Goal: Task Accomplishment & Management: Manage account settings

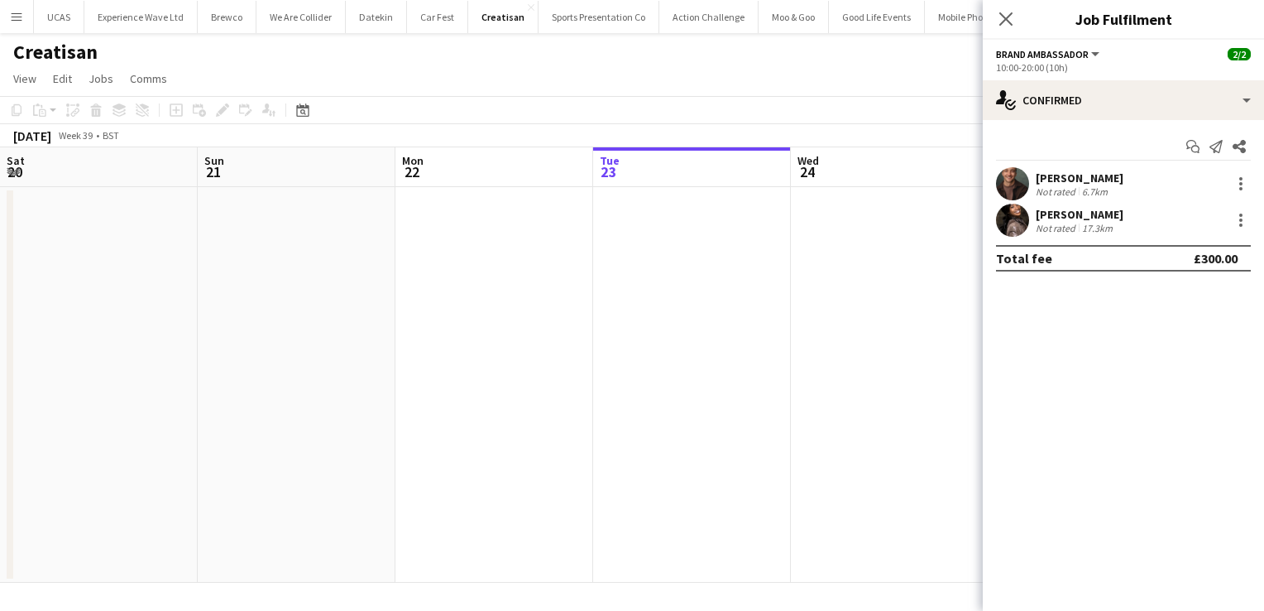
click at [995, 309] on app-card-role "Brand Ambassador 2/2 10:00-20:00 (10h) Colin Marshall Seliza Sebastian" at bounding box center [1087, 291] width 185 height 80
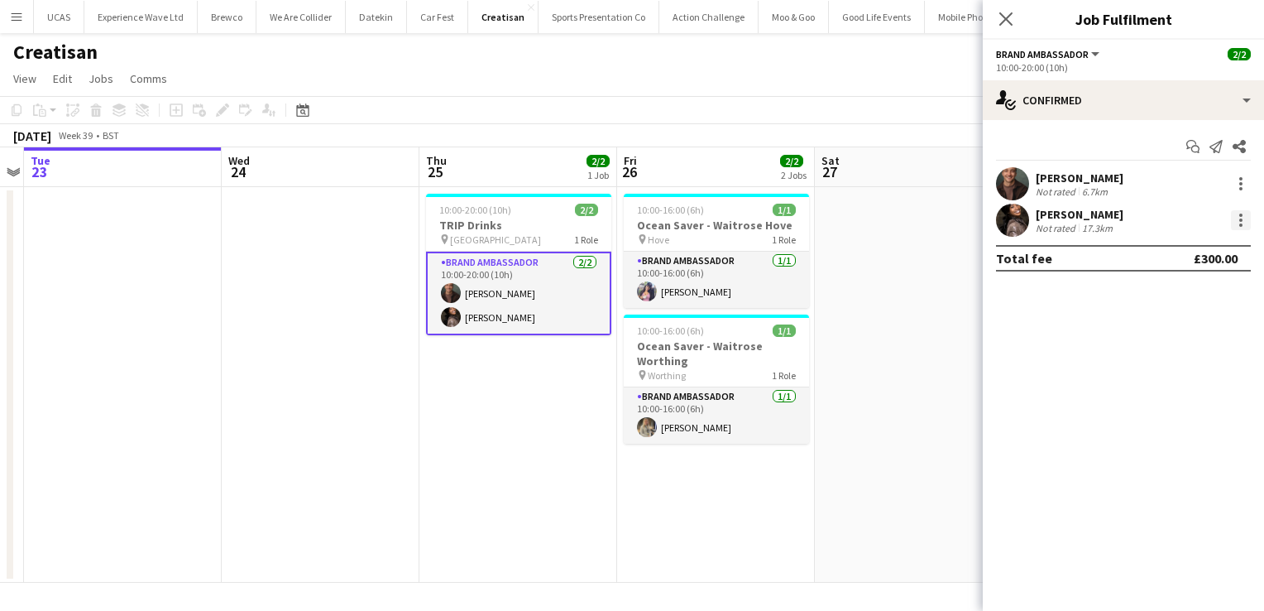
click at [1238, 223] on div at bounding box center [1241, 220] width 20 height 20
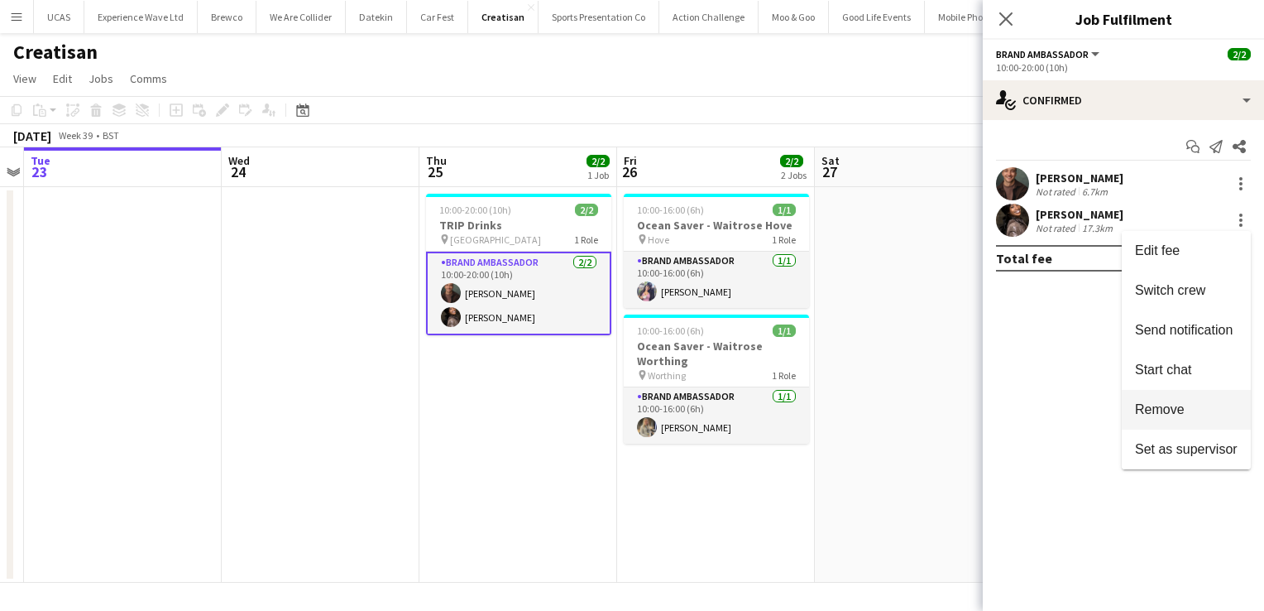
click at [1195, 408] on span "Remove" at bounding box center [1186, 409] width 103 height 15
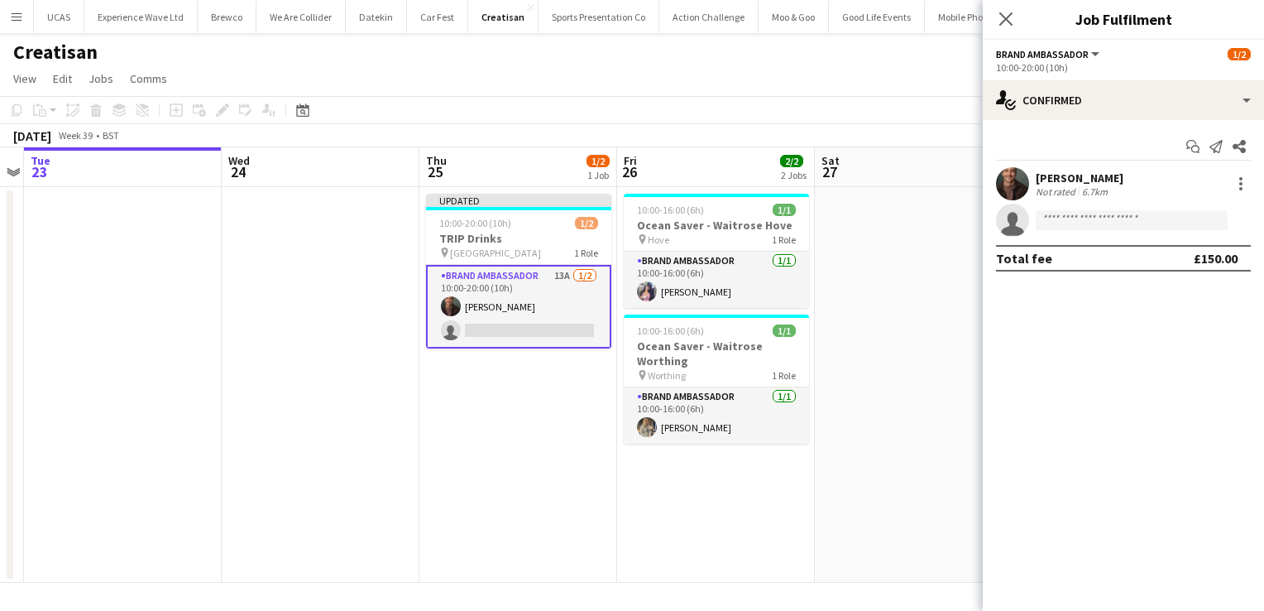
click at [872, 443] on app-date-cell at bounding box center [914, 384] width 198 height 395
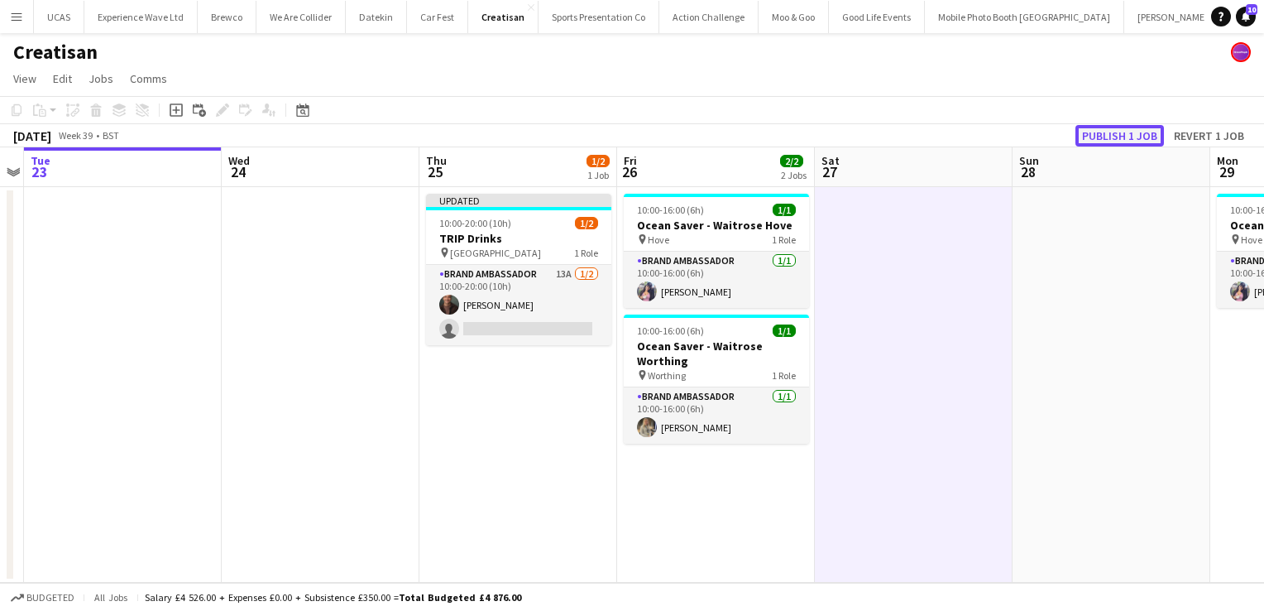
click at [1134, 143] on button "Publish 1 job" at bounding box center [1119, 136] width 89 height 22
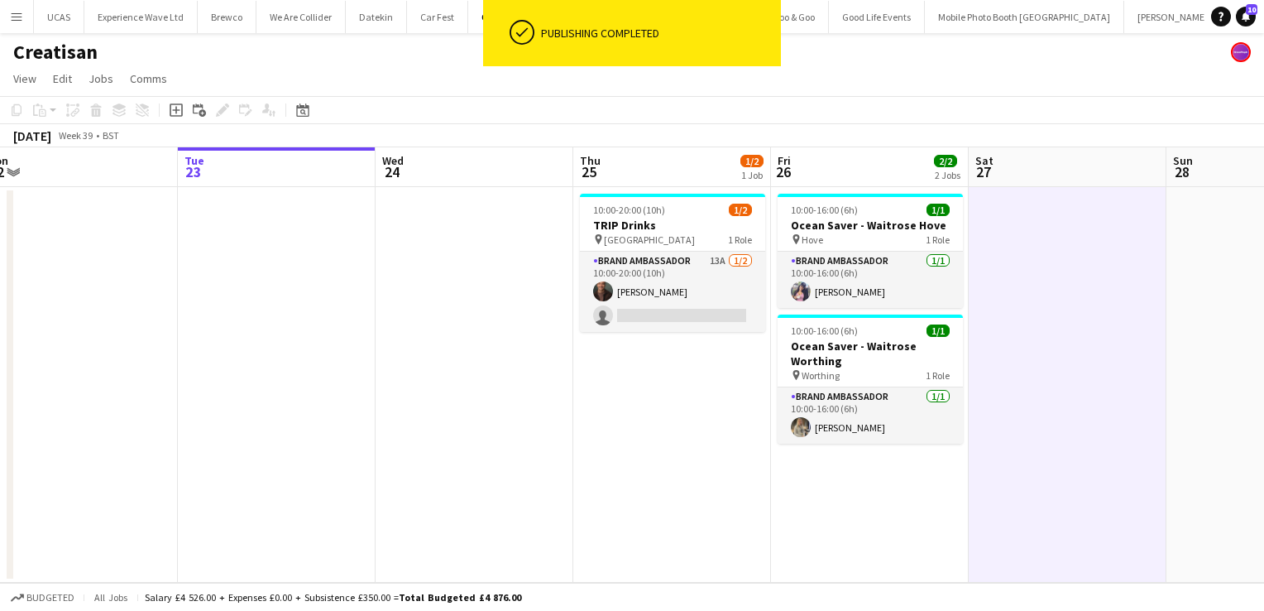
scroll to position [0, 414]
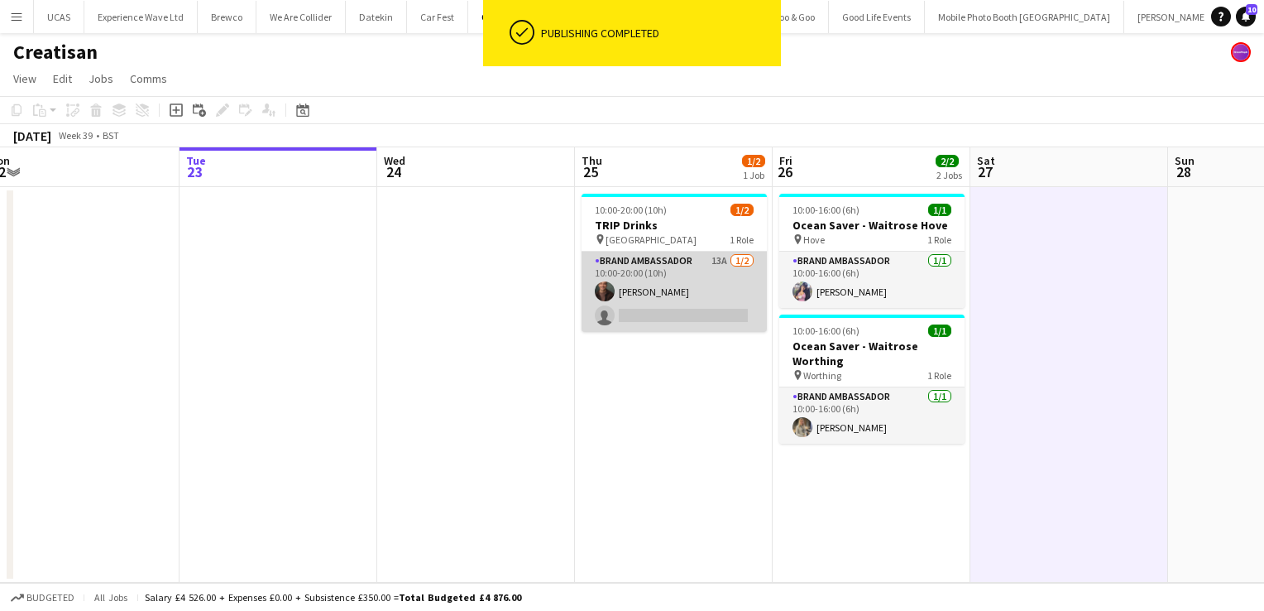
click at [705, 266] on app-card-role "Brand Ambassador 13A 1/2 10:00-20:00 (10h) Colin Marshall single-neutral-actions" at bounding box center [674, 291] width 185 height 80
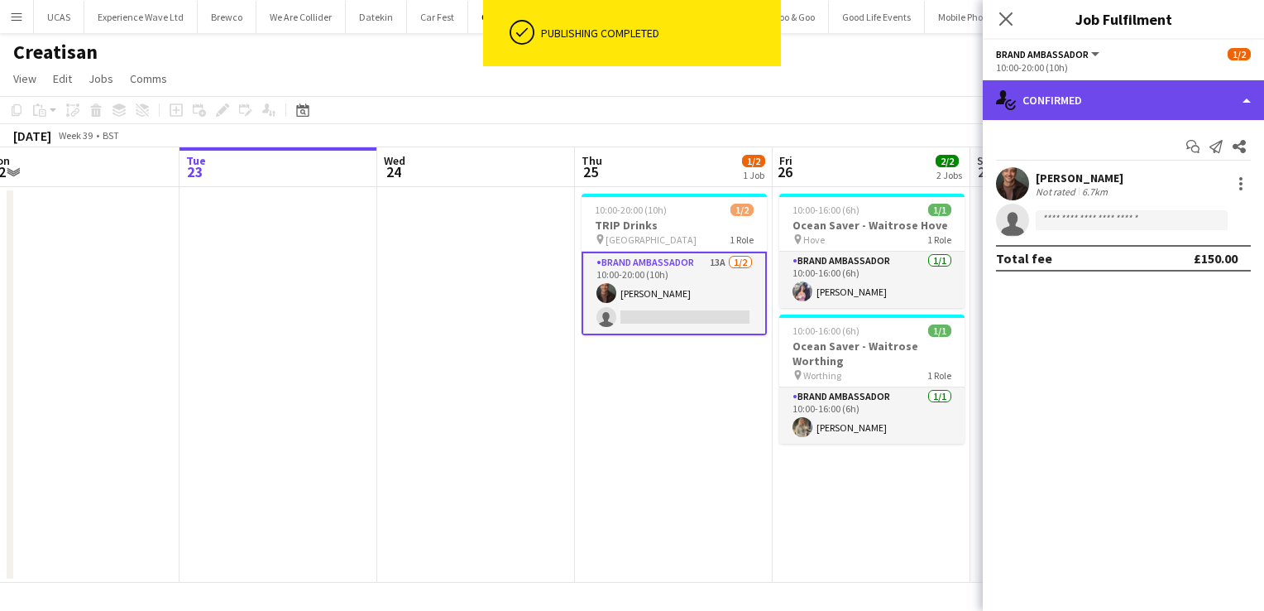
click at [1182, 94] on div "single-neutral-actions-check-2 Confirmed" at bounding box center [1123, 100] width 281 height 40
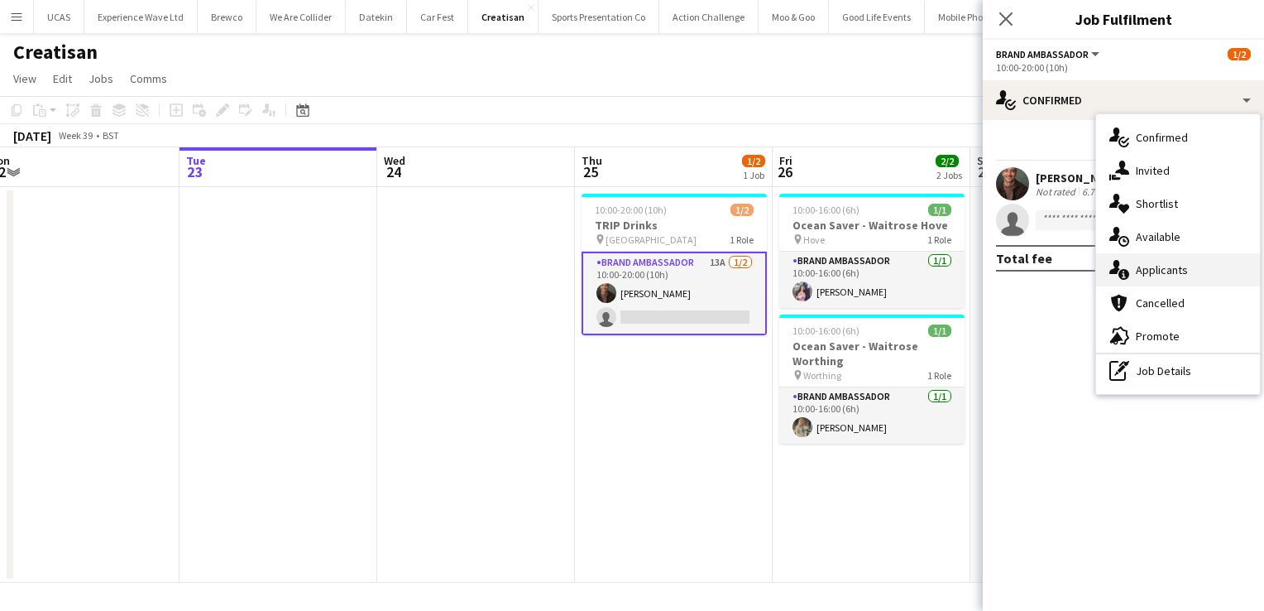
click at [1171, 279] on div "single-neutral-actions-information Applicants" at bounding box center [1178, 269] width 164 height 33
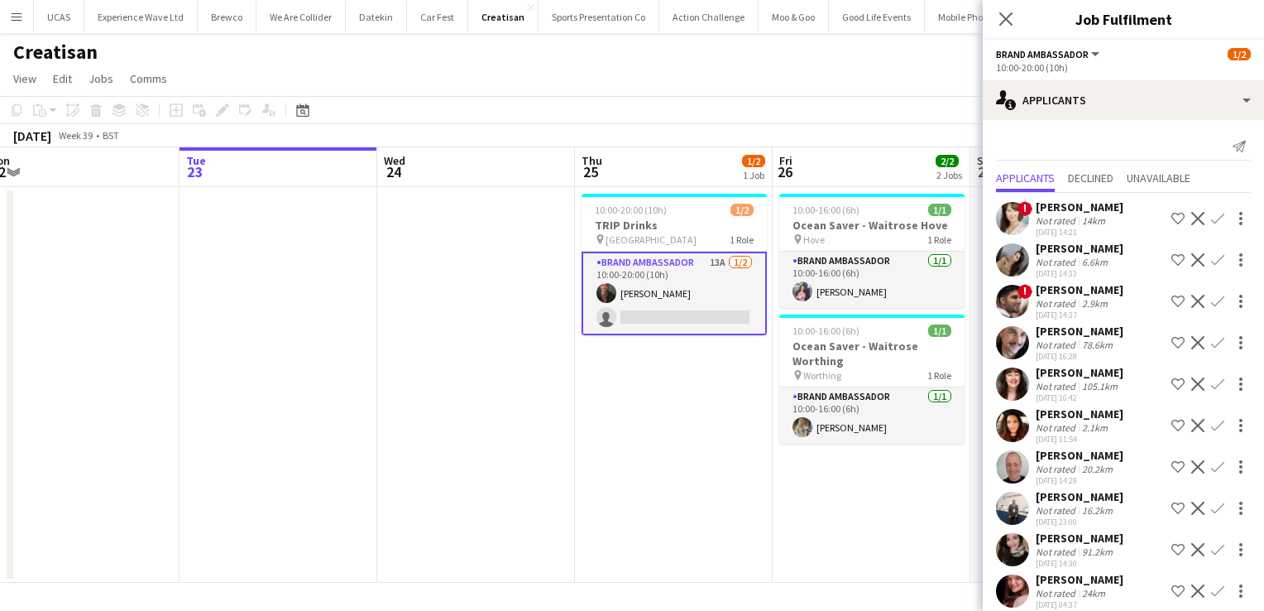
scroll to position [15, 0]
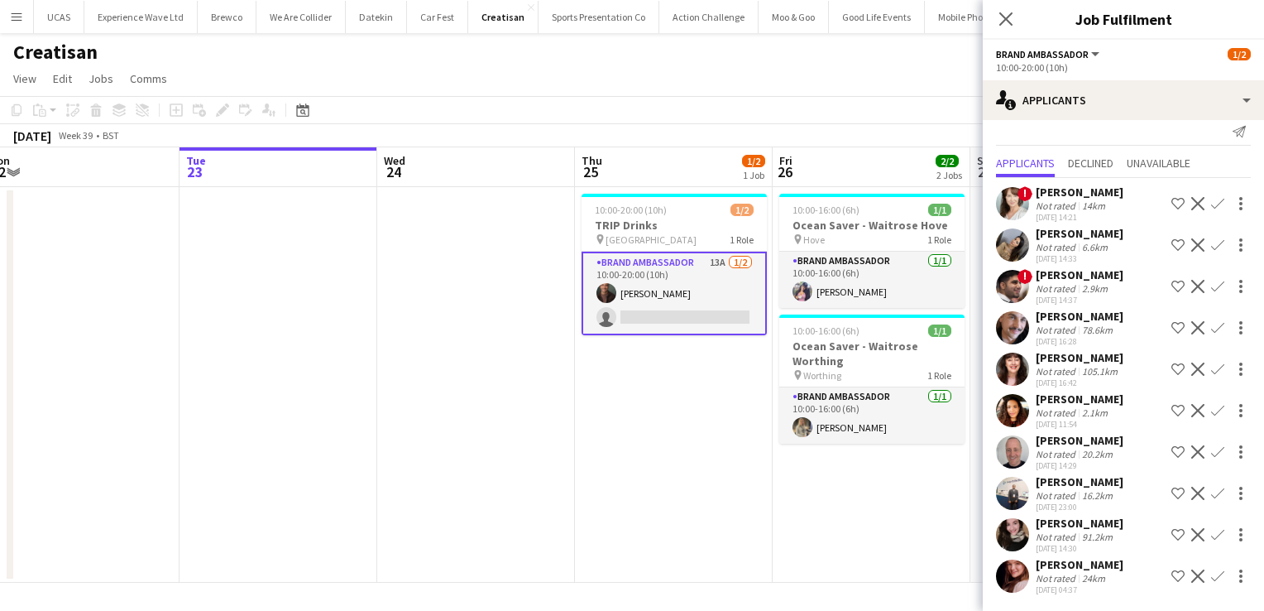
click at [695, 516] on app-date-cell "10:00-20:00 (10h) 1/2 TRIP Drinks pin Westfield London 1 Role Brand Ambassador …" at bounding box center [674, 384] width 198 height 395
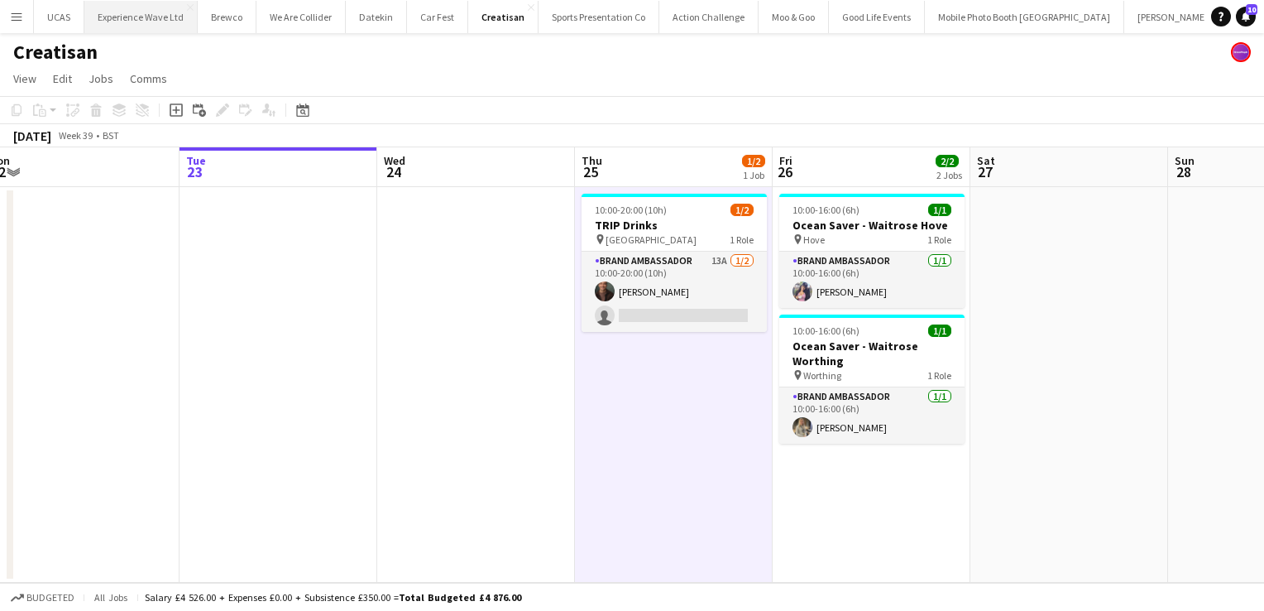
click at [133, 18] on button "Experience Wave Ltd Close" at bounding box center [140, 17] width 113 height 32
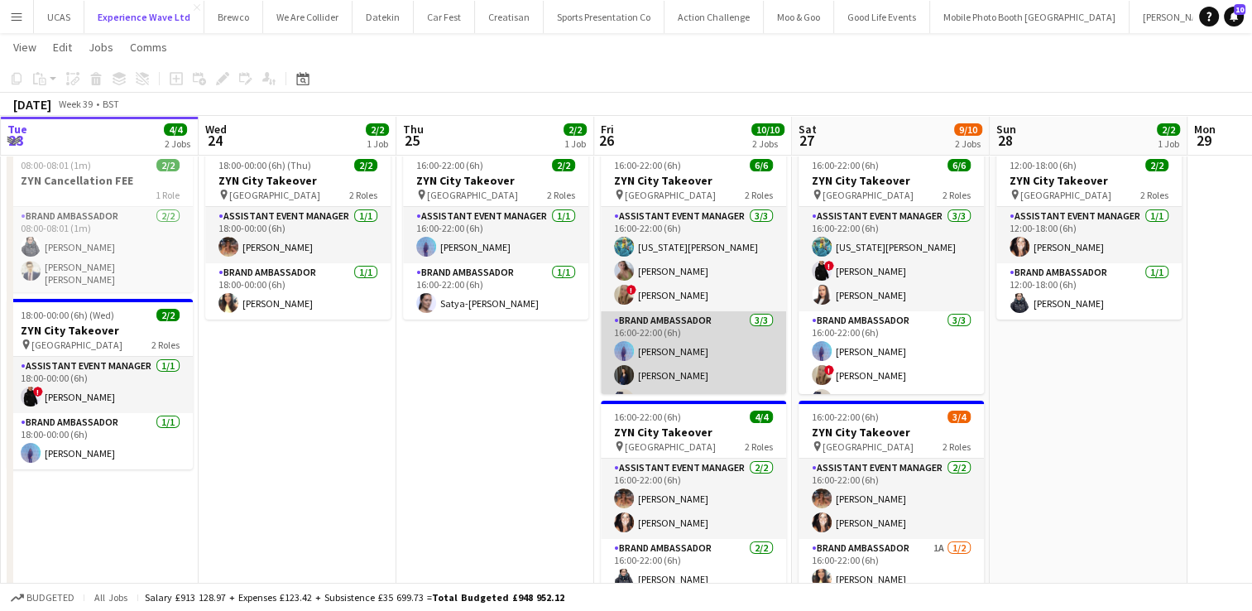
scroll to position [21, 0]
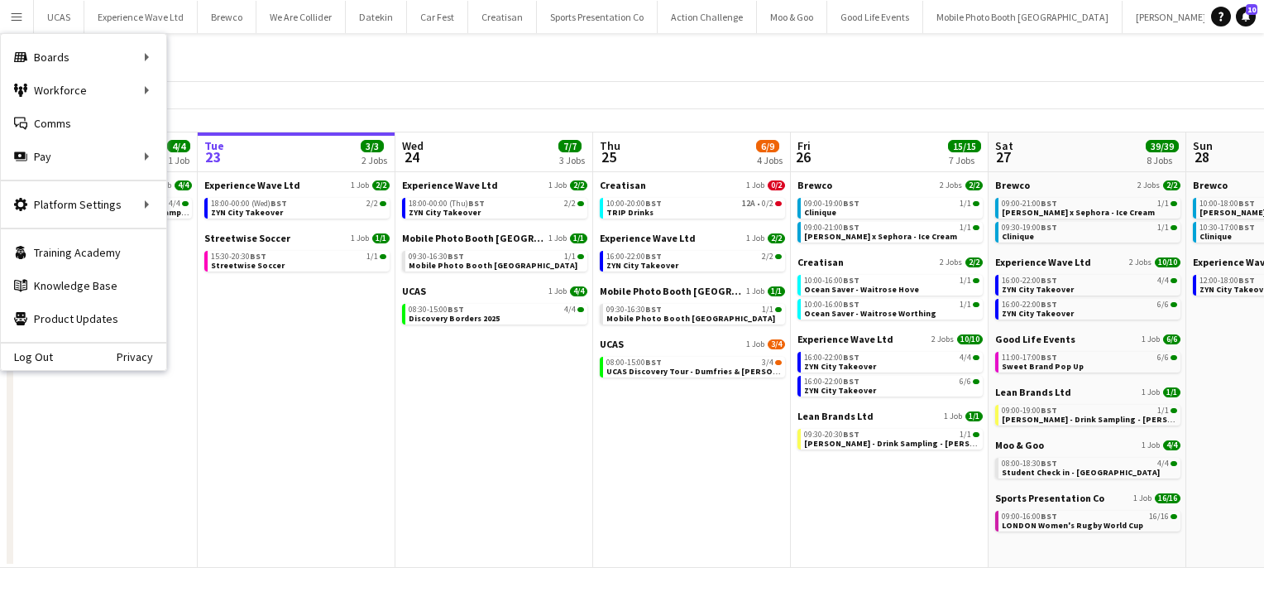
click at [328, 65] on div "All Jobs" at bounding box center [632, 57] width 1264 height 48
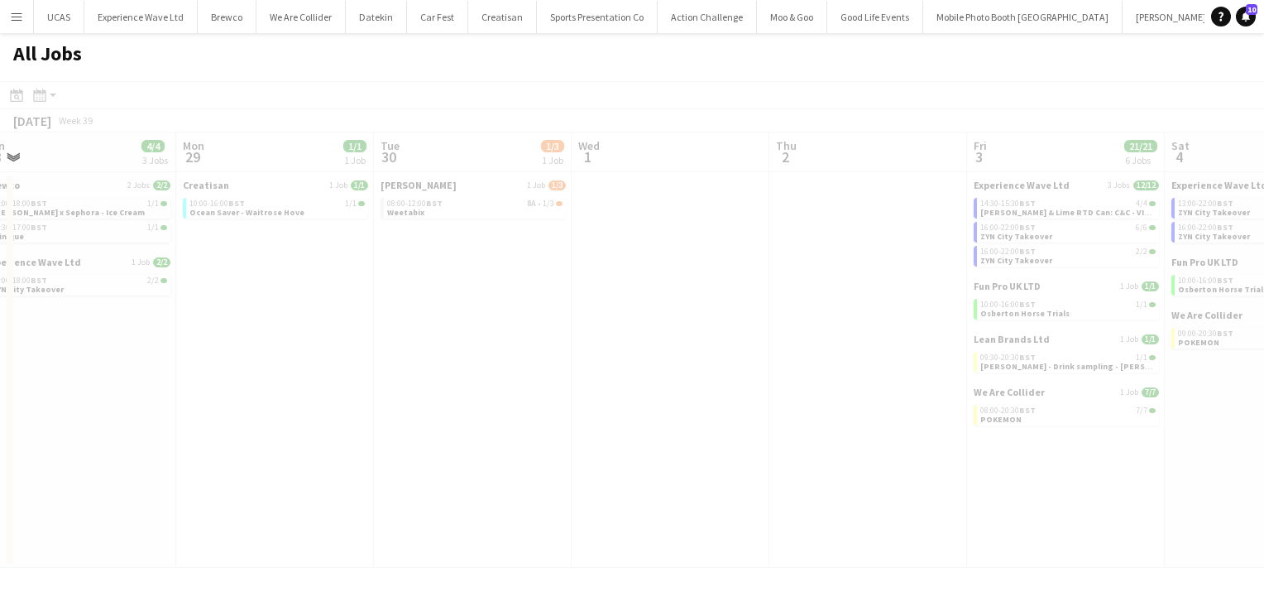
scroll to position [0, 616]
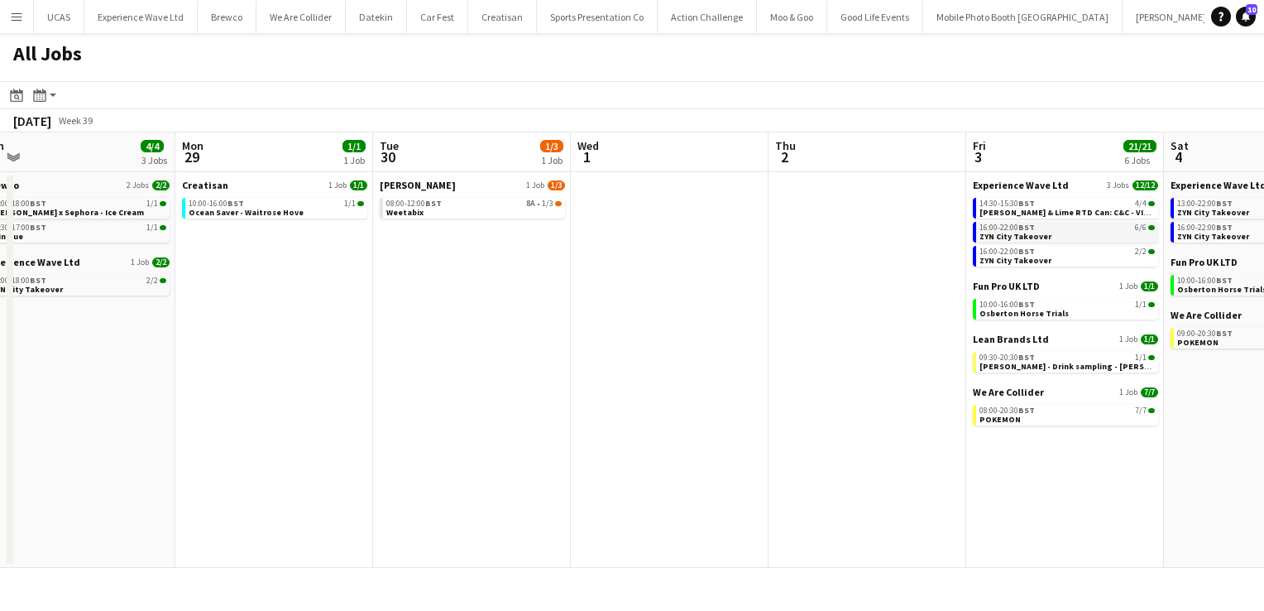
click at [1037, 232] on span "ZYN City Takeover" at bounding box center [1016, 236] width 72 height 11
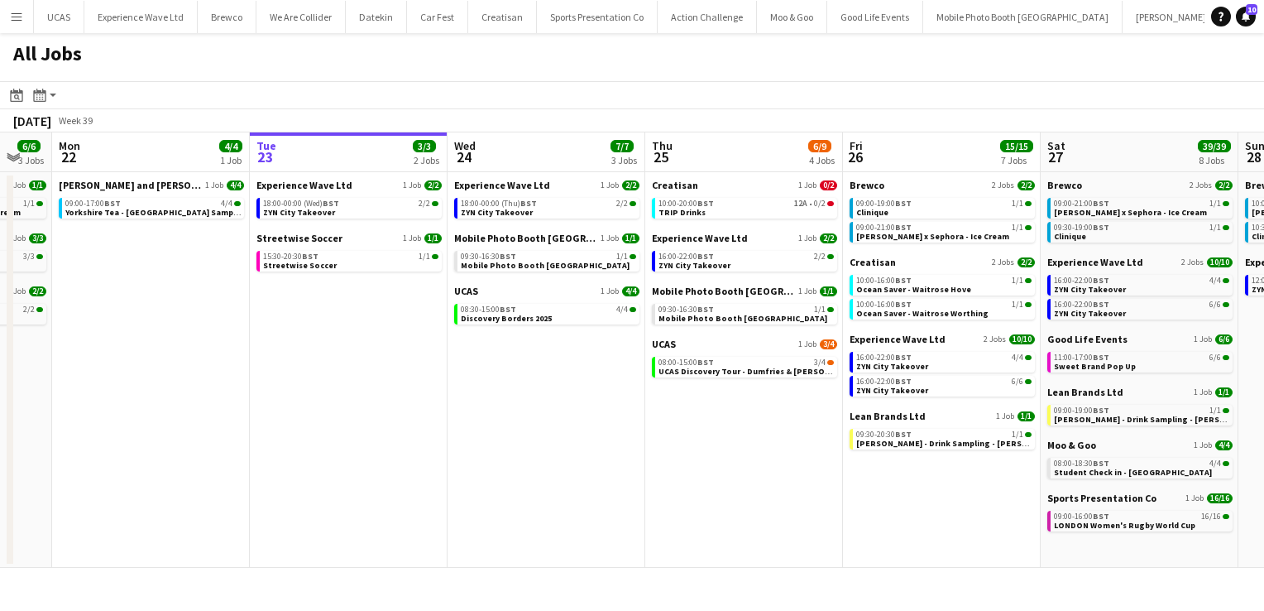
scroll to position [0, 342]
click at [748, 212] on link "10:00-20:00 BST 12A • 0/2 TRIP Drinks" at bounding box center [746, 207] width 175 height 19
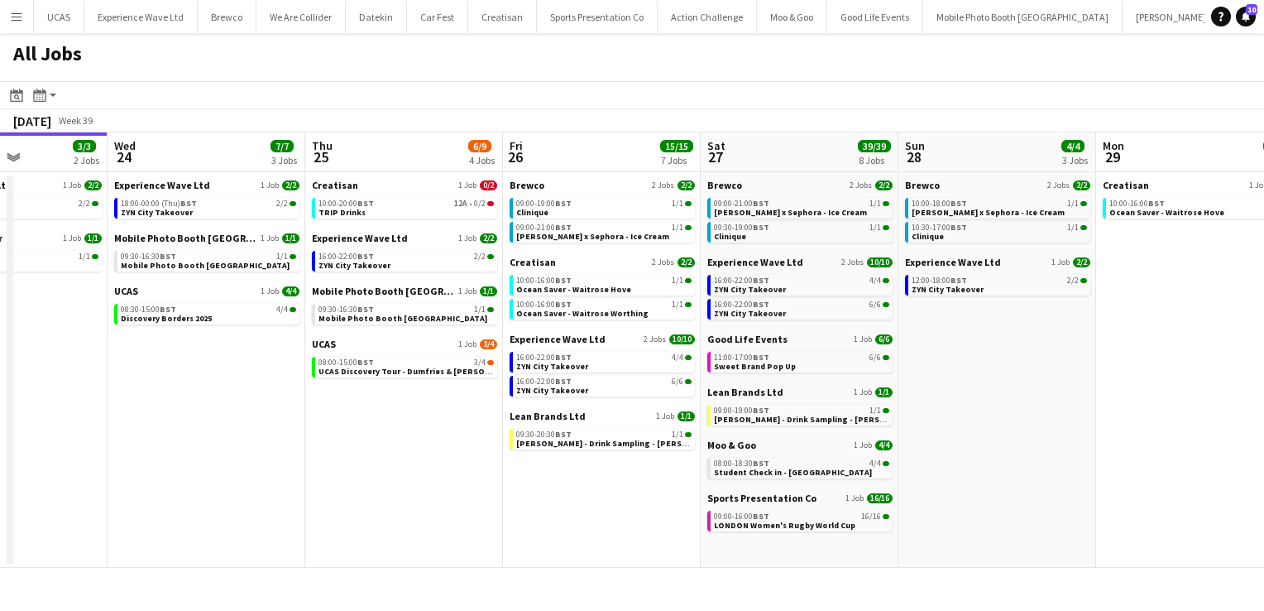
scroll to position [0, 685]
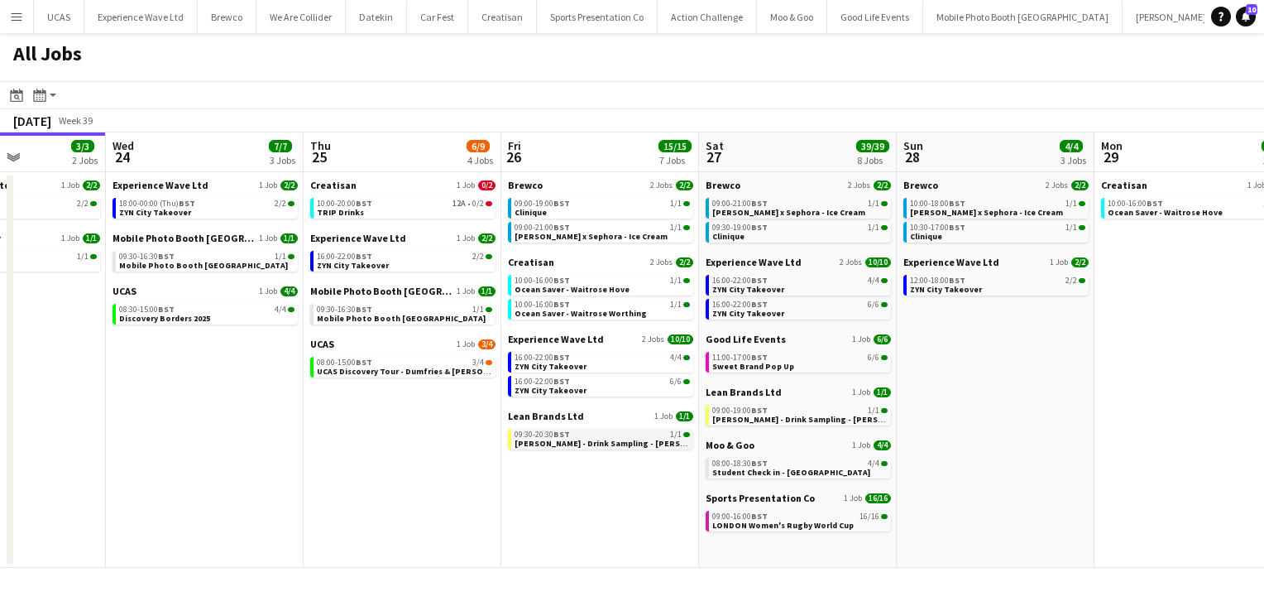
click at [587, 443] on span "Ruben Spritz - Drink Sampling - Costco Croydon" at bounding box center [618, 443] width 207 height 11
click at [568, 445] on span "Ruben Spritz - Drink Sampling - Costco Croydon" at bounding box center [618, 443] width 207 height 11
click at [576, 437] on div "09:30-20:30 BST 1/1" at bounding box center [602, 434] width 175 height 8
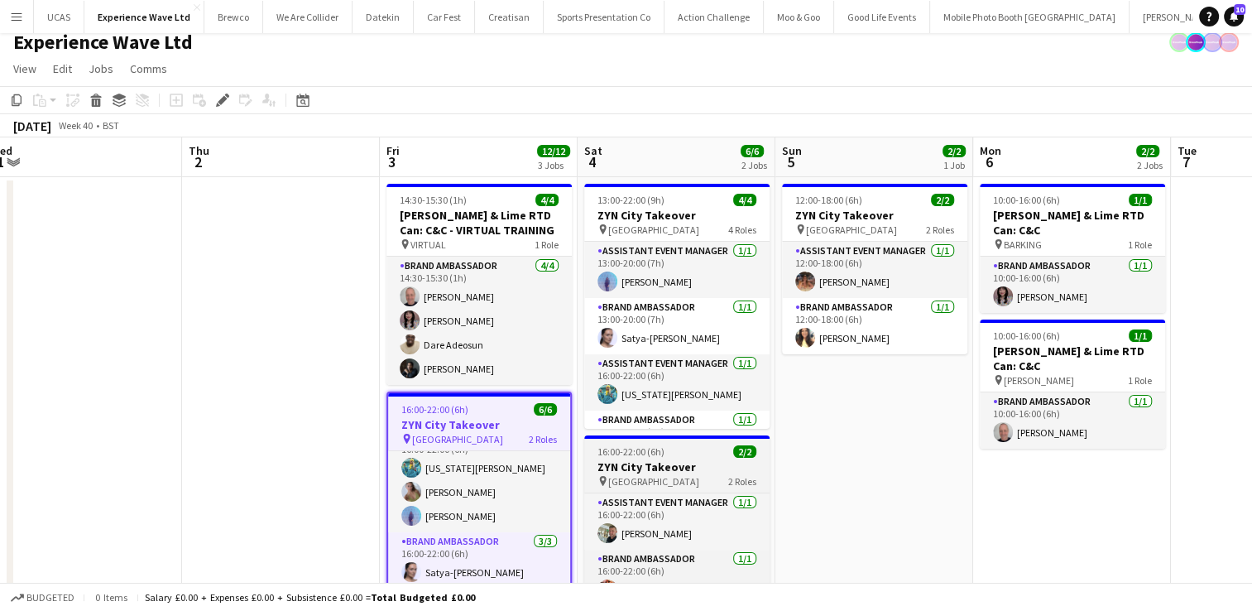
scroll to position [113, 0]
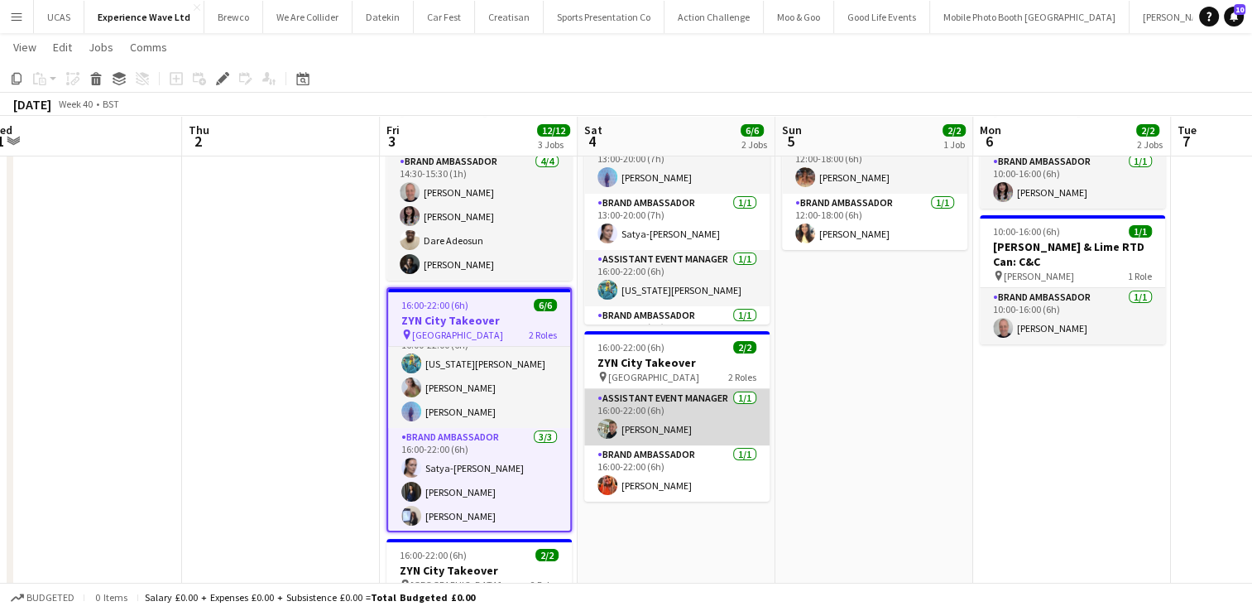
click at [692, 438] on app-card-role "Assistant Event Manager 1/1 16:00-22:00 (6h) Paul McDonald" at bounding box center [676, 417] width 185 height 56
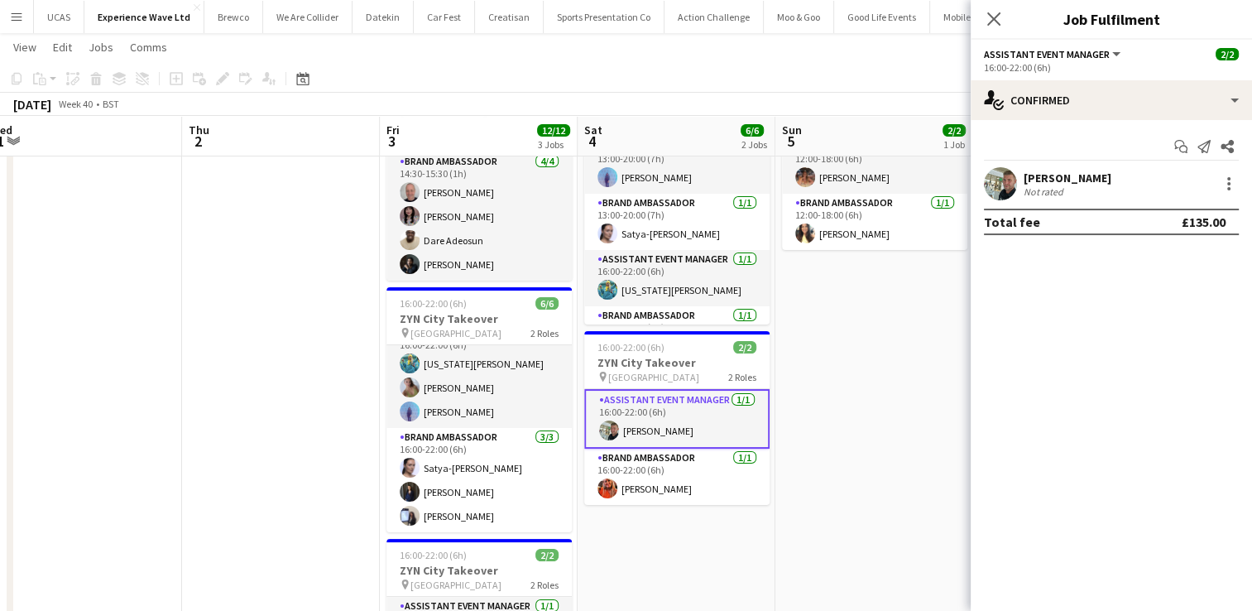
scroll to position [21, 0]
click at [1228, 187] on div at bounding box center [1228, 188] width 3 height 3
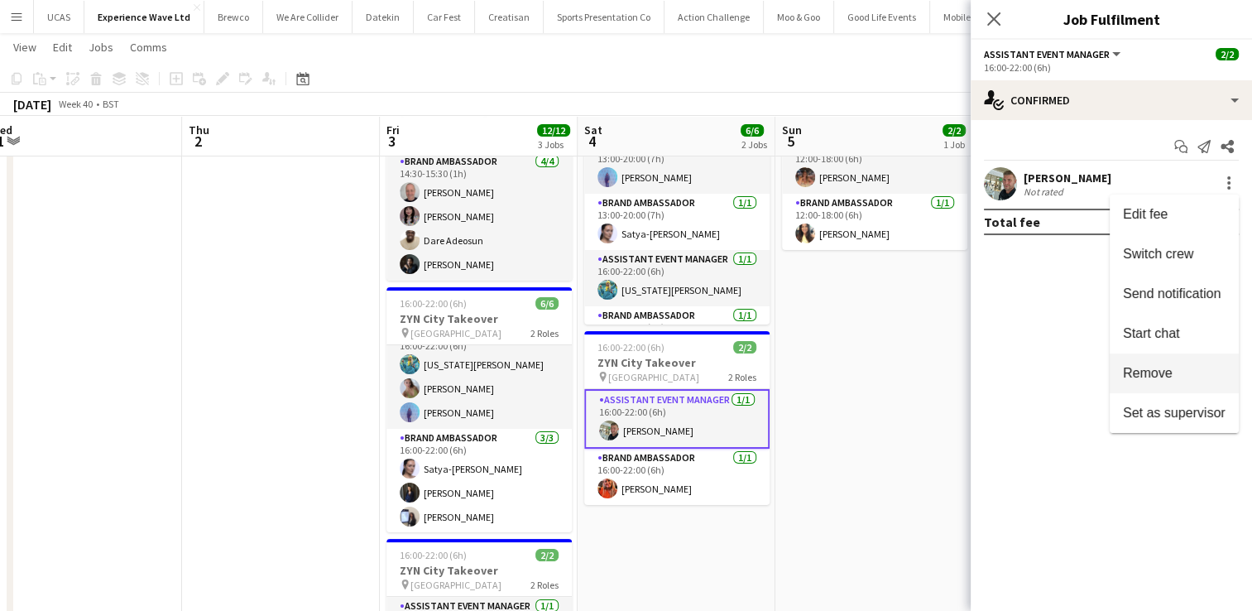
click at [1168, 367] on span "Remove" at bounding box center [1148, 373] width 50 height 14
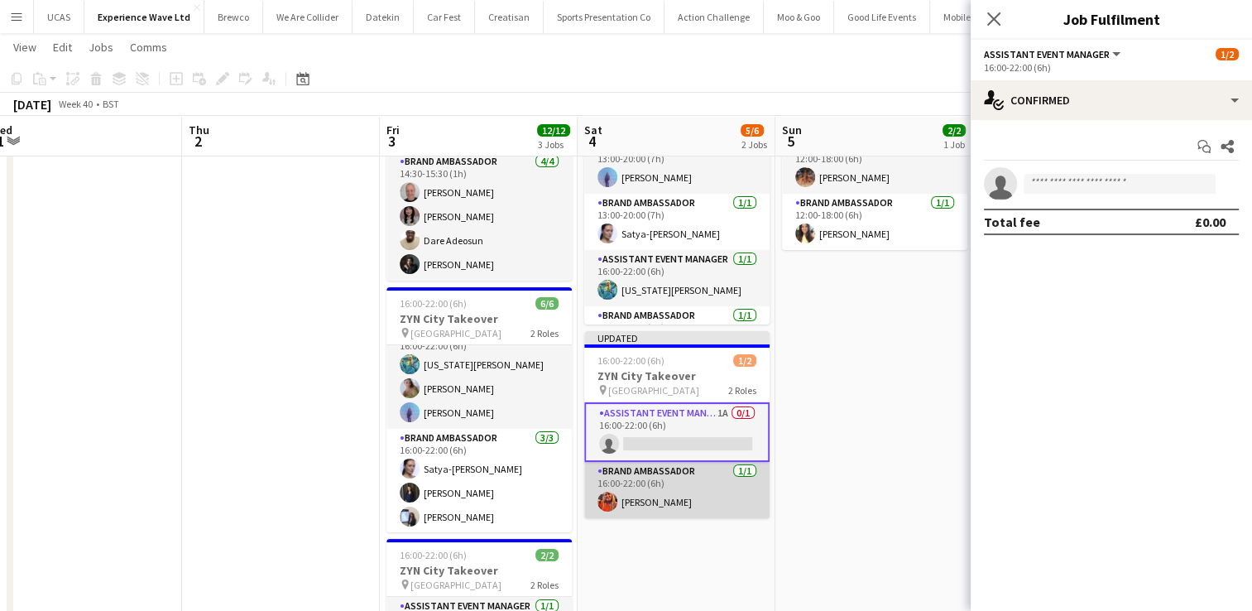
click at [695, 477] on app-card-role "Brand Ambassador 1/1 16:00-22:00 (6h) Alison Anderson" at bounding box center [676, 490] width 185 height 56
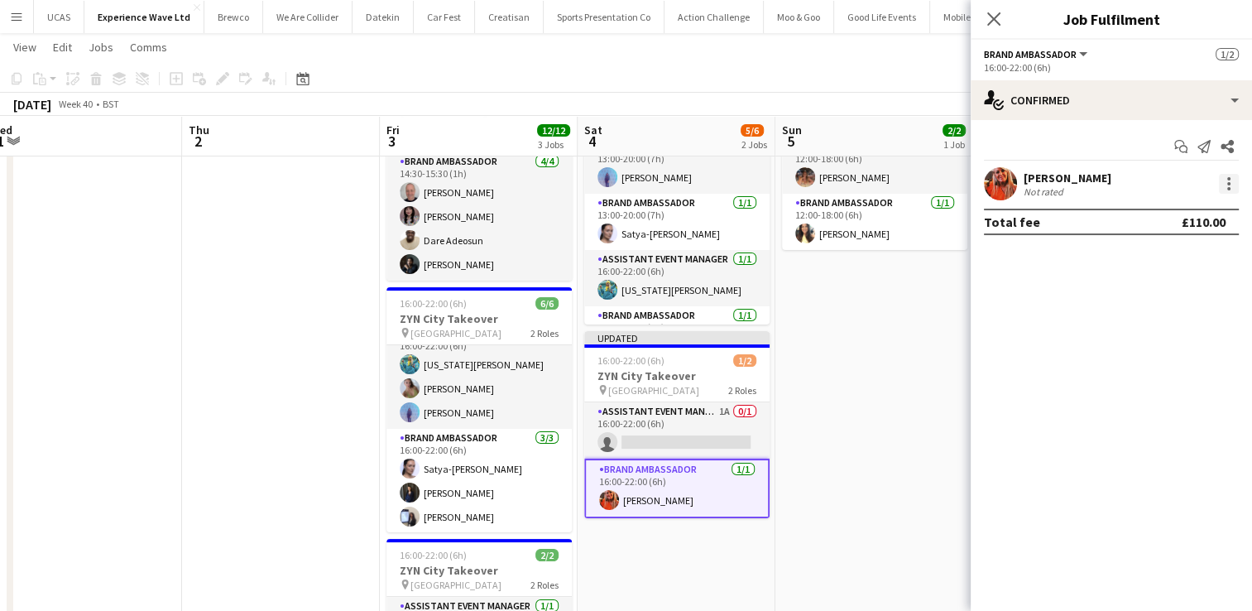
click at [1225, 184] on div at bounding box center [1229, 184] width 20 height 20
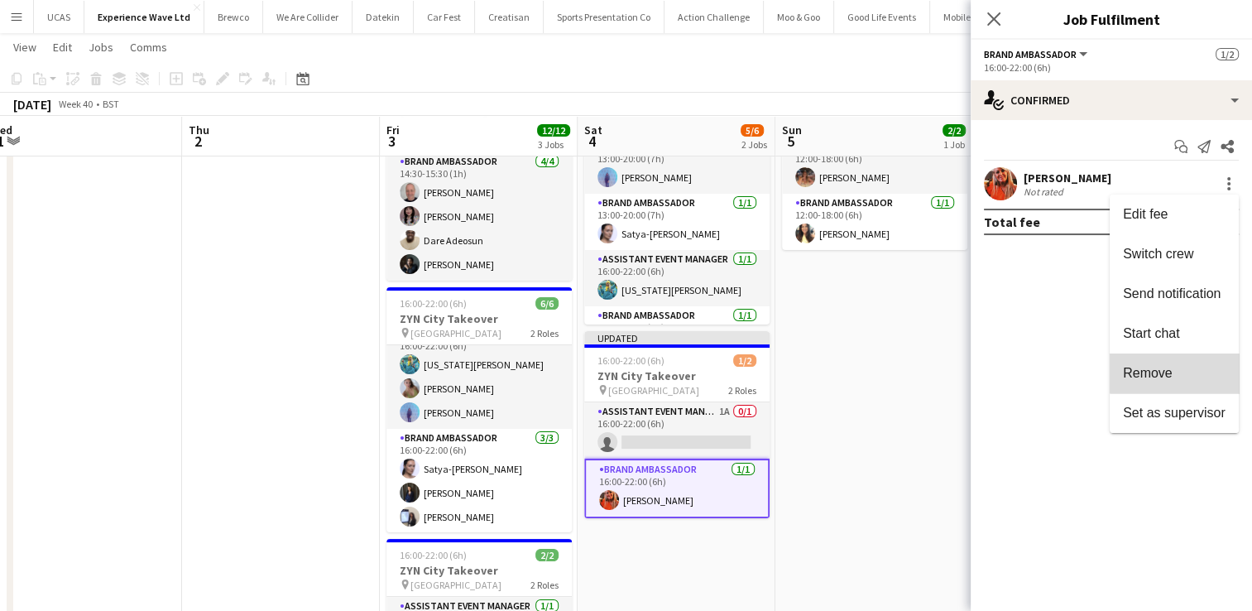
click at [1176, 369] on span "Remove" at bounding box center [1174, 373] width 103 height 15
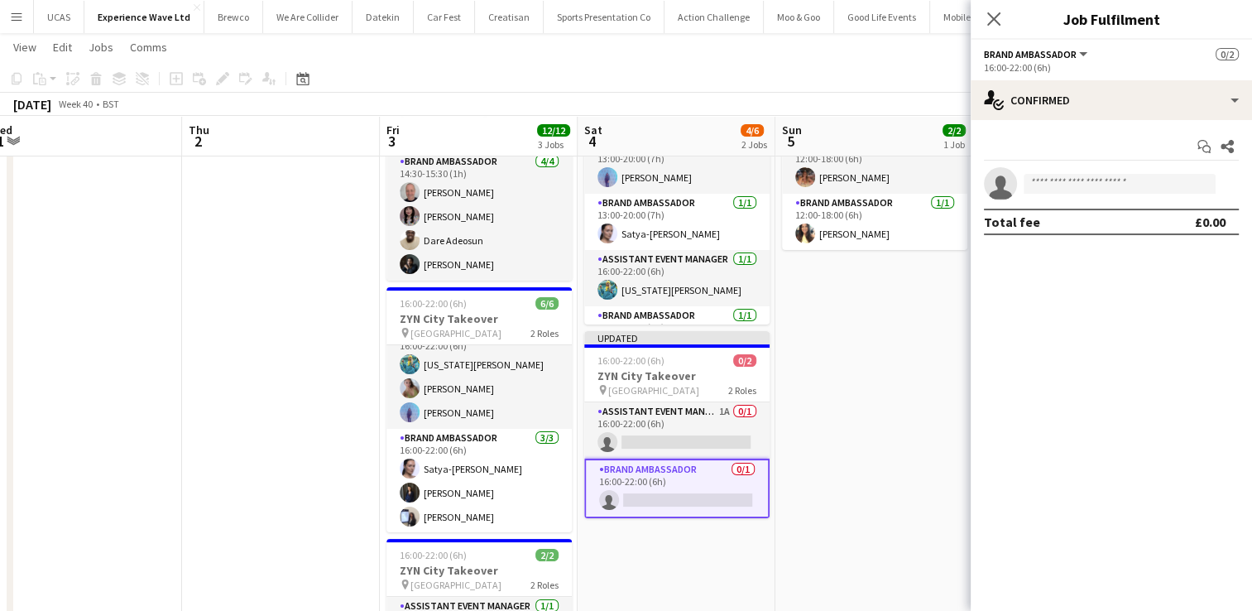
click at [891, 397] on app-date-cell "12:00-18:00 (6h) 2/2 ZYN City Takeover pin Newcastle 2 Roles Assistant Event Ma…" at bounding box center [874, 409] width 198 height 672
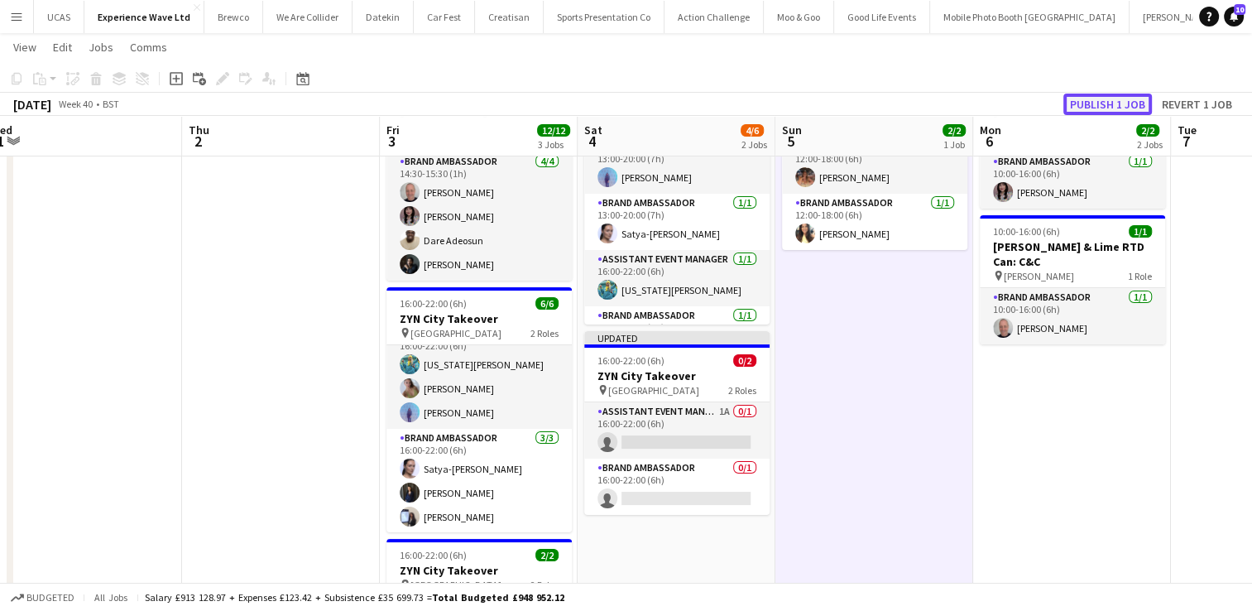
click at [1104, 101] on button "Publish 1 job" at bounding box center [1107, 104] width 89 height 22
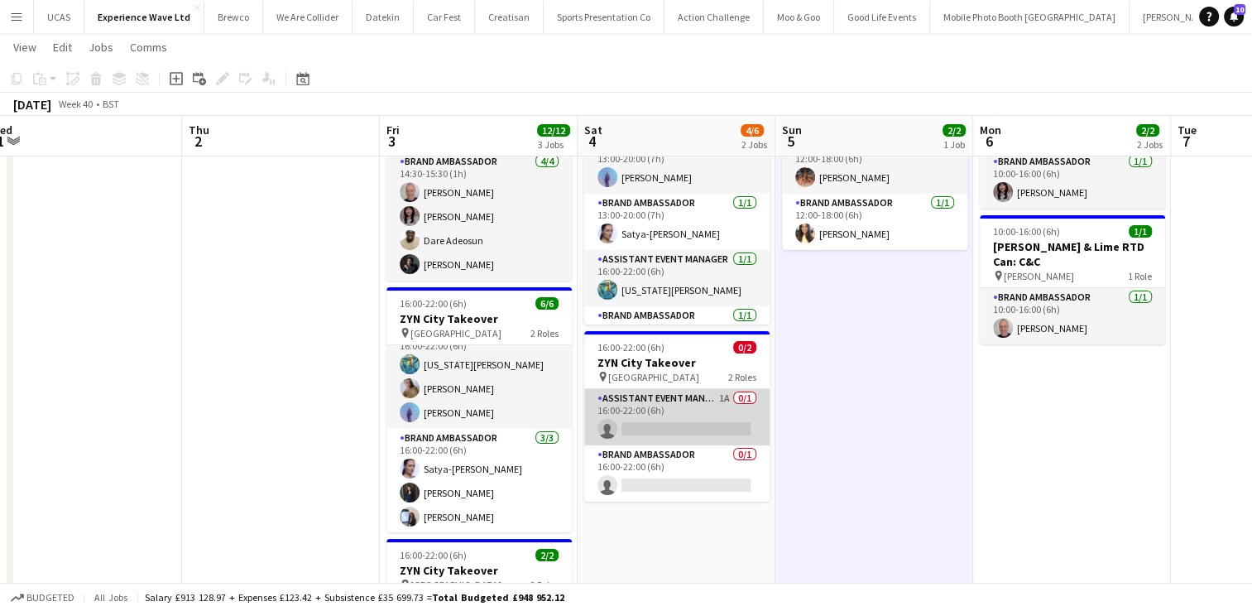
click at [697, 414] on app-card-role "Assistant Event Manager 1A 0/1 16:00-22:00 (6h) single-neutral-actions" at bounding box center [676, 417] width 185 height 56
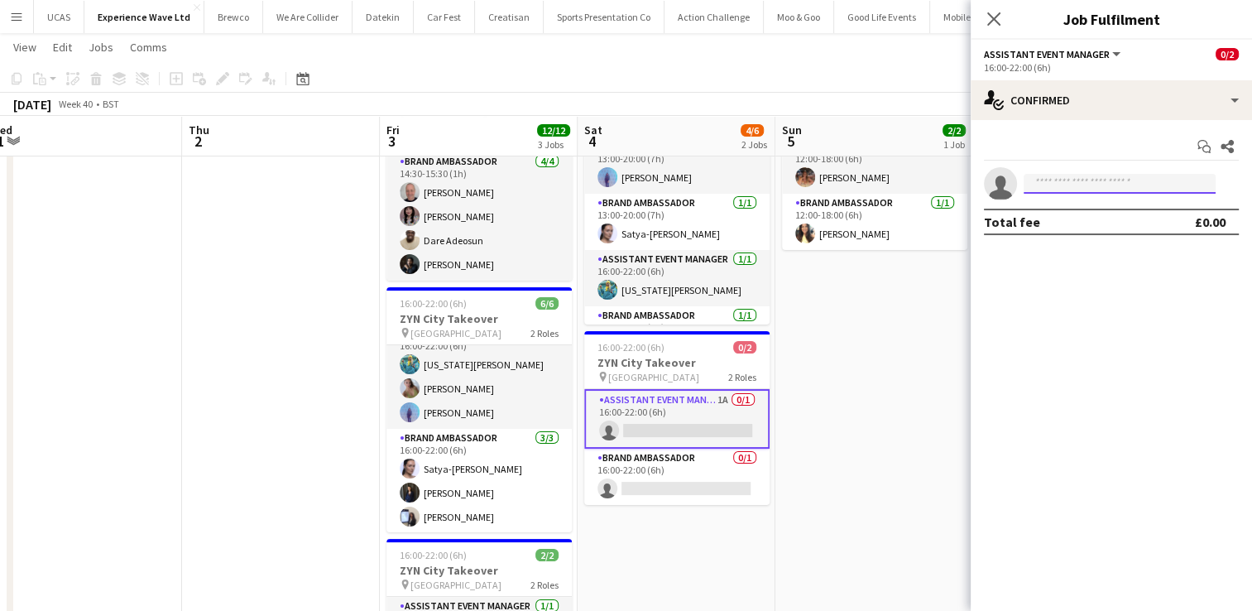
click at [1089, 180] on input at bounding box center [1119, 184] width 192 height 20
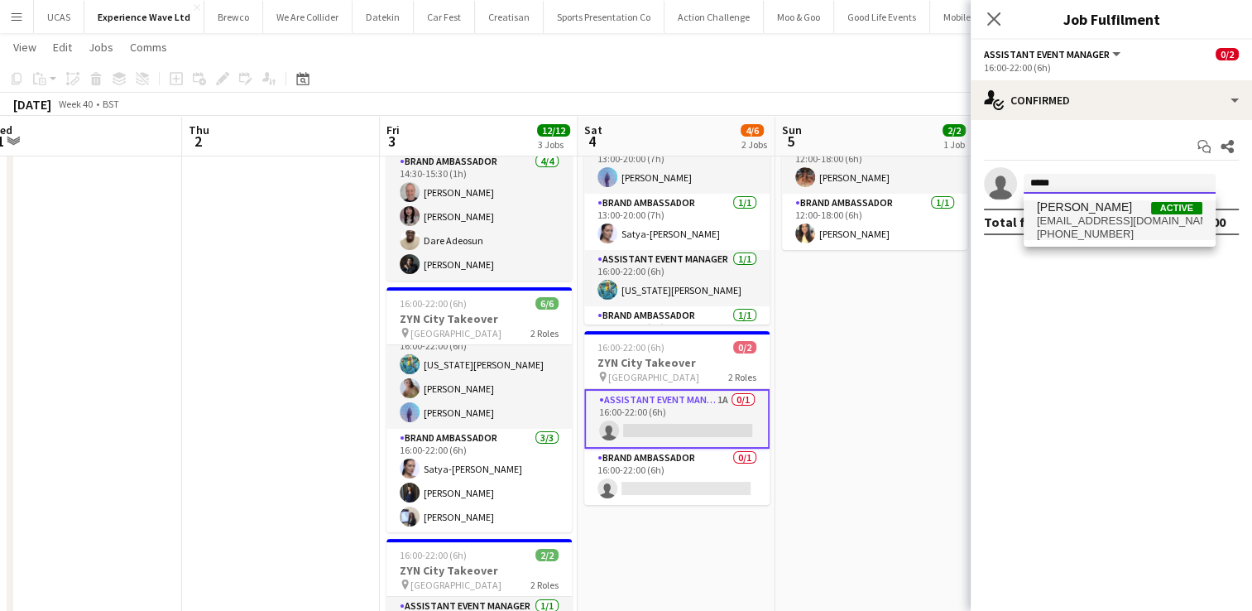
type input "*****"
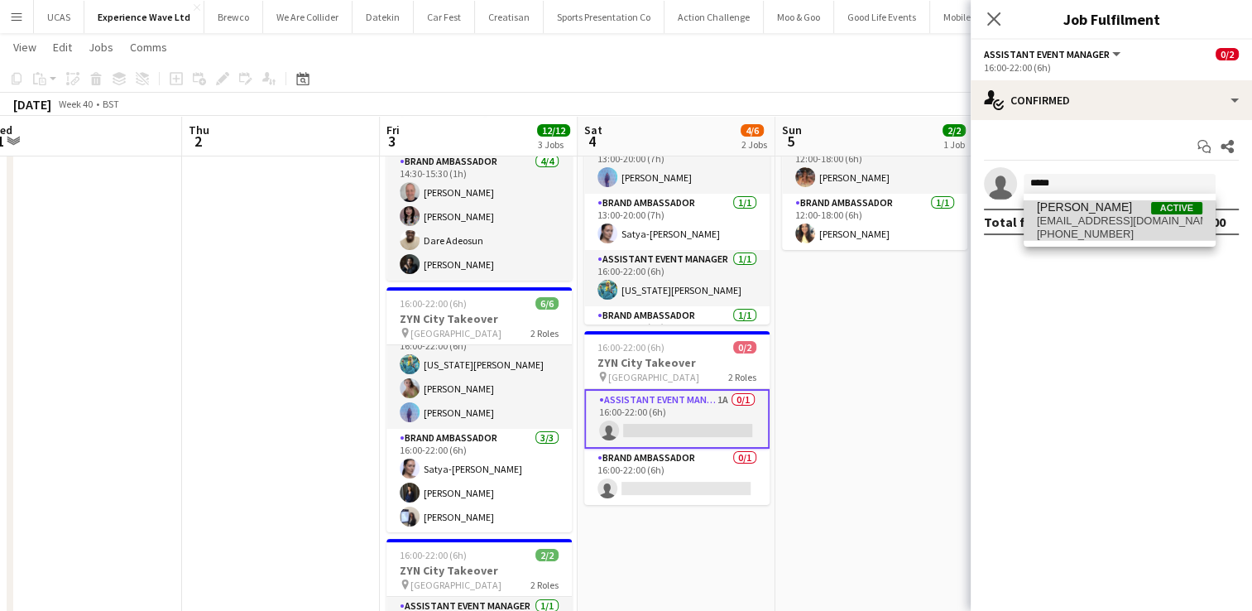
click at [1089, 220] on span "shonaharkin6@gmail.com" at bounding box center [1119, 220] width 165 height 13
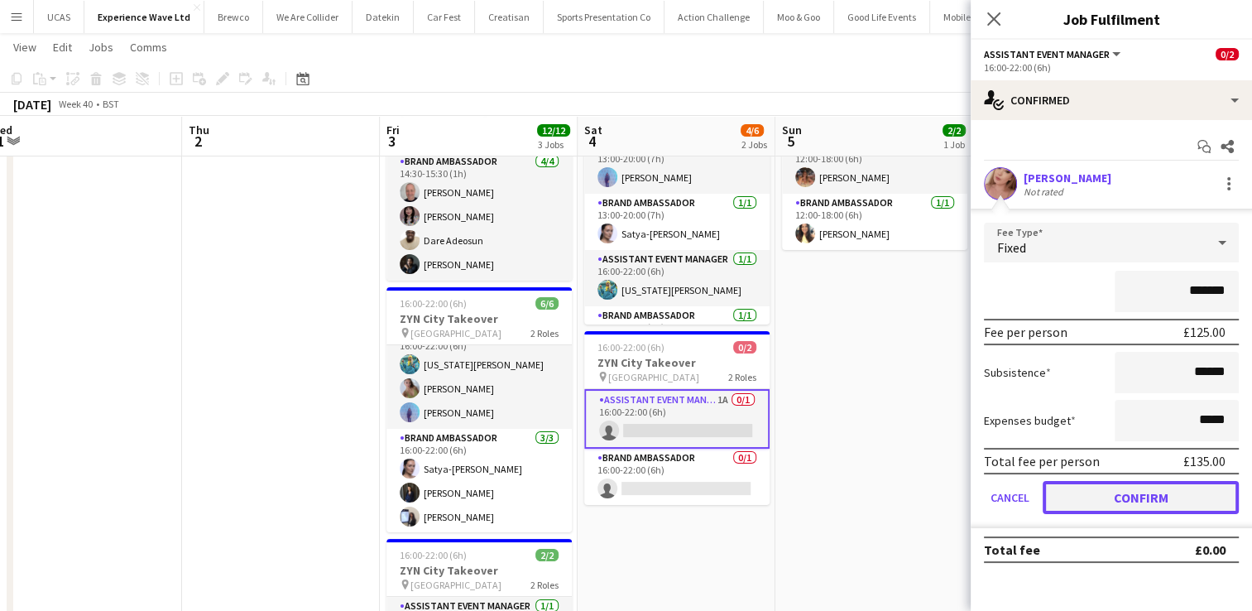
click at [1123, 488] on button "Confirm" at bounding box center [1140, 497] width 196 height 33
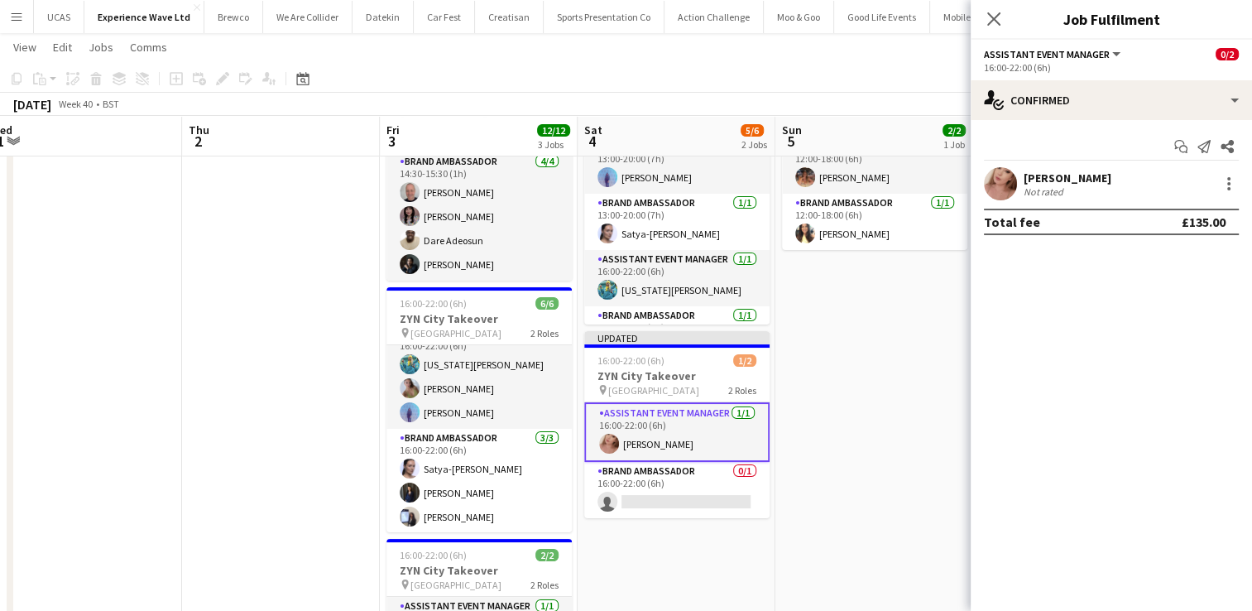
click at [921, 410] on app-date-cell "12:00-18:00 (6h) 2/2 ZYN City Takeover pin Newcastle 2 Roles Assistant Event Ma…" at bounding box center [874, 409] width 198 height 672
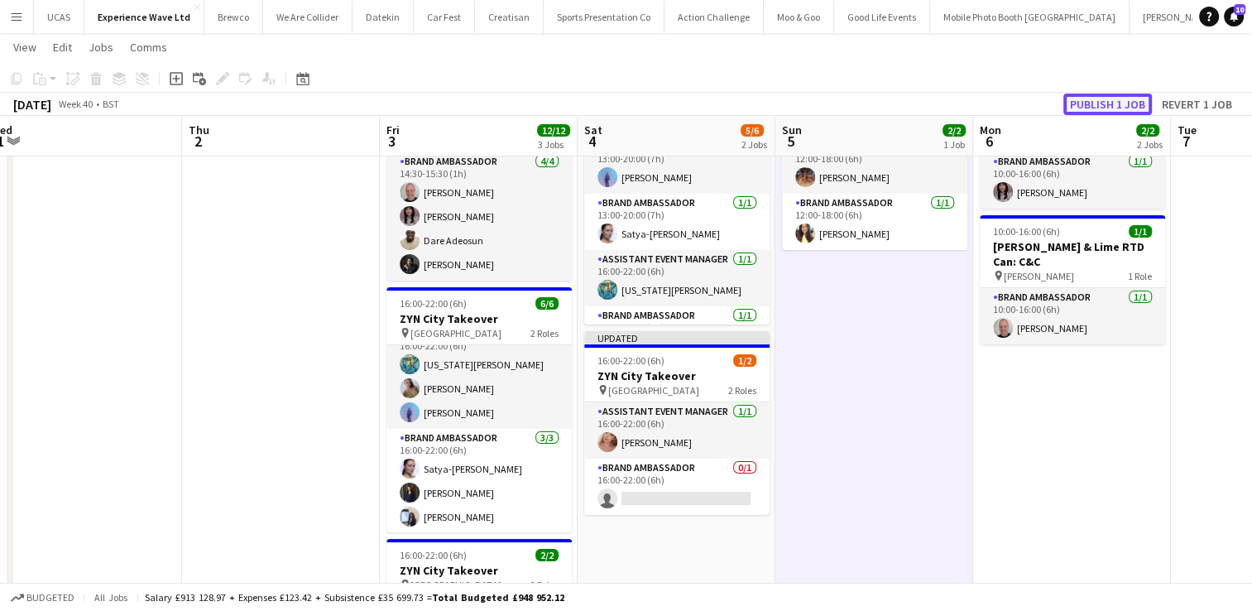
click at [1100, 110] on button "Publish 1 job" at bounding box center [1107, 104] width 89 height 22
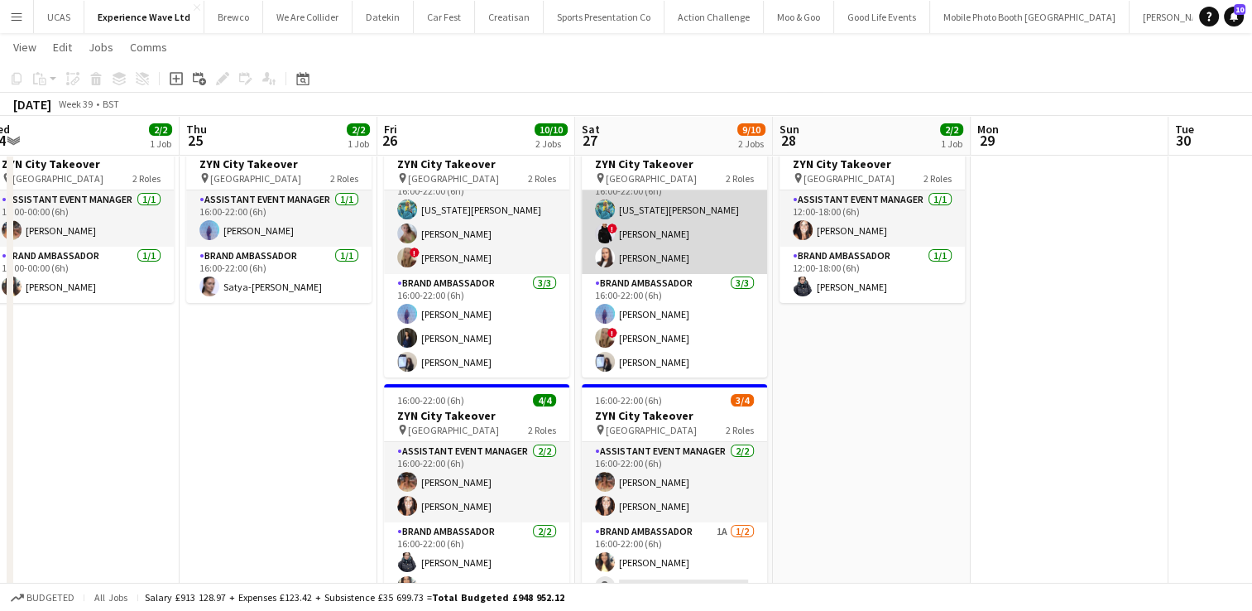
scroll to position [0, 0]
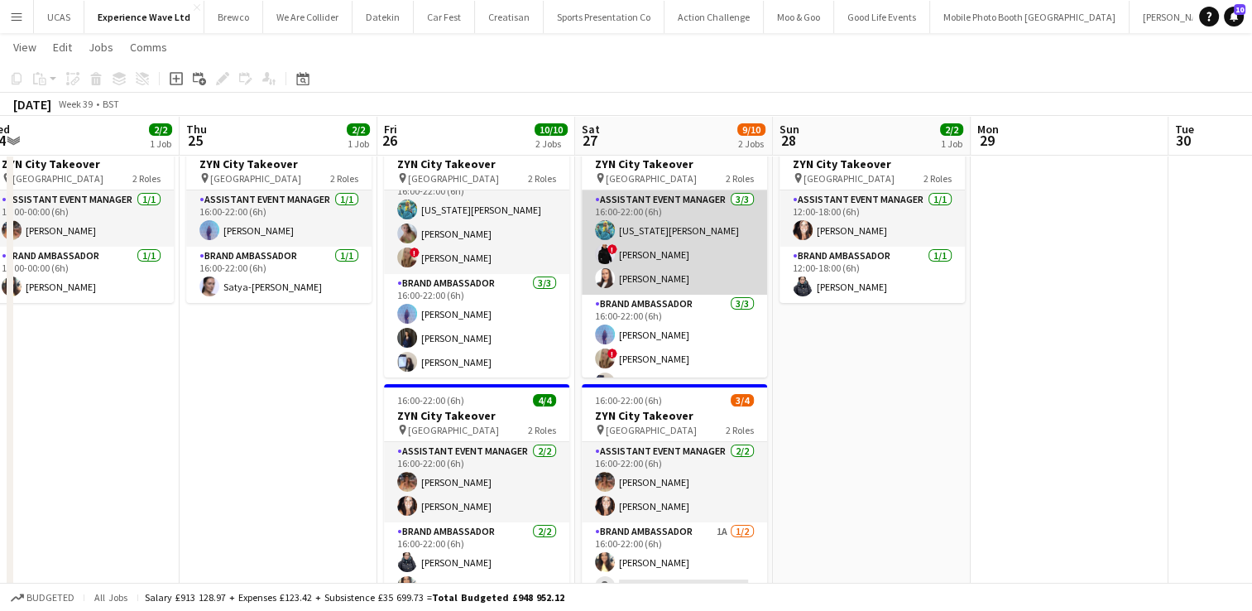
click at [695, 247] on app-card-role "Assistant Event Manager 3/3 16:00-22:00 (6h) georgia komar ! Ian Facer Lillie H…" at bounding box center [674, 242] width 185 height 104
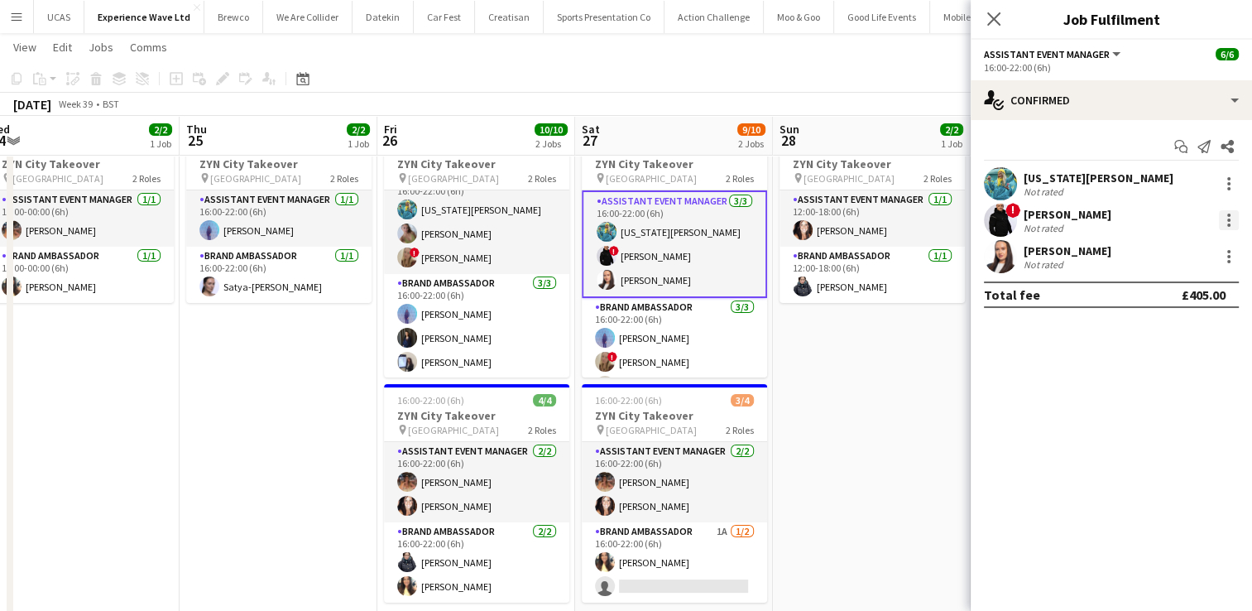
click at [1229, 220] on div at bounding box center [1228, 219] width 3 height 3
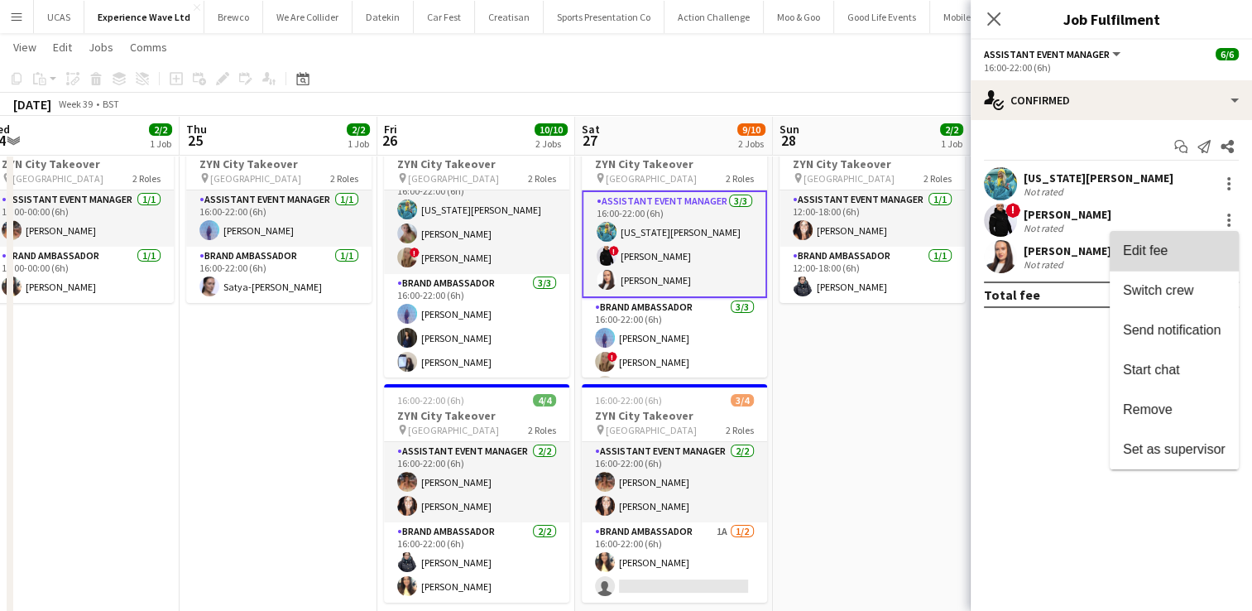
click at [1180, 256] on span "Edit fee" at bounding box center [1174, 250] width 103 height 15
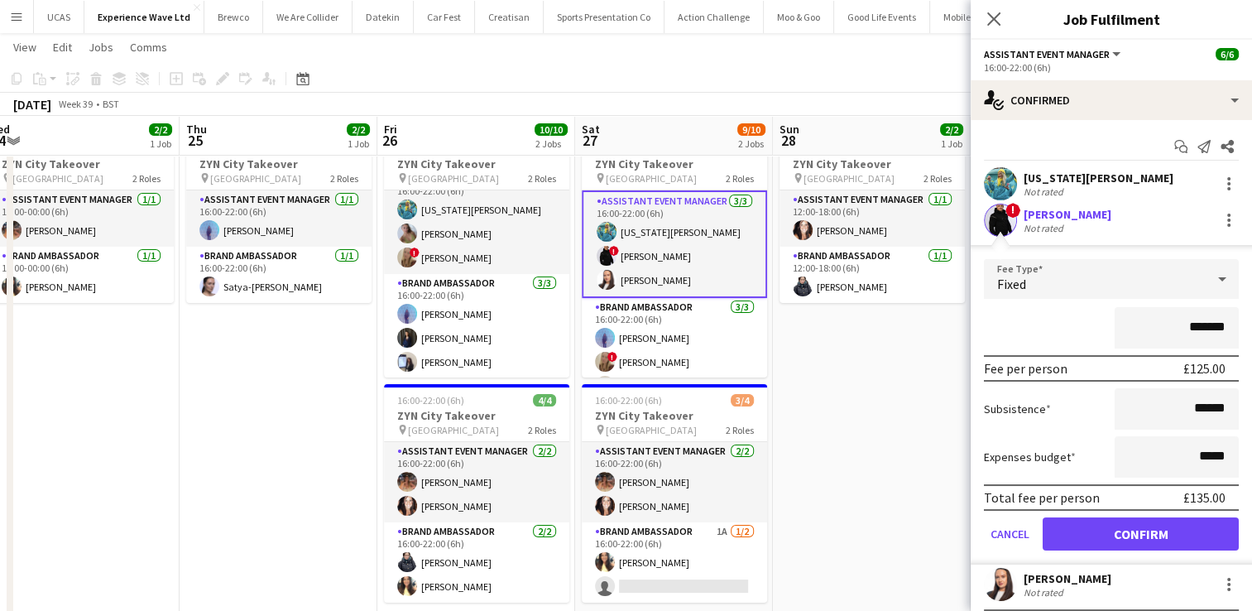
drag, startPoint x: 1218, startPoint y: 328, endPoint x: 1150, endPoint y: 333, distance: 68.0
click at [1150, 333] on input "*******" at bounding box center [1176, 327] width 124 height 41
type input "*****"
drag, startPoint x: 1218, startPoint y: 409, endPoint x: 1145, endPoint y: 410, distance: 72.8
click at [1145, 410] on input "******" at bounding box center [1176, 408] width 124 height 41
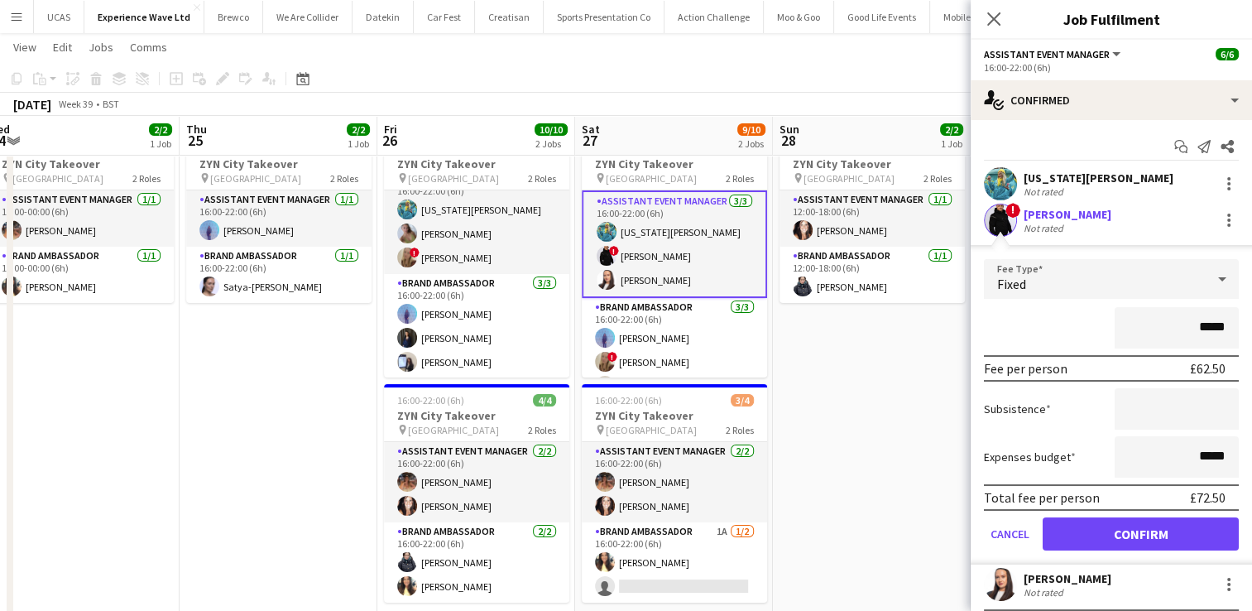
type input "*****"
click at [1055, 446] on div "Expenses budget *****" at bounding box center [1111, 456] width 255 height 41
click at [1118, 534] on button "Confirm" at bounding box center [1140, 533] width 196 height 33
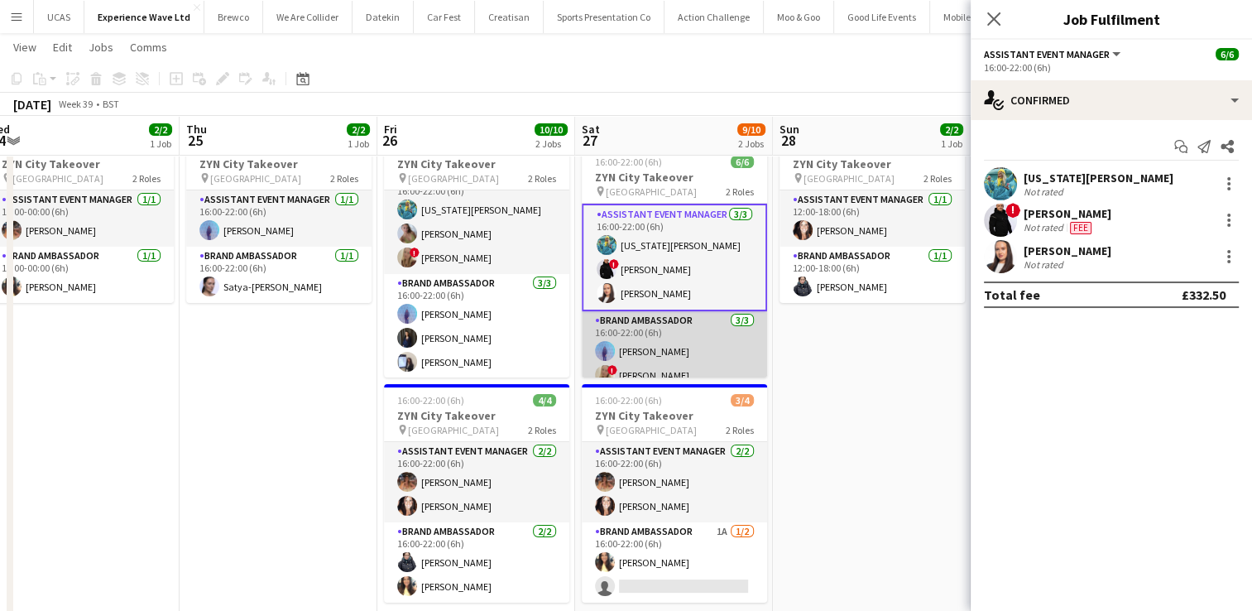
click at [685, 346] on app-card-role "Brand Ambassador 3/3 16:00-22:00 (6h) Raquel Lee ! Jane Graley Jessica Robinson" at bounding box center [674, 363] width 185 height 104
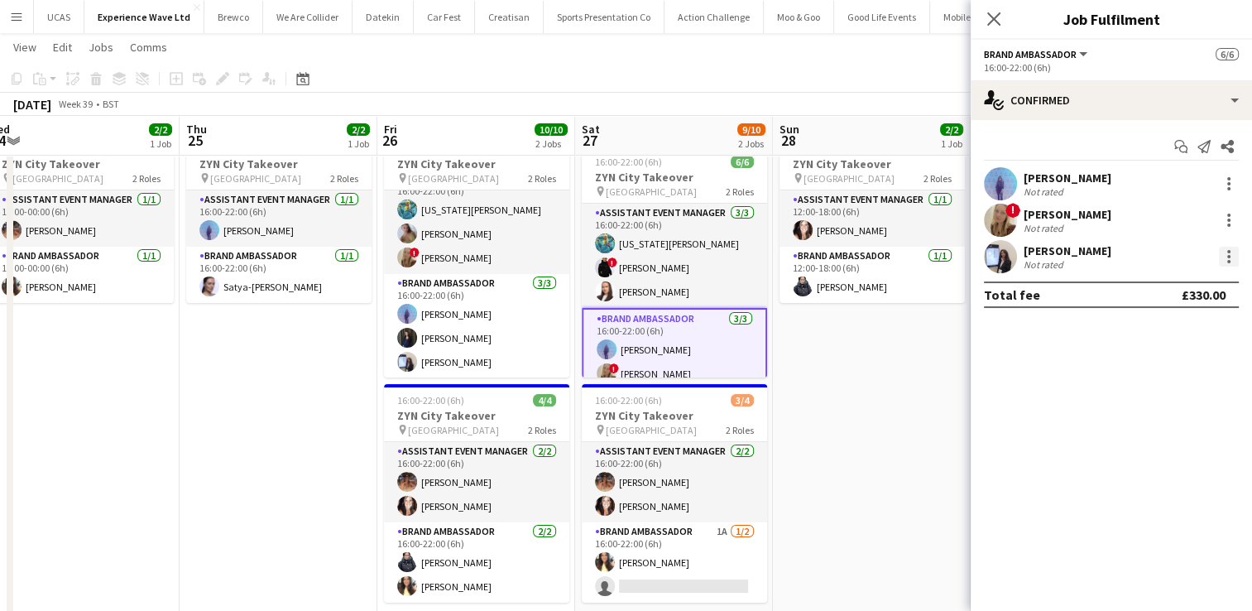
click at [1228, 258] on div at bounding box center [1229, 257] width 20 height 20
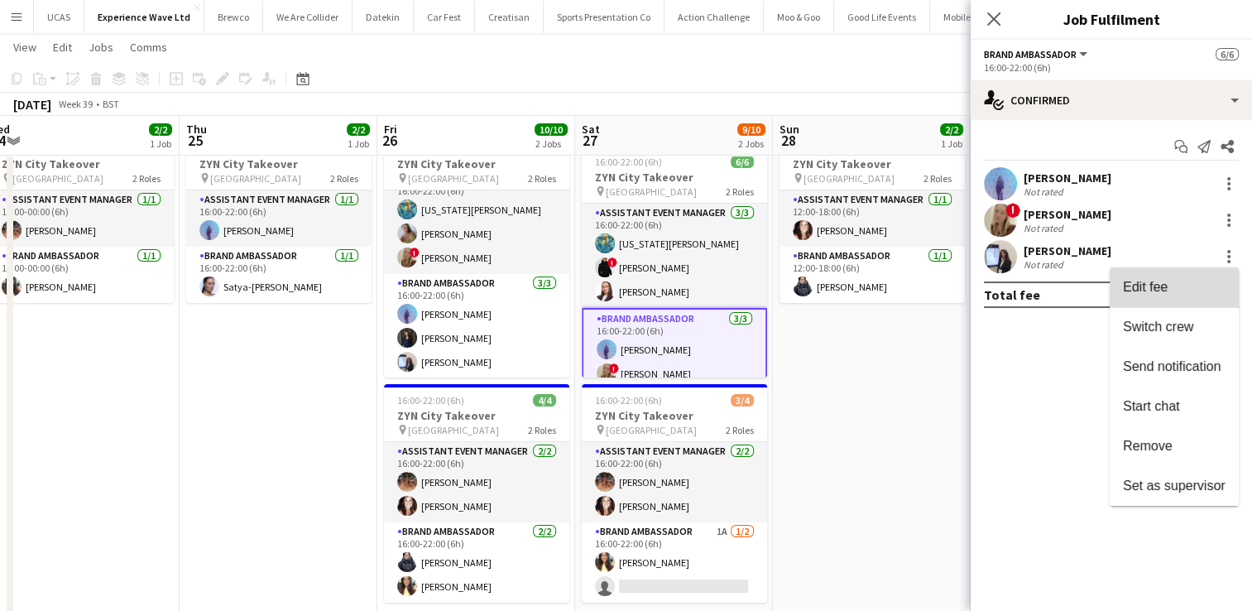
click at [1189, 285] on span "Edit fee" at bounding box center [1174, 287] width 103 height 15
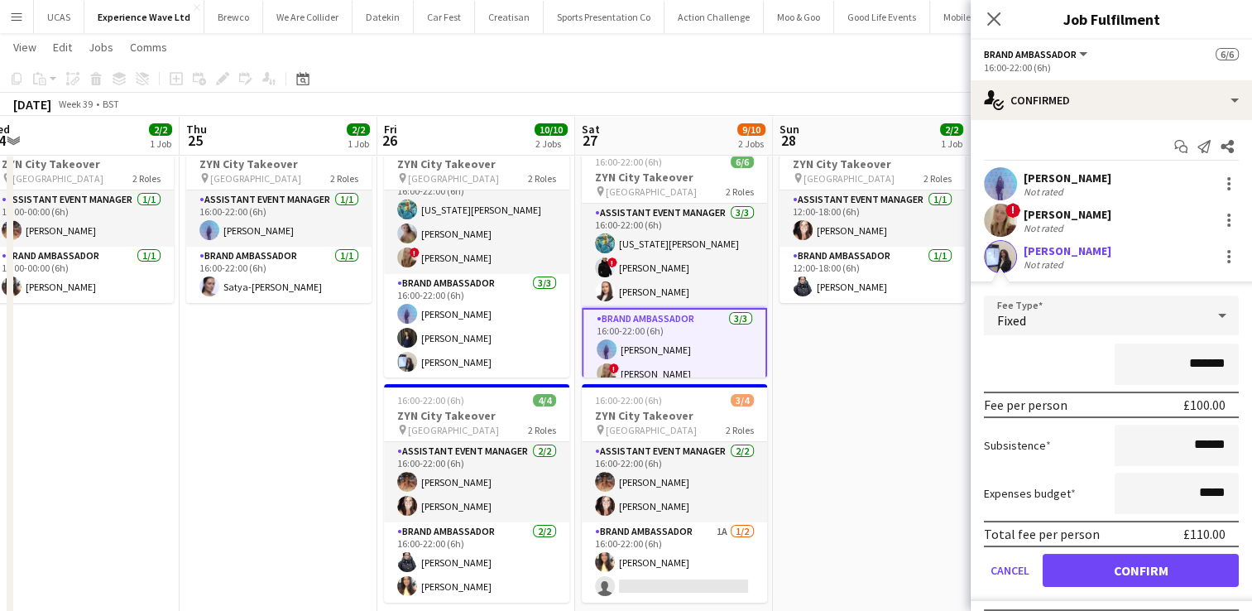
drag, startPoint x: 1219, startPoint y: 363, endPoint x: 1128, endPoint y: 362, distance: 91.8
click at [1128, 362] on input "*******" at bounding box center [1176, 363] width 124 height 41
type input "***"
drag, startPoint x: 1219, startPoint y: 440, endPoint x: 1145, endPoint y: 448, distance: 74.9
drag, startPoint x: 1145, startPoint y: 448, endPoint x: 1016, endPoint y: 370, distance: 151.1
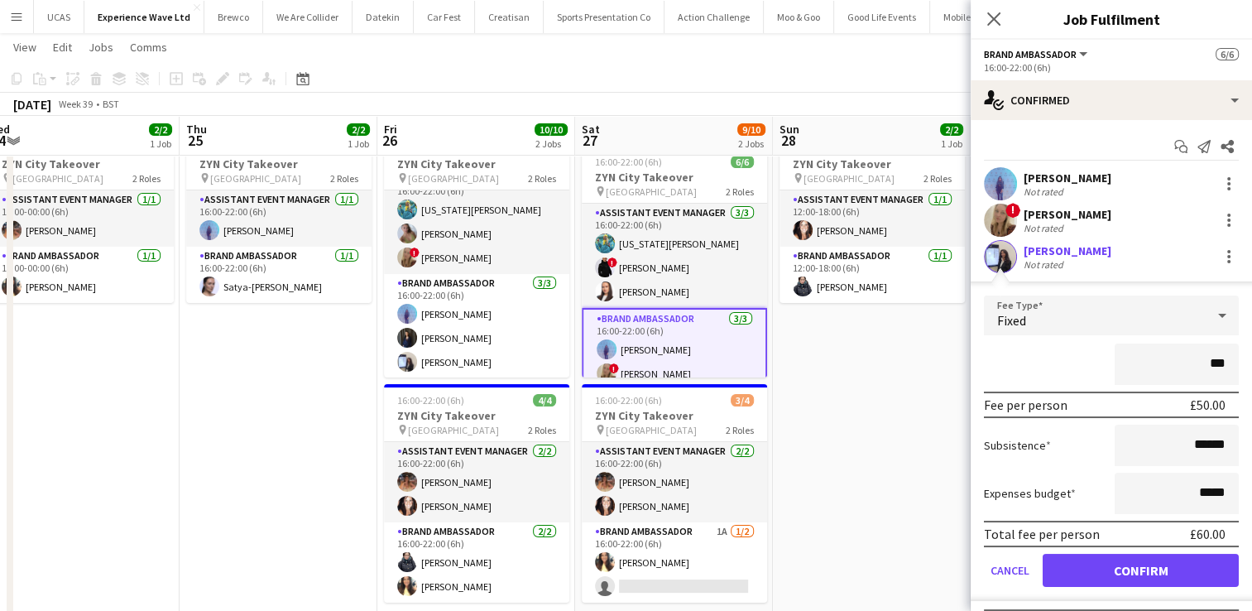
click at [1016, 370] on div "***" at bounding box center [1111, 363] width 255 height 41
drag, startPoint x: 1221, startPoint y: 453, endPoint x: 1157, endPoint y: 446, distance: 64.9
click at [1157, 446] on input "******" at bounding box center [1176, 444] width 124 height 41
type input "*****"
click at [1033, 367] on div "***" at bounding box center [1111, 363] width 255 height 41
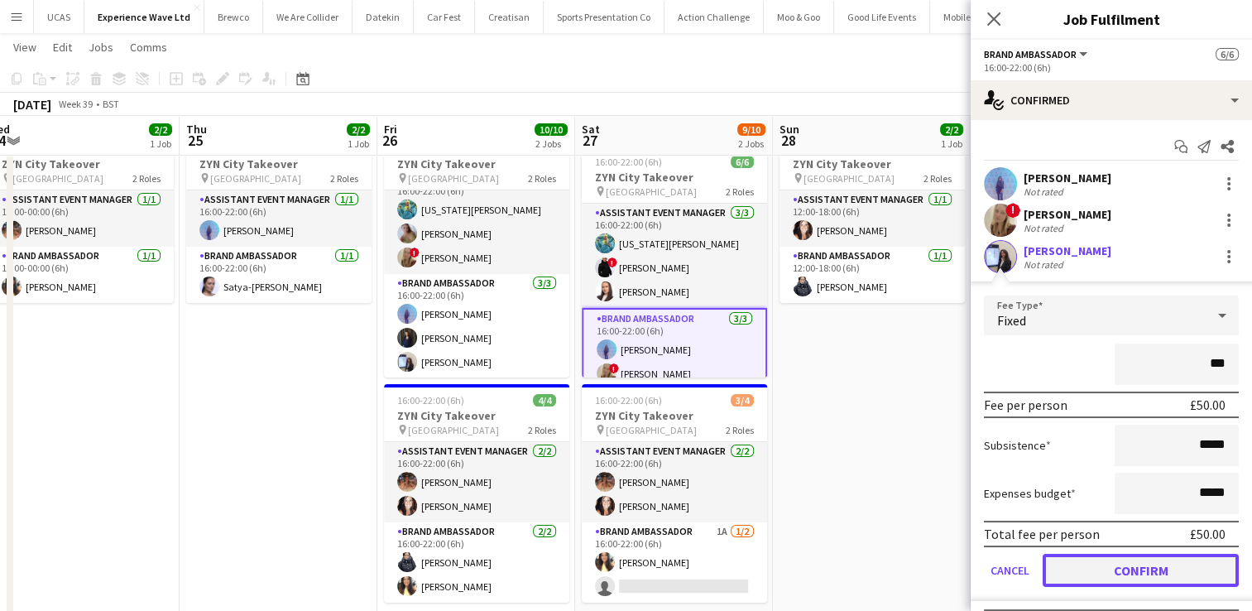
click at [1151, 574] on button "Confirm" at bounding box center [1140, 569] width 196 height 33
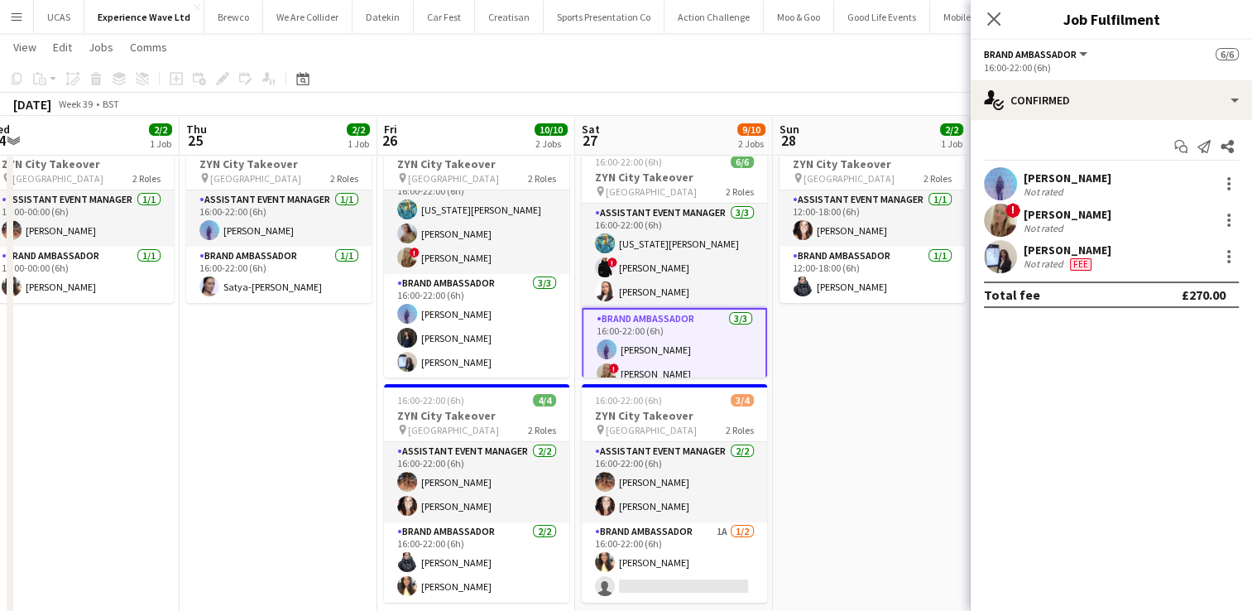
click at [876, 496] on app-date-cell "12:00-18:00 (6h) 2/2 ZYN City Takeover pin Newcastle 2 Roles Assistant Event Ma…" at bounding box center [872, 462] width 198 height 672
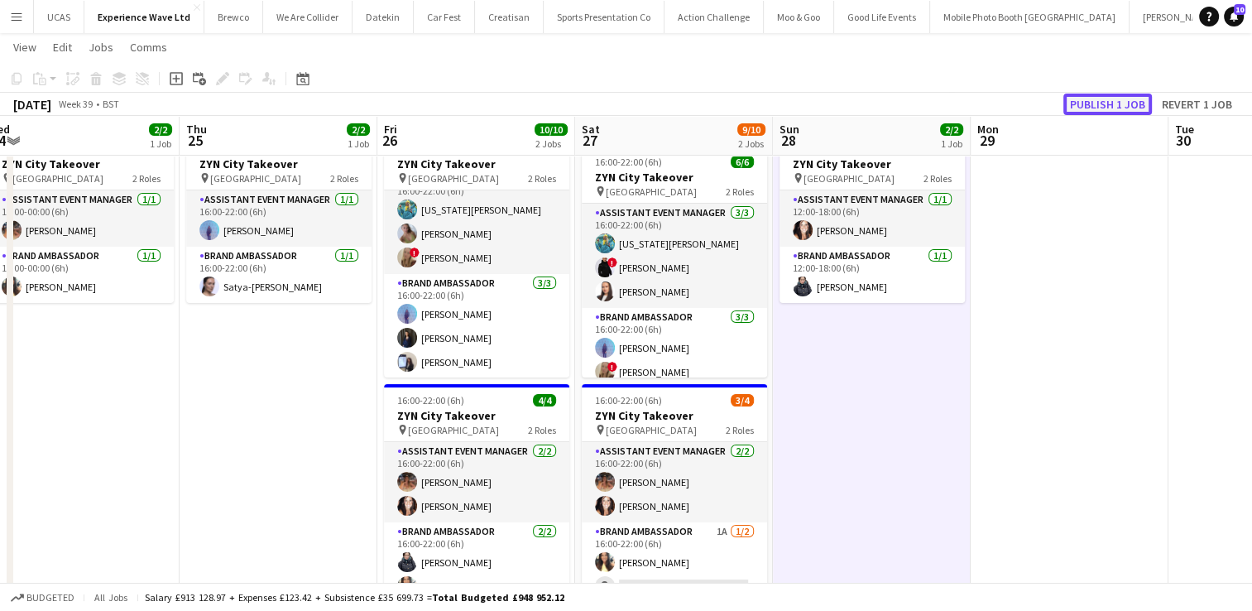
click at [1083, 107] on button "Publish 1 job" at bounding box center [1107, 104] width 89 height 22
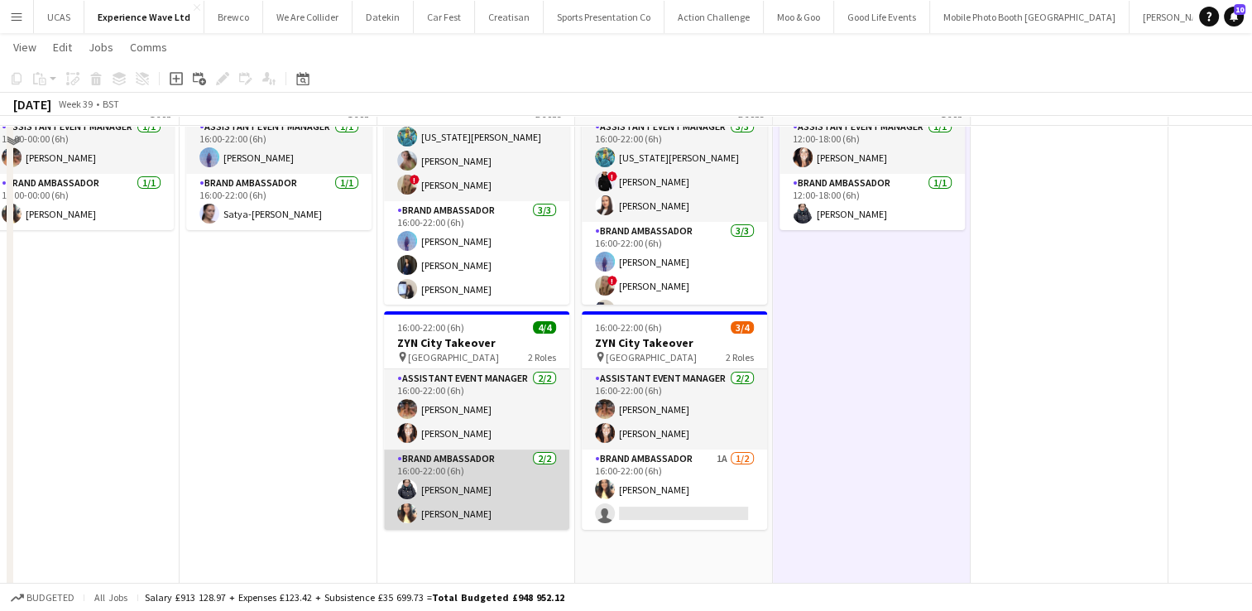
scroll to position [102, 0]
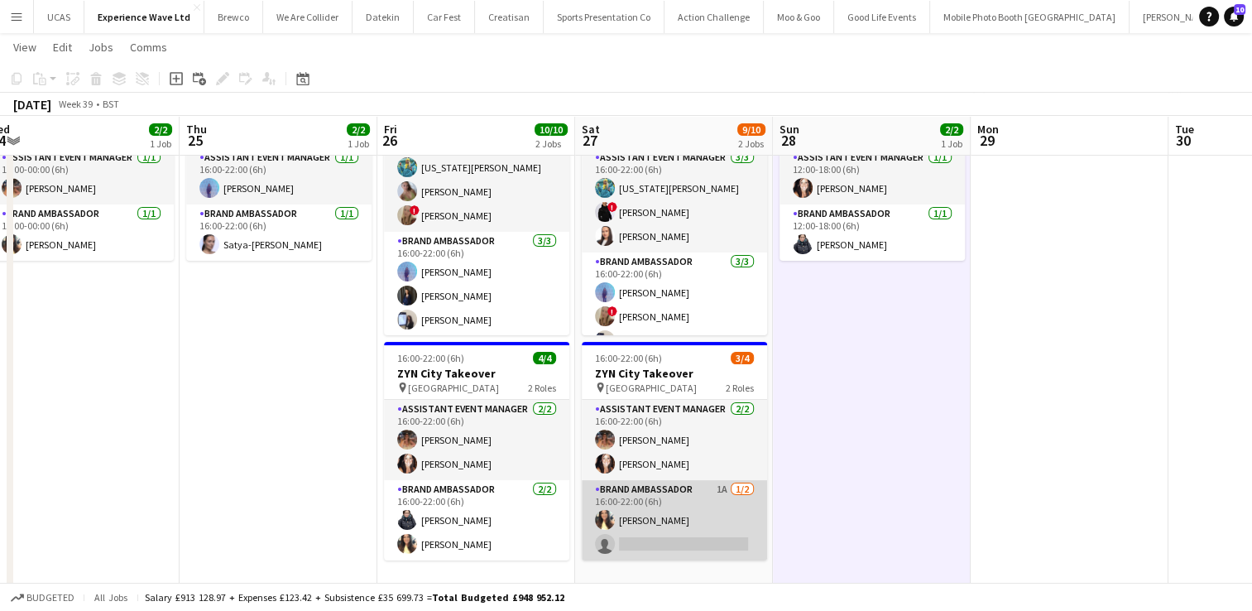
click at [664, 526] on app-card-role "Brand Ambassador 1A 1/2 16:00-22:00 (6h) Kelly Patterson single-neutral-actions" at bounding box center [674, 520] width 185 height 80
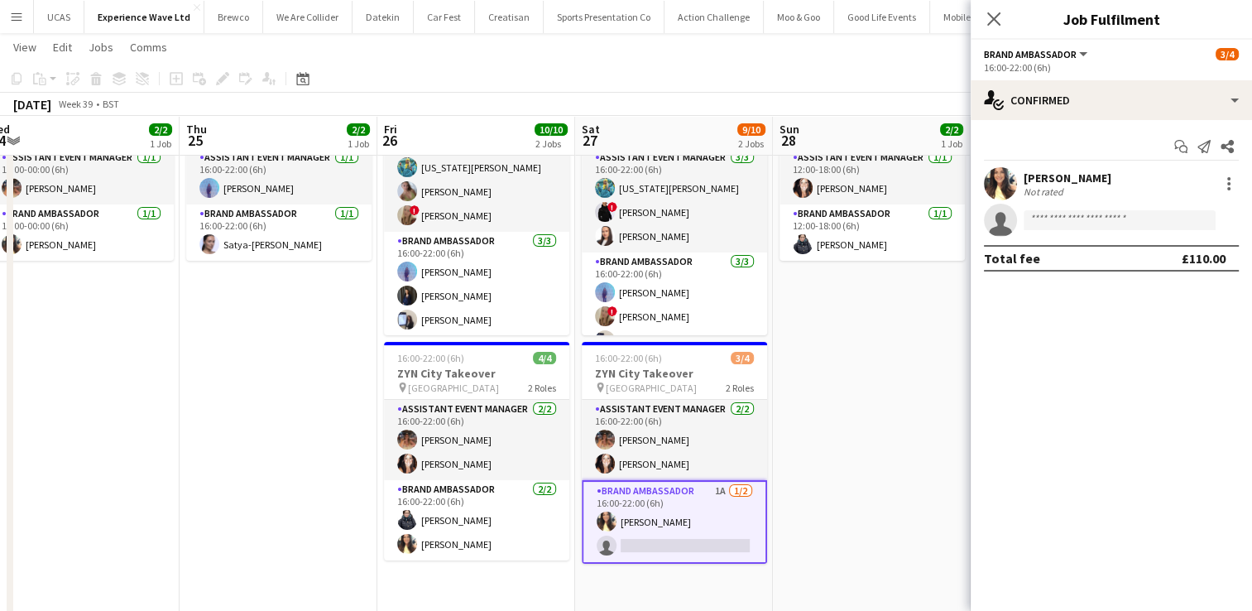
click at [867, 478] on app-date-cell "12:00-18:00 (6h) 2/2 ZYN City Takeover pin Newcastle 2 Roles Assistant Event Ma…" at bounding box center [872, 420] width 198 height 672
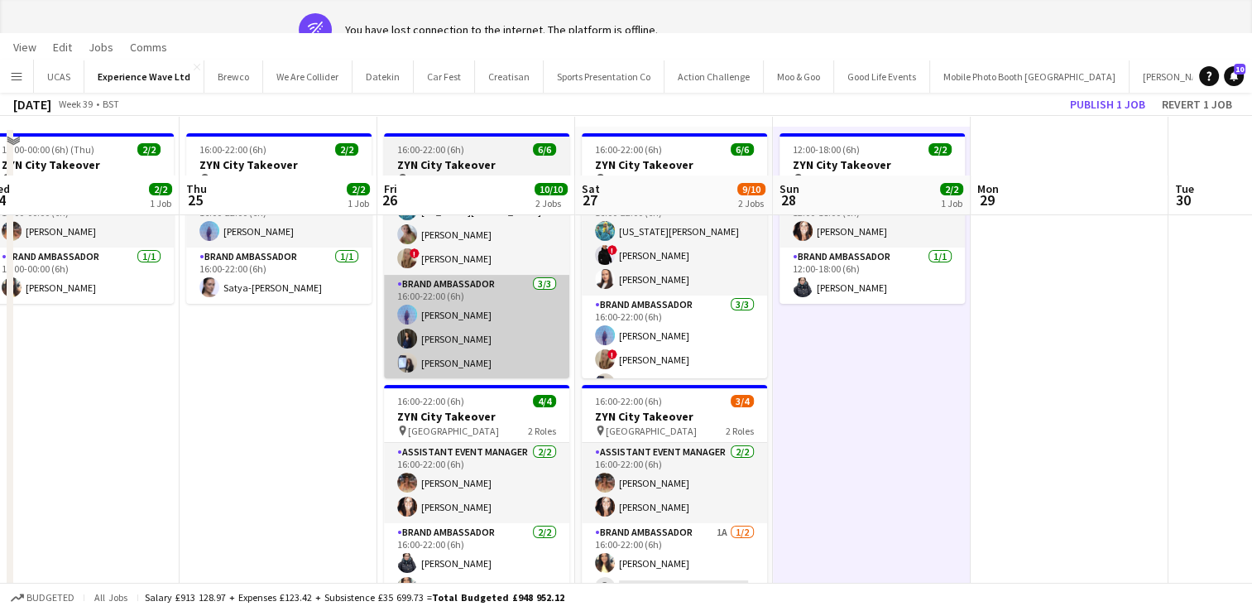
scroll to position [0, 0]
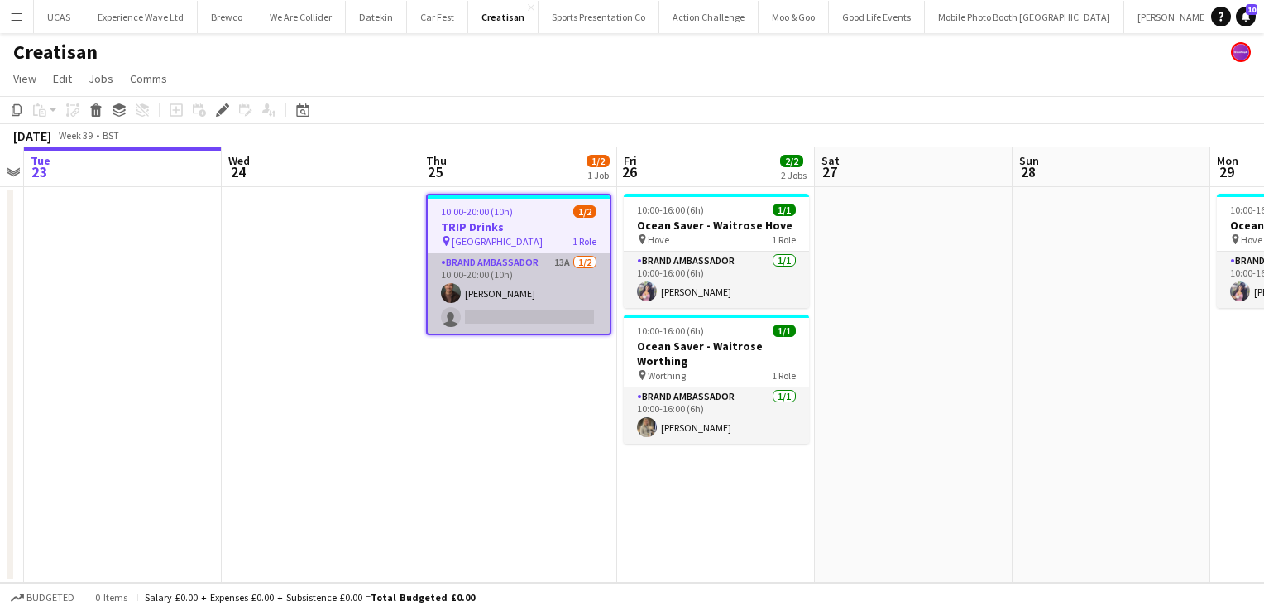
click at [565, 288] on app-card-role "Brand Ambassador 13A 1/2 10:00-20:00 (10h) Colin Marshall single-neutral-actions" at bounding box center [519, 293] width 182 height 80
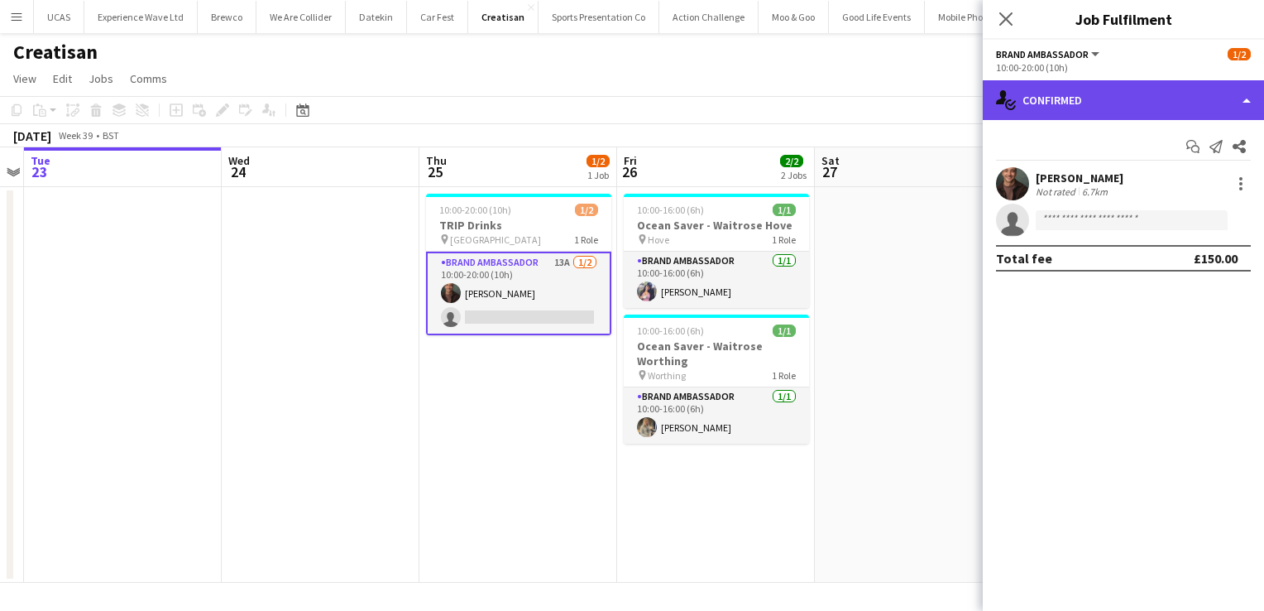
click at [1137, 98] on div "single-neutral-actions-check-2 Confirmed" at bounding box center [1123, 100] width 281 height 40
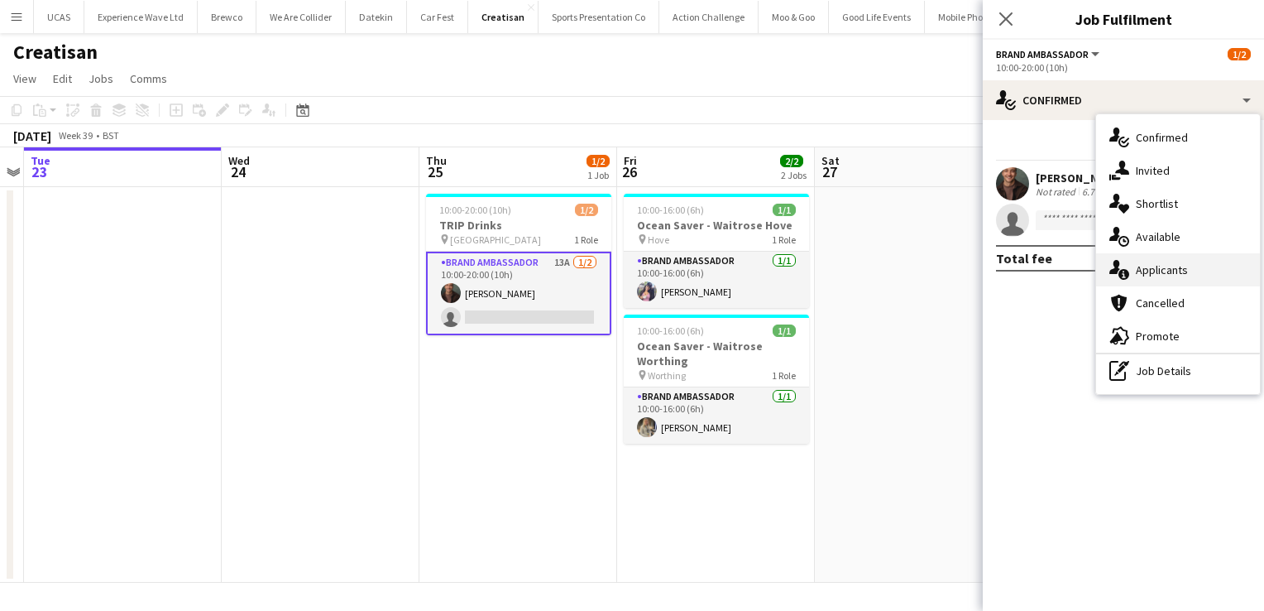
click at [1147, 276] on span "Applicants" at bounding box center [1162, 269] width 52 height 15
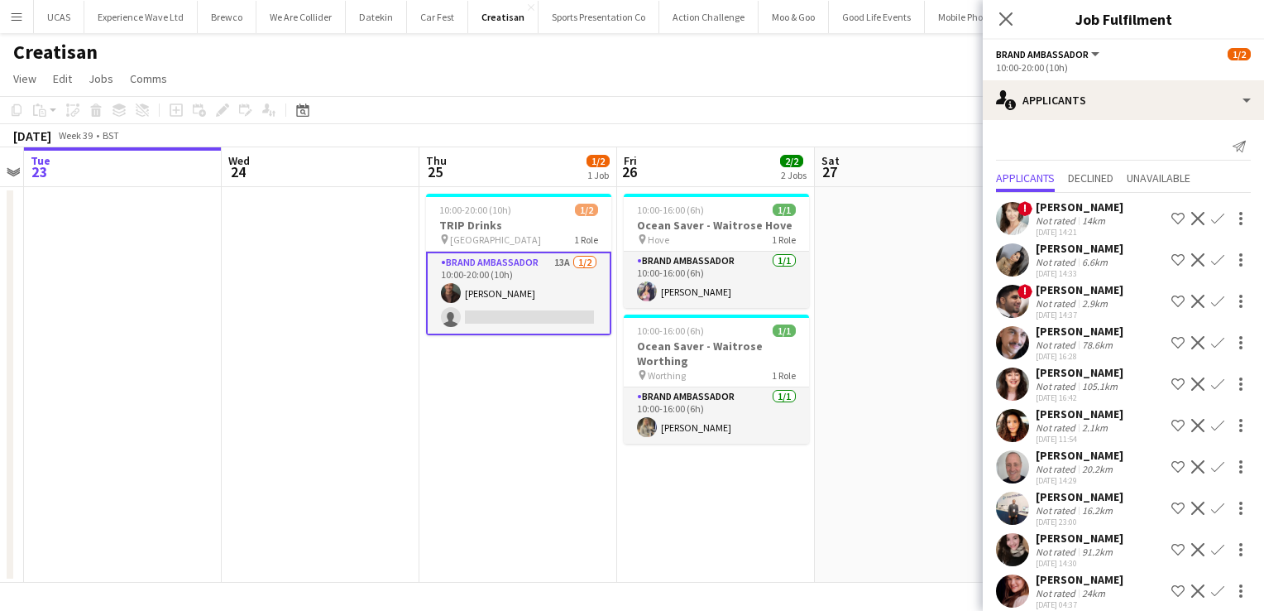
scroll to position [15, 0]
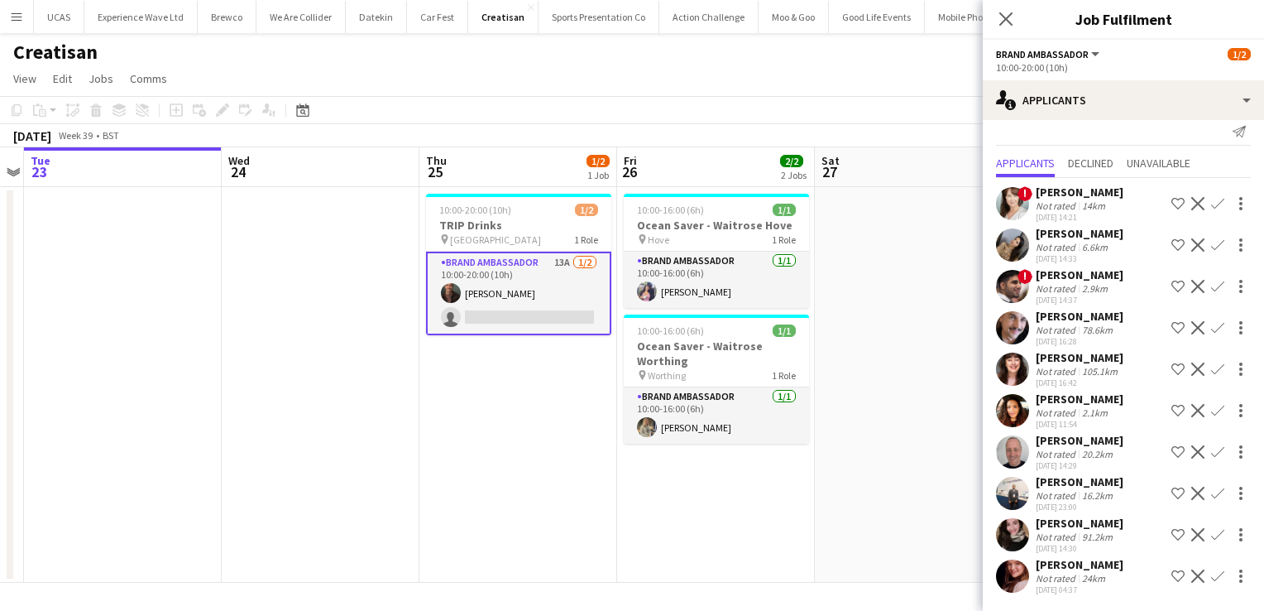
click at [1068, 522] on div "Grace Collett" at bounding box center [1080, 522] width 88 height 15
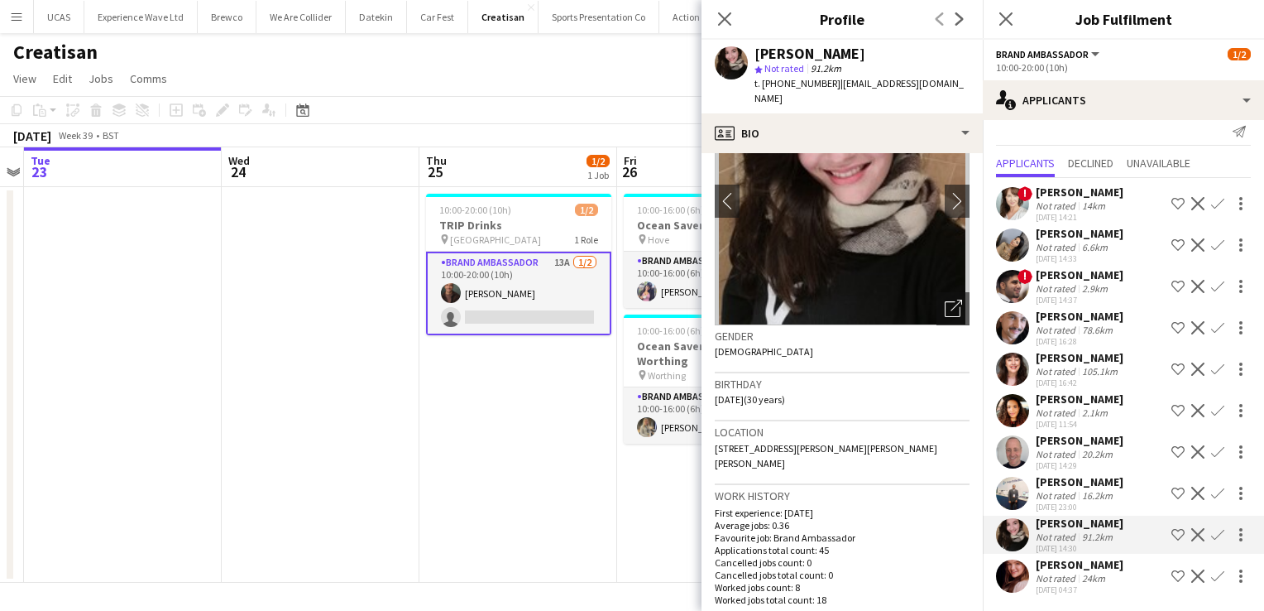
scroll to position [88, 0]
click at [945, 194] on app-icon "chevron-right" at bounding box center [958, 202] width 26 height 17
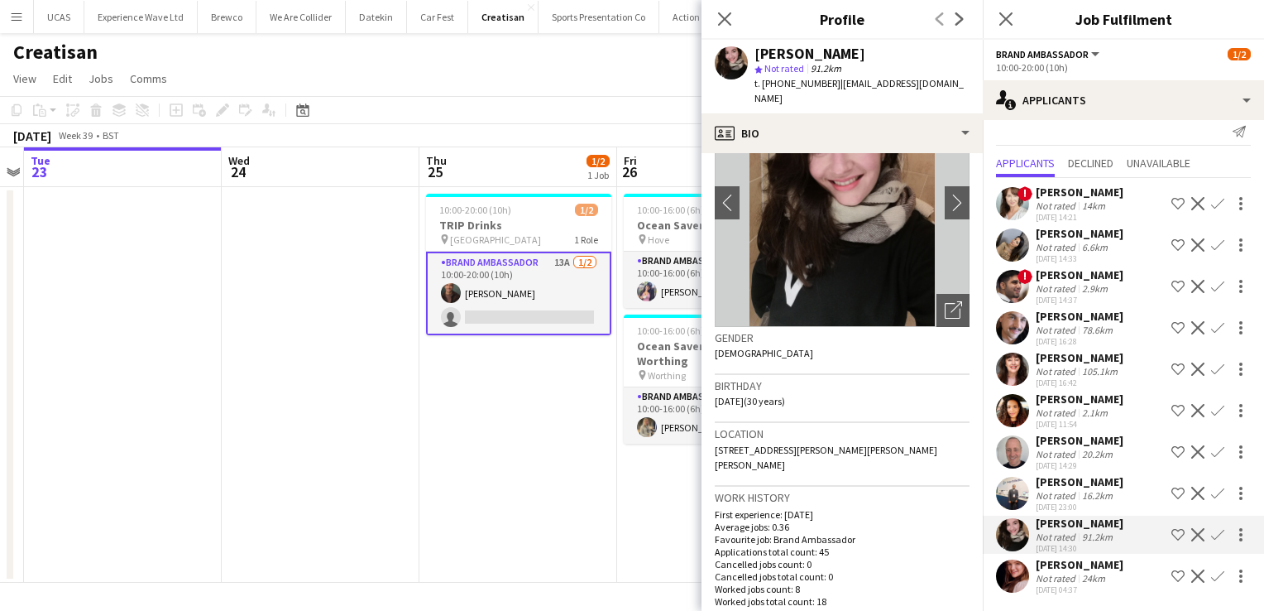
scroll to position [0, 0]
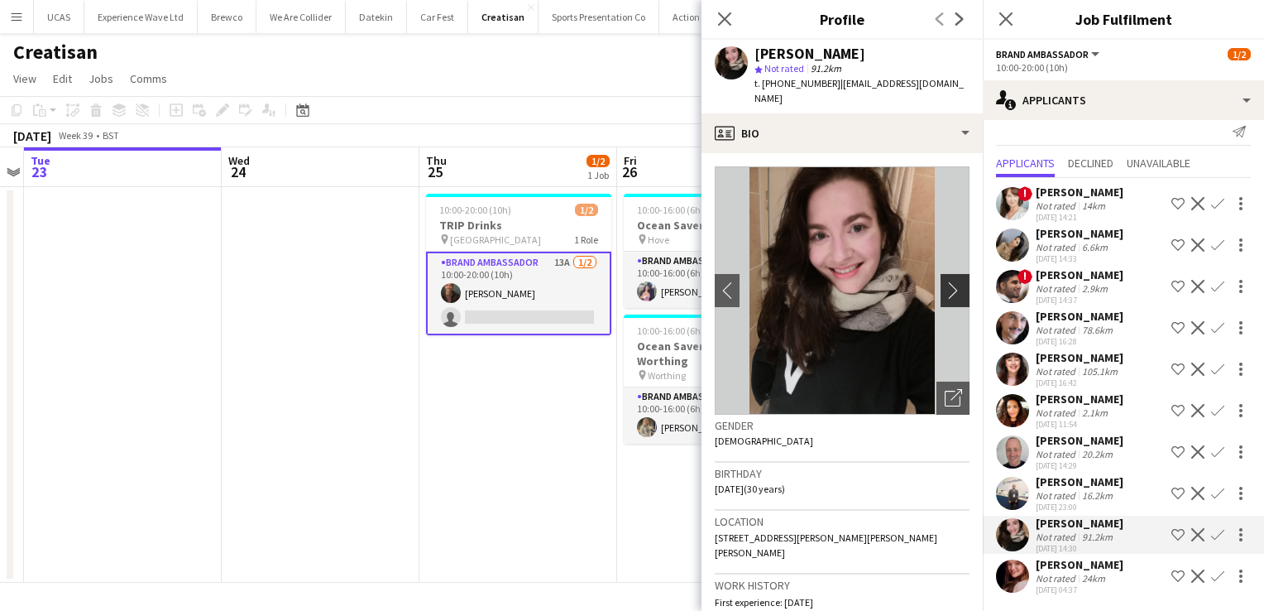
click at [945, 281] on app-icon "chevron-right" at bounding box center [958, 289] width 26 height 17
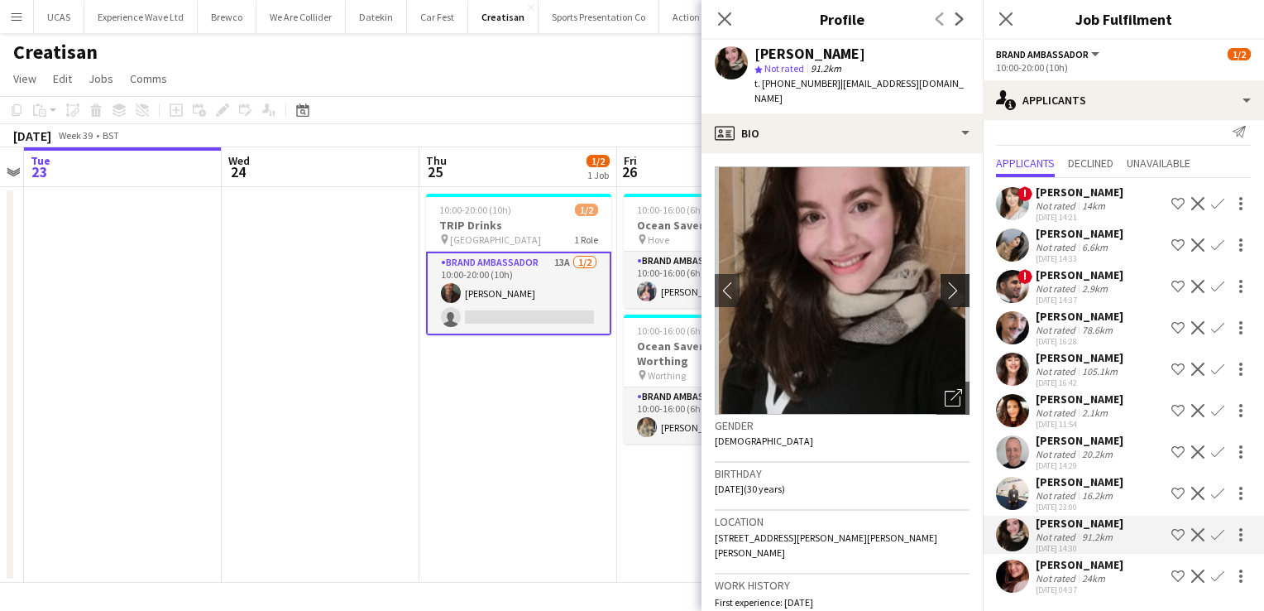
click at [945, 281] on app-icon "chevron-right" at bounding box center [958, 289] width 26 height 17
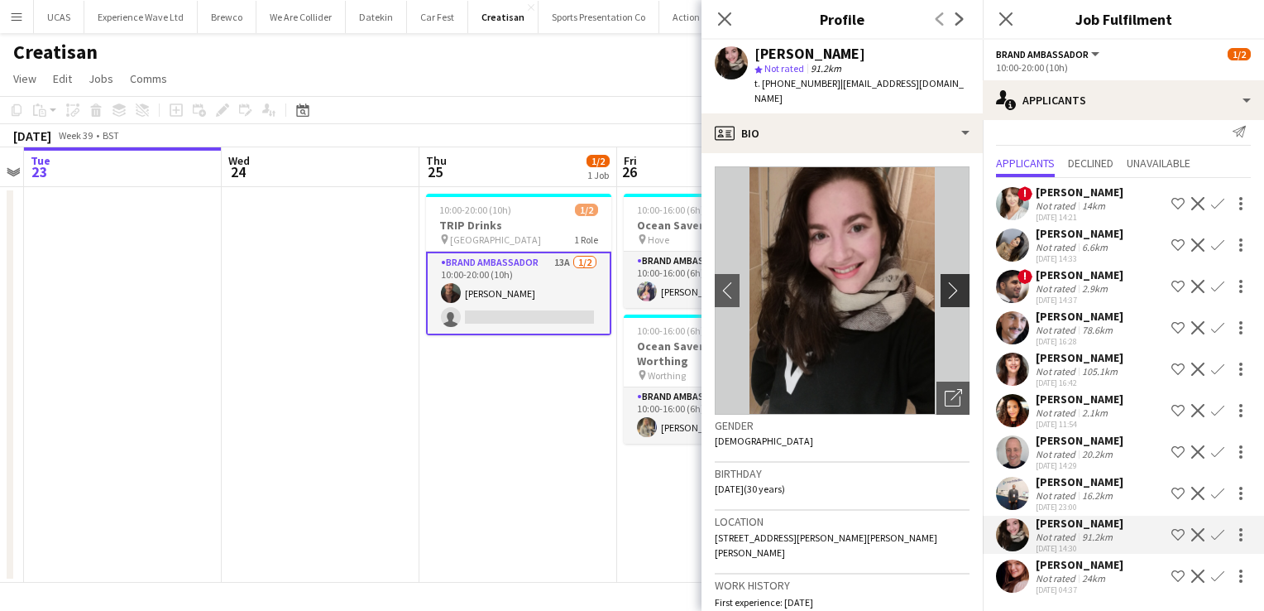
click at [945, 281] on app-icon "chevron-right" at bounding box center [958, 289] width 26 height 17
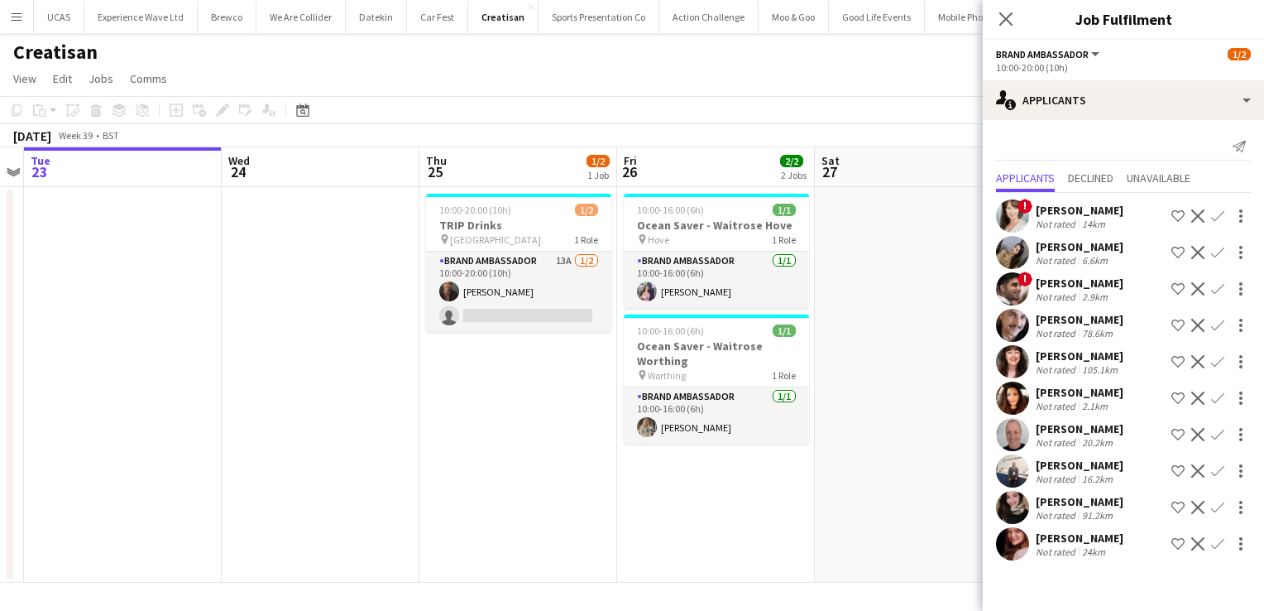
click at [730, 84] on app-page-menu "View Day view expanded Day view collapsed Month view Date picker Jump to today …" at bounding box center [632, 80] width 1264 height 31
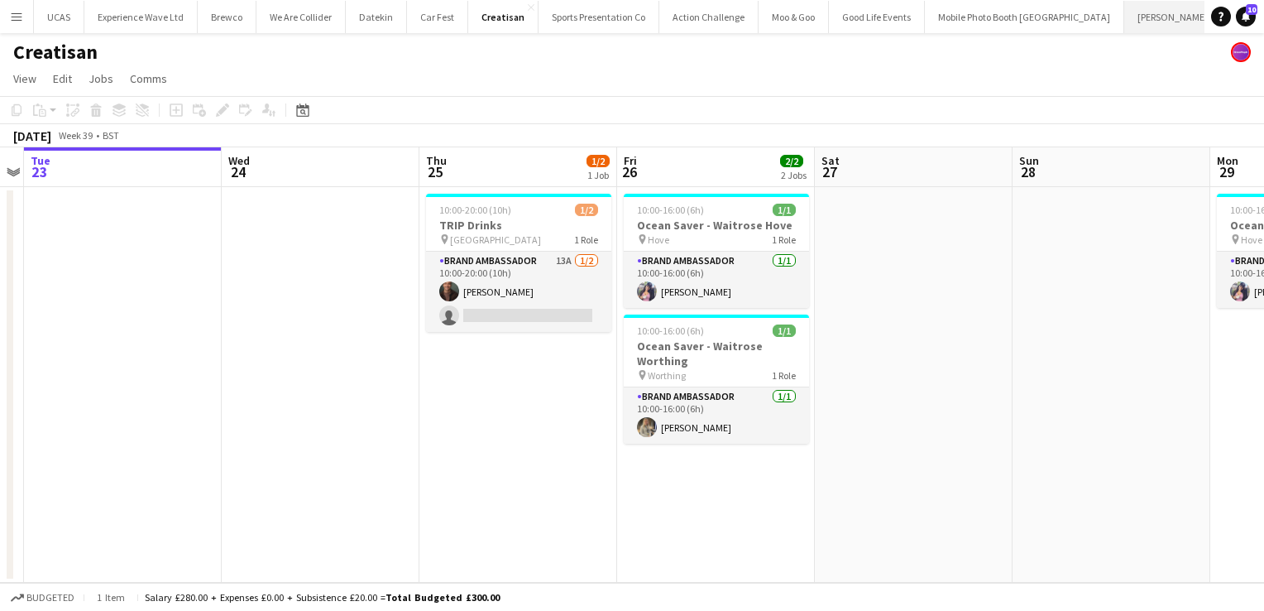
click at [1124, 25] on button "Frank PR Close" at bounding box center [1173, 17] width 98 height 32
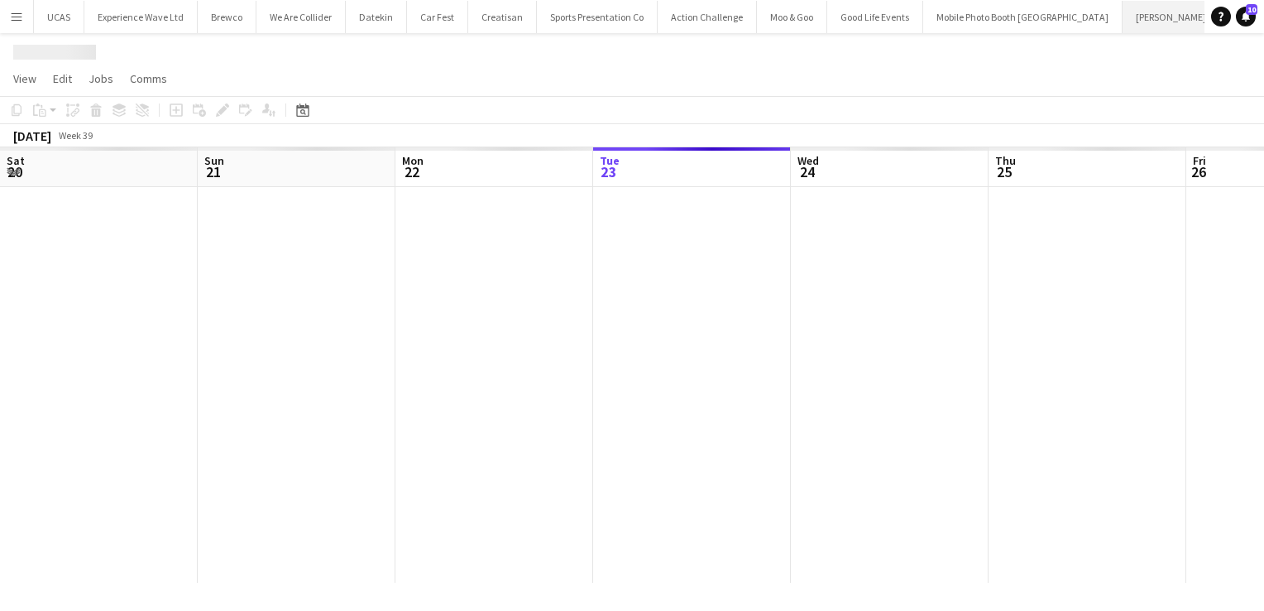
scroll to position [0, 395]
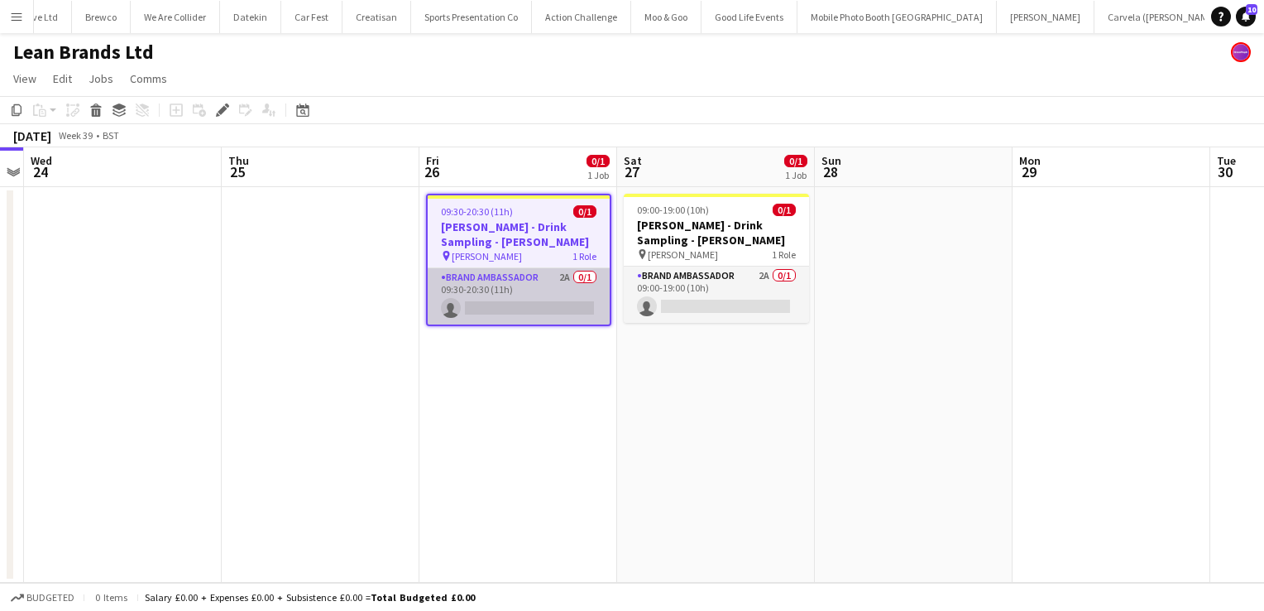
click at [520, 301] on app-card-role "Brand Ambassador 2A 0/1 09:30-20:30 (11h) single-neutral-actions" at bounding box center [519, 296] width 182 height 56
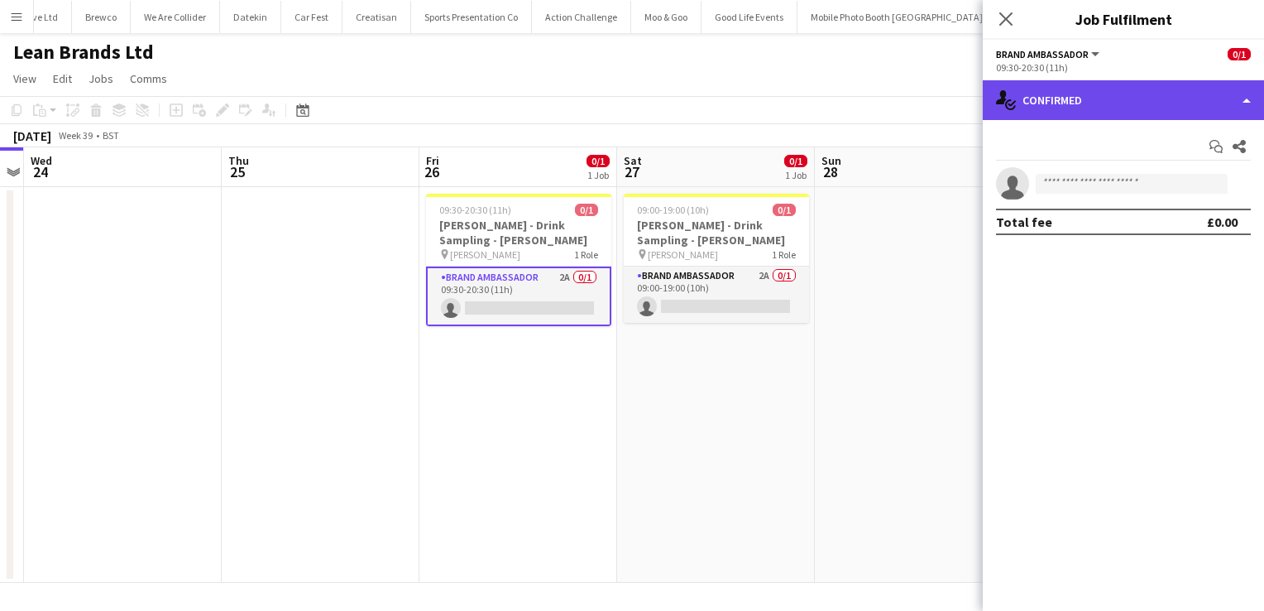
click at [1244, 111] on div "single-neutral-actions-check-2 Confirmed" at bounding box center [1123, 100] width 281 height 40
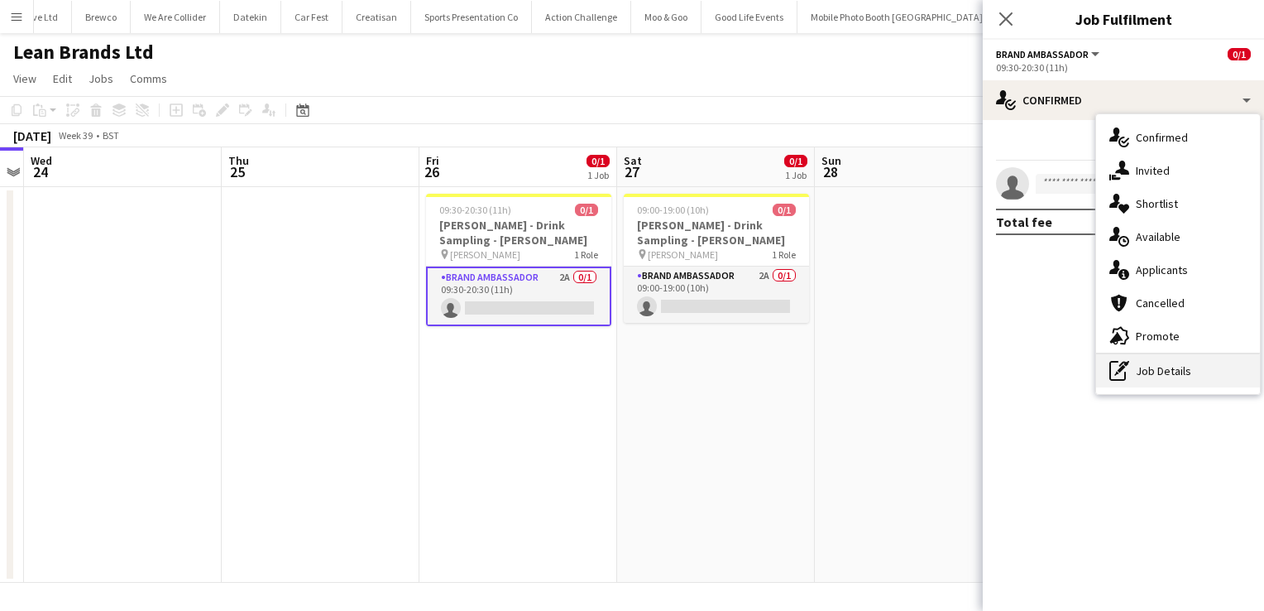
click at [1180, 371] on div "pen-write Job Details" at bounding box center [1178, 370] width 164 height 33
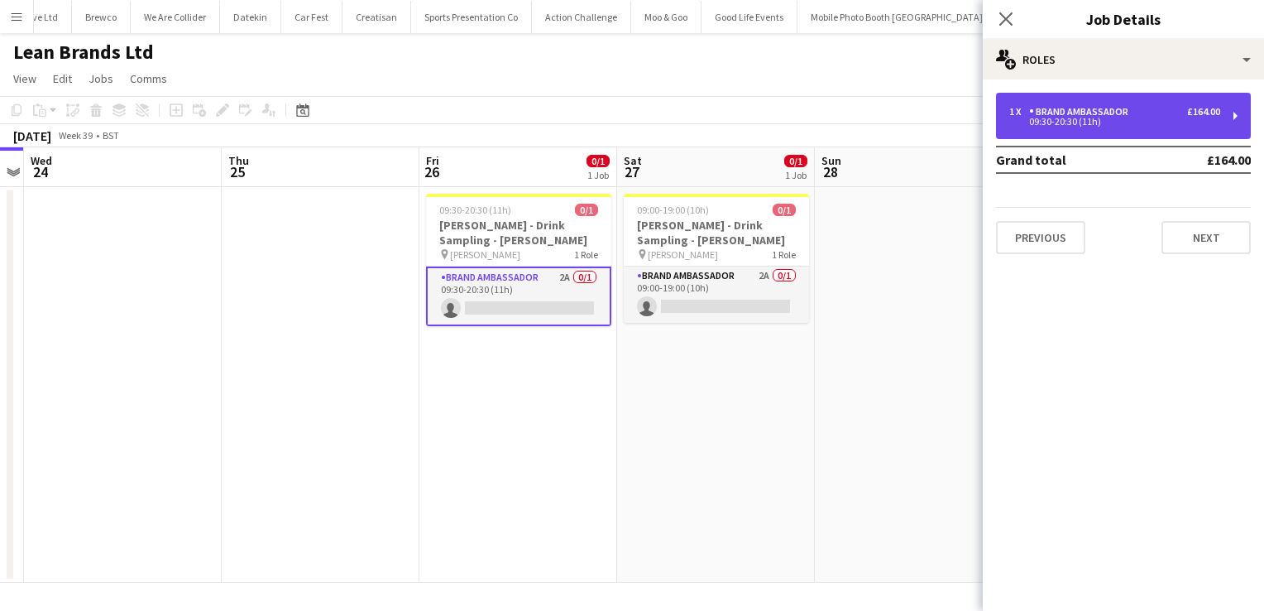
click at [1228, 124] on div "1 x Brand Ambassador £164.00 09:30-20:30 (11h)" at bounding box center [1123, 116] width 255 height 46
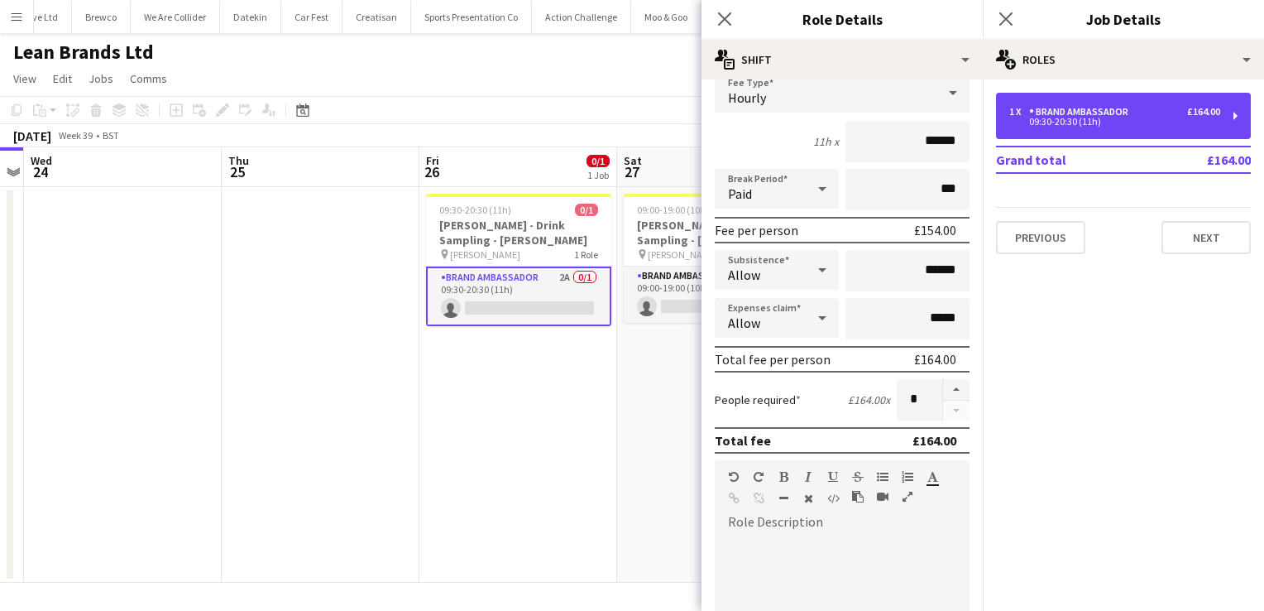
scroll to position [182, 0]
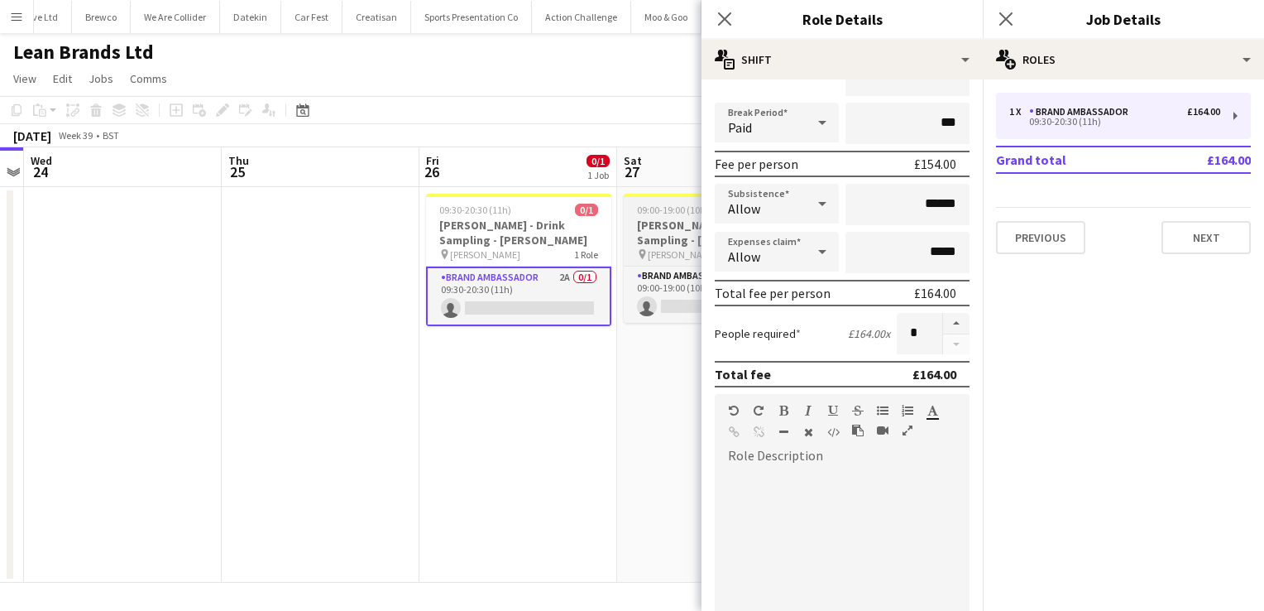
click at [683, 242] on h3 "[PERSON_NAME] - Drink Sampling - [PERSON_NAME]" at bounding box center [716, 233] width 185 height 30
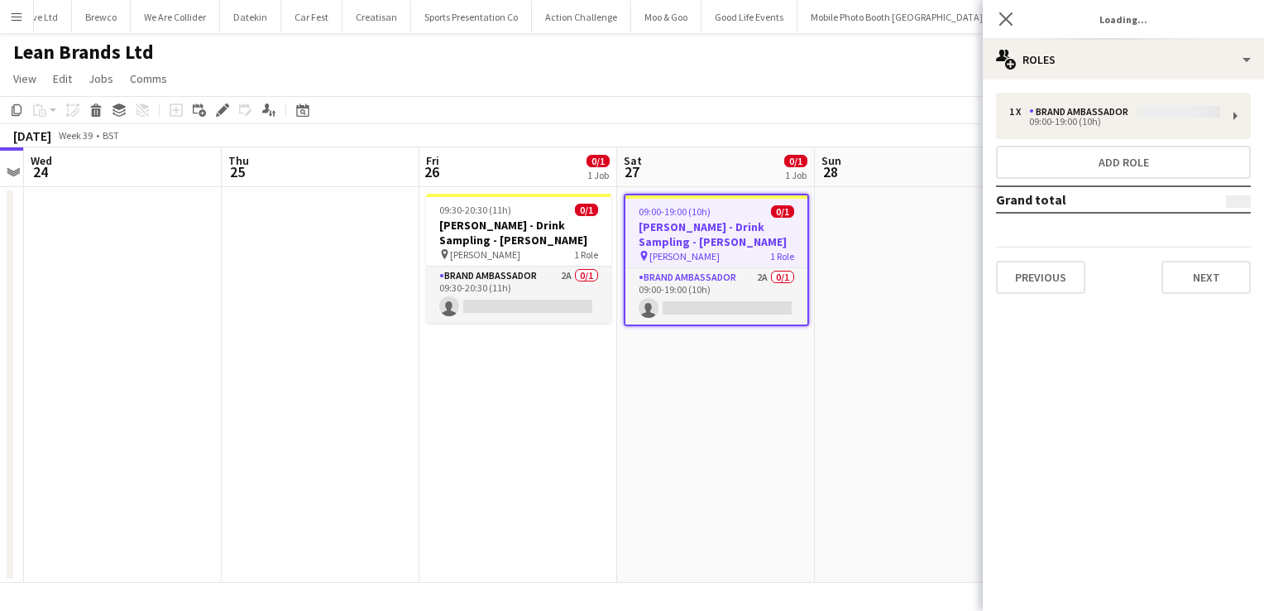
click at [1199, 126] on div "1 x Brand Ambassador 09:00-19:00 (10h) Add role Grand total Previous Next" at bounding box center [1123, 193] width 281 height 201
click at [1234, 121] on div "1 x Brand Ambassador 09:00-19:00 (10h) Add role Grand total Previous Next" at bounding box center [1123, 193] width 281 height 201
click at [1230, 122] on div "1 x Brand Ambassador 09:00-19:00 (10h) Add role Grand total Previous Next" at bounding box center [1123, 193] width 281 height 201
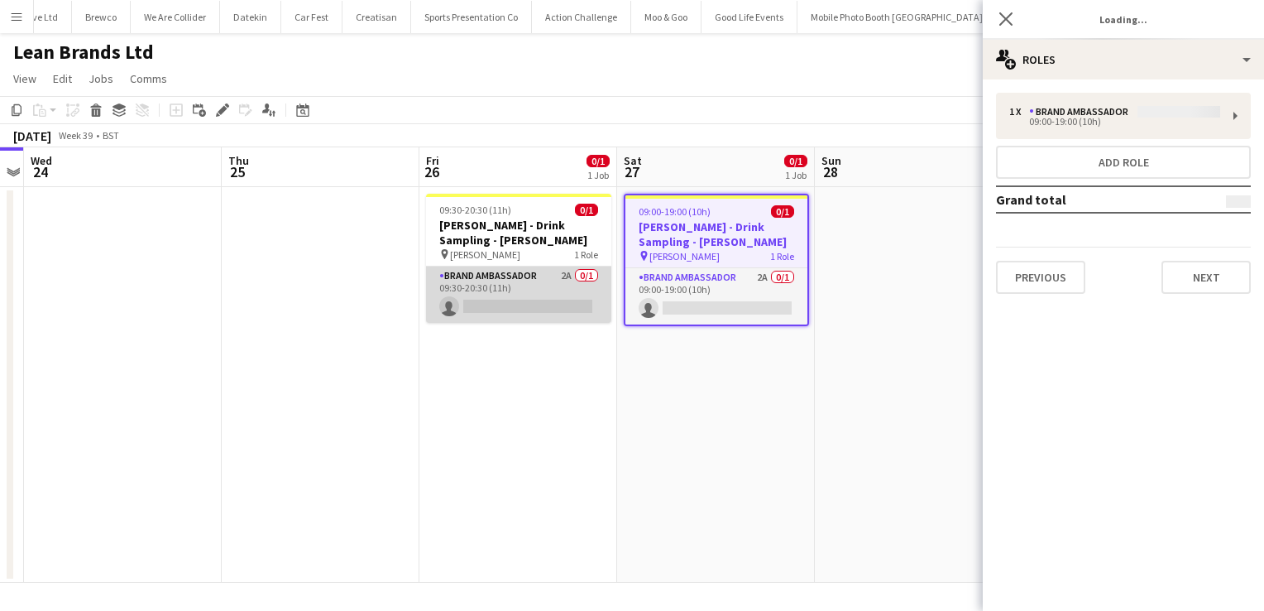
click at [535, 298] on app-card-role "Brand Ambassador 2A 0/1 09:30-20:30 (11h) single-neutral-actions" at bounding box center [518, 294] width 185 height 56
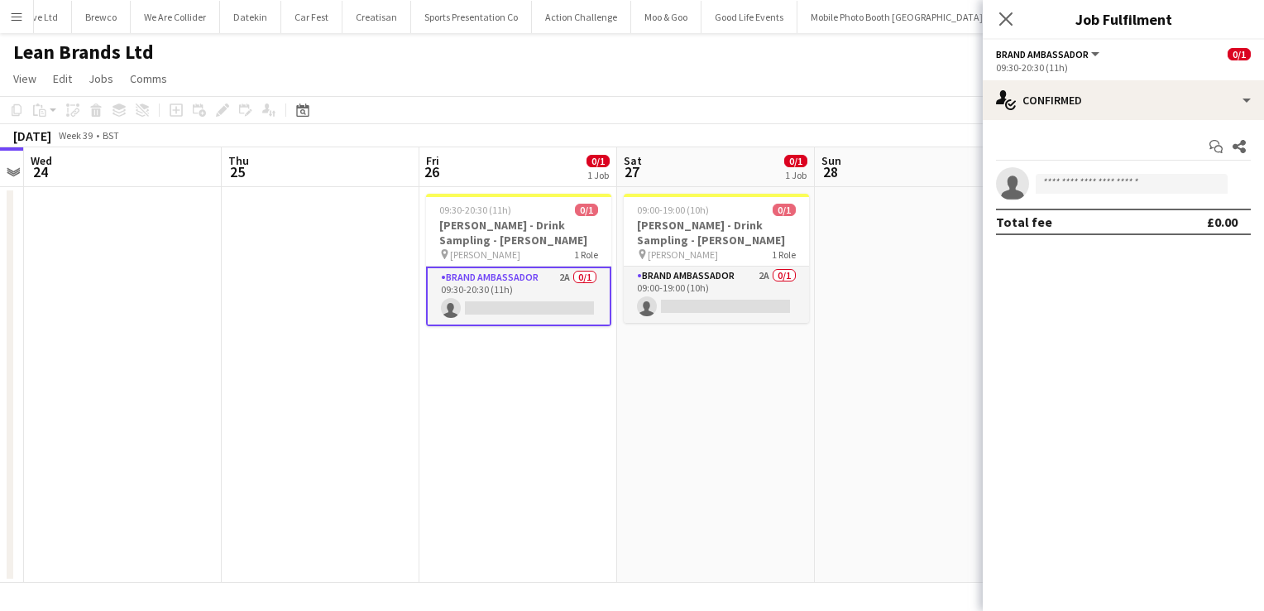
click at [473, 381] on app-date-cell "09:30-20:30 (11h) 0/1 [PERSON_NAME] - Drink Sampling - [PERSON_NAME] pin [PERSO…" at bounding box center [518, 384] width 198 height 395
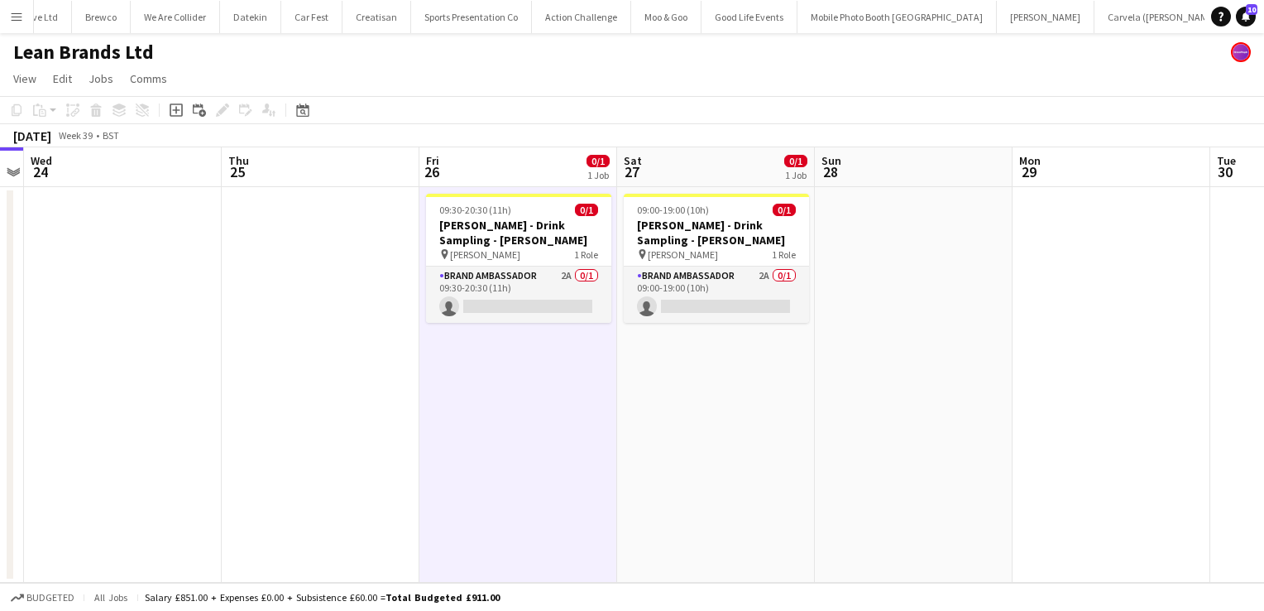
click at [645, 387] on app-date-cell "09:00-19:00 (10h) 0/1 [PERSON_NAME] - Drink Sampling - [PERSON_NAME] pin [PERSO…" at bounding box center [716, 384] width 198 height 395
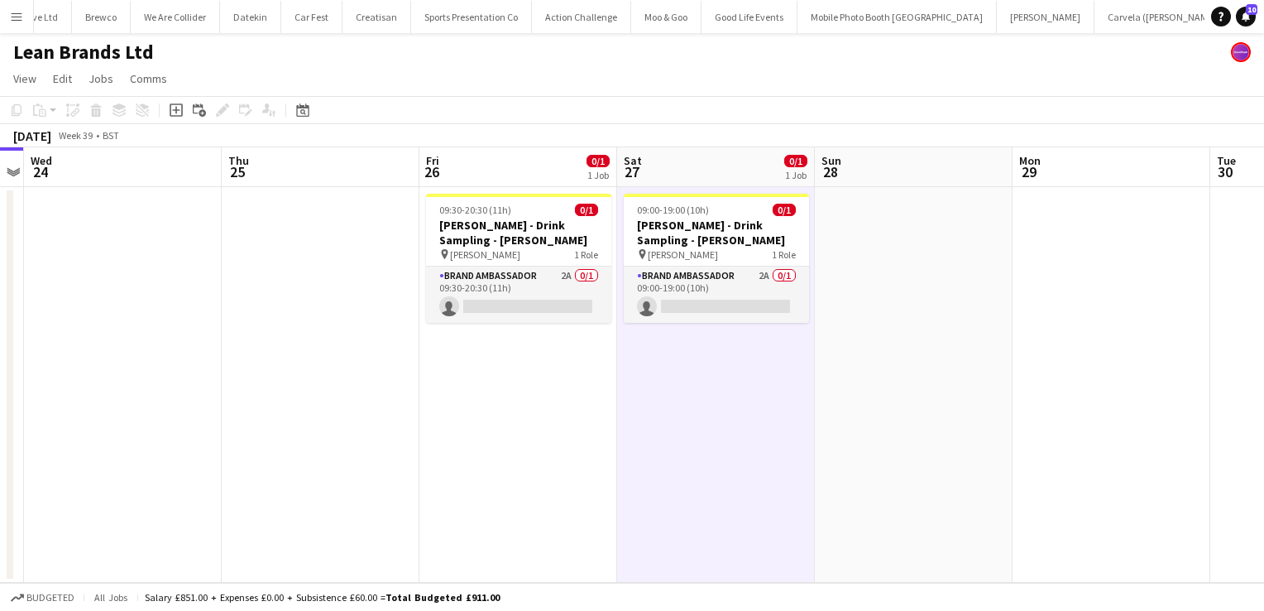
click at [556, 388] on app-date-cell "09:30-20:30 (11h) 0/1 [PERSON_NAME] - Drink Sampling - [PERSON_NAME] pin [PERSO…" at bounding box center [518, 384] width 198 height 395
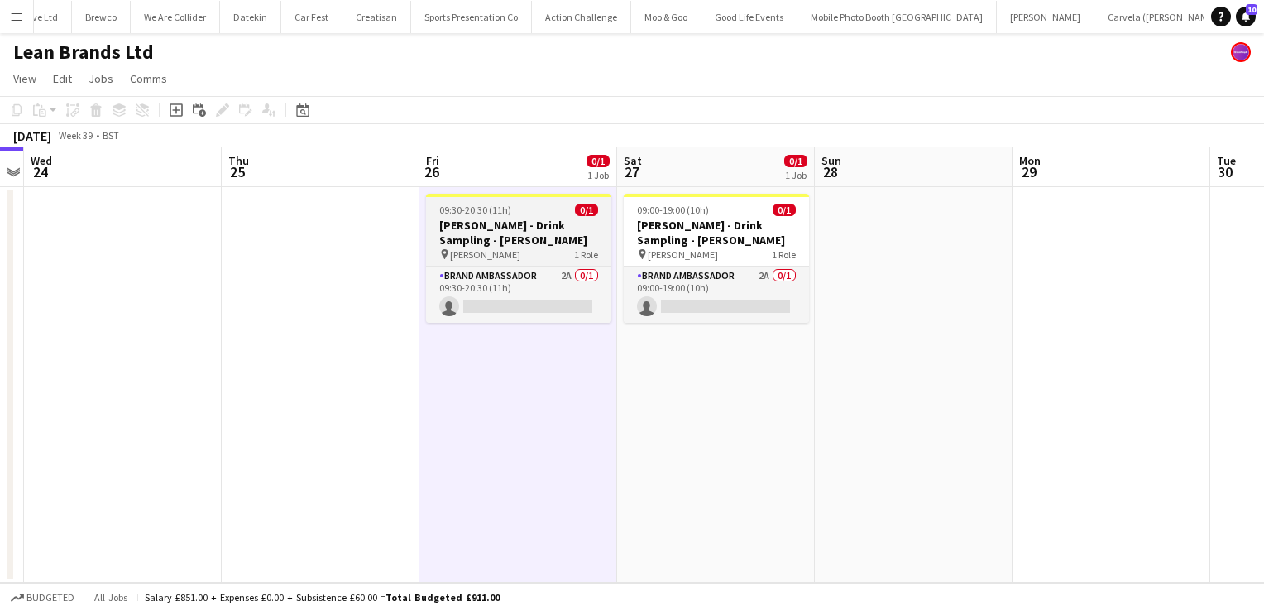
click at [548, 256] on div "pin Costco Croydon 1 Role" at bounding box center [518, 253] width 185 height 13
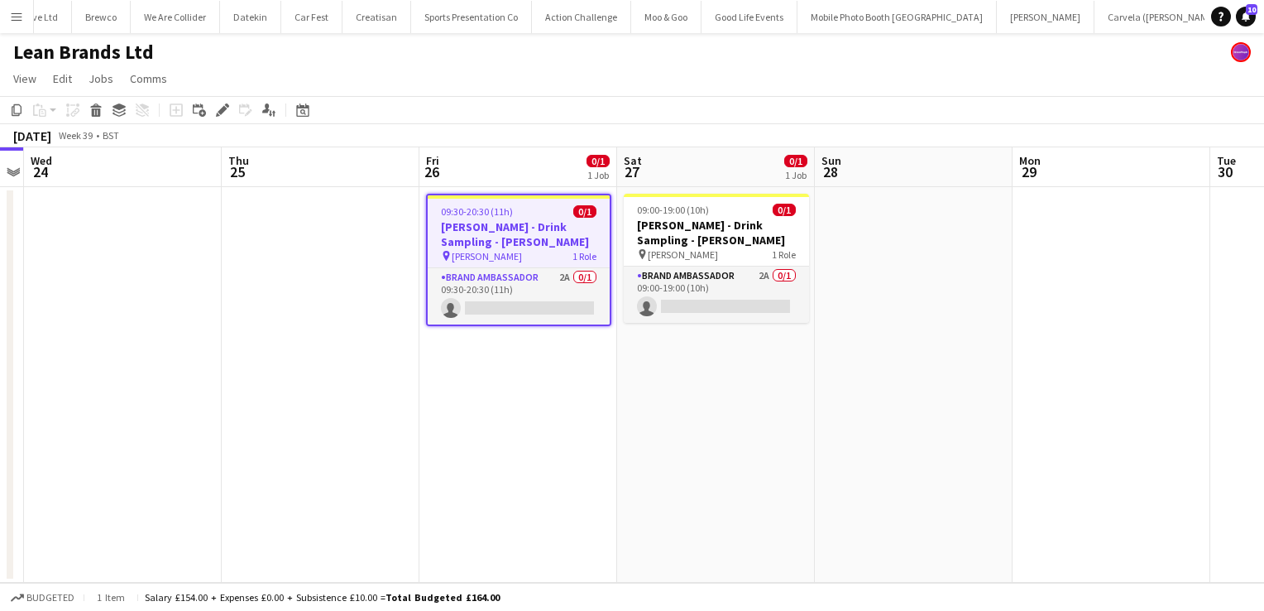
click at [548, 256] on div "pin Costco Croydon 1 Role" at bounding box center [519, 255] width 182 height 13
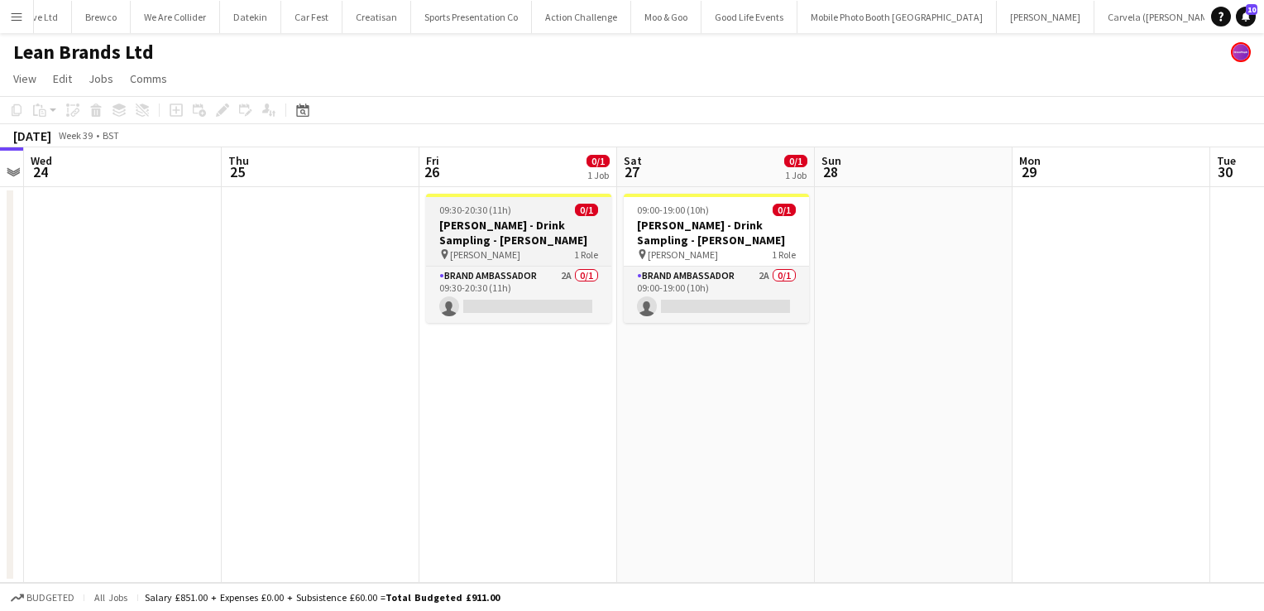
click at [548, 256] on div "pin Costco Croydon 1 Role" at bounding box center [518, 253] width 185 height 13
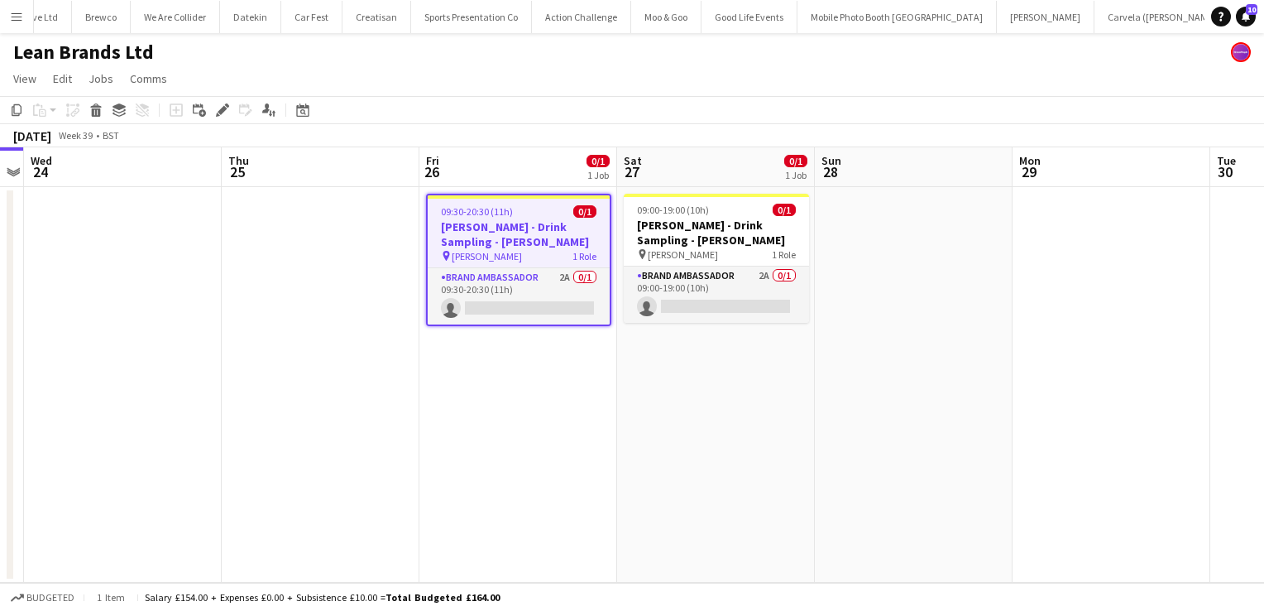
click at [539, 250] on div "pin Costco Croydon 1 Role" at bounding box center [519, 255] width 182 height 13
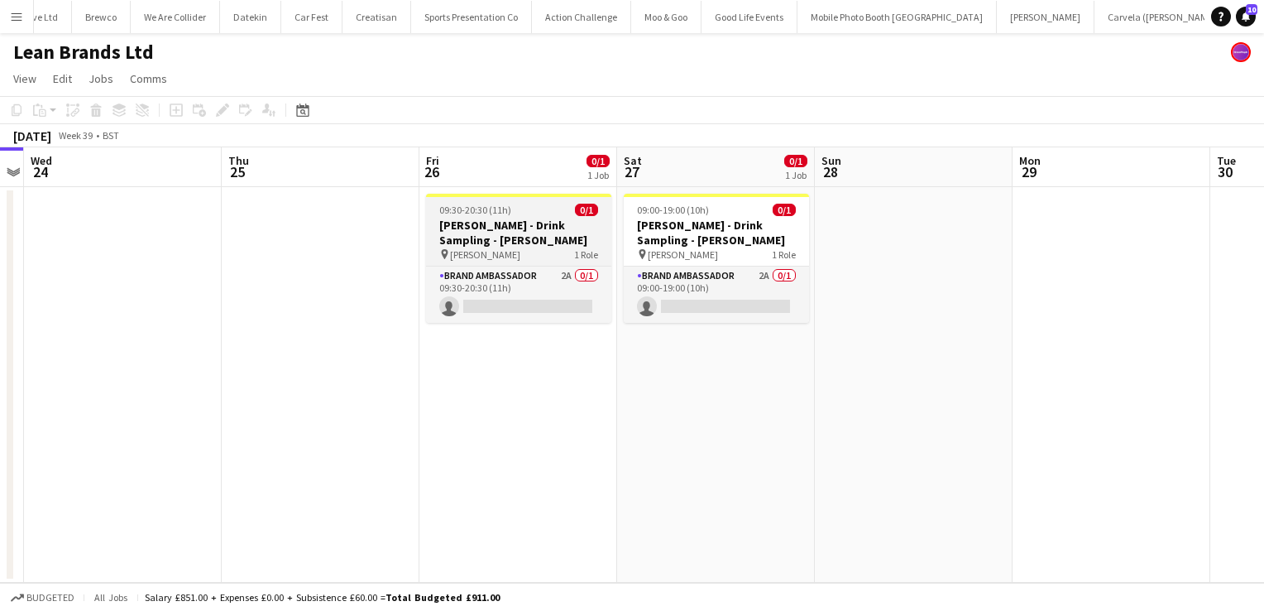
click at [539, 250] on div "pin Costco Croydon 1 Role" at bounding box center [518, 253] width 185 height 13
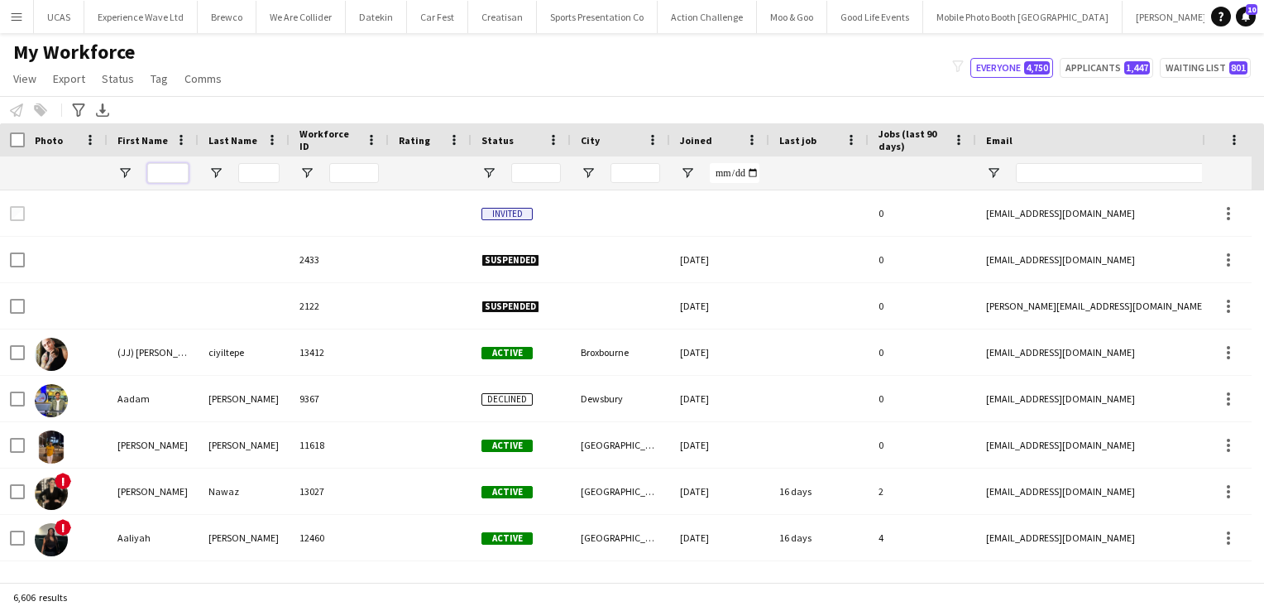
click at [172, 174] on input "First Name Filter Input" at bounding box center [167, 173] width 41 height 20
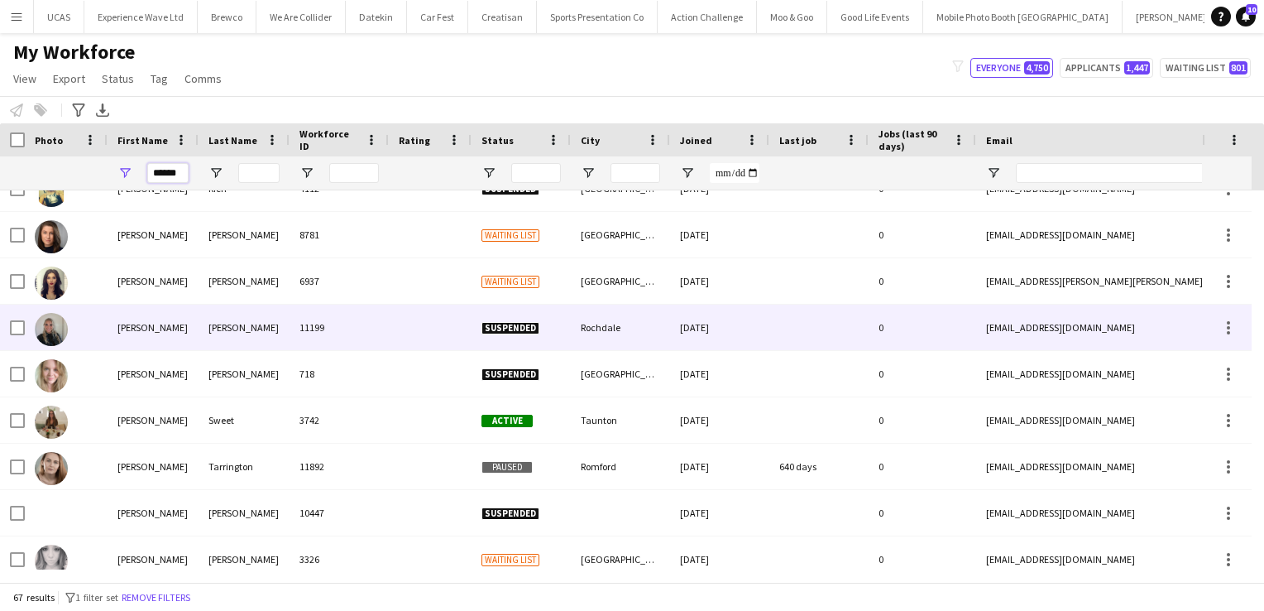
scroll to position [2356, 0]
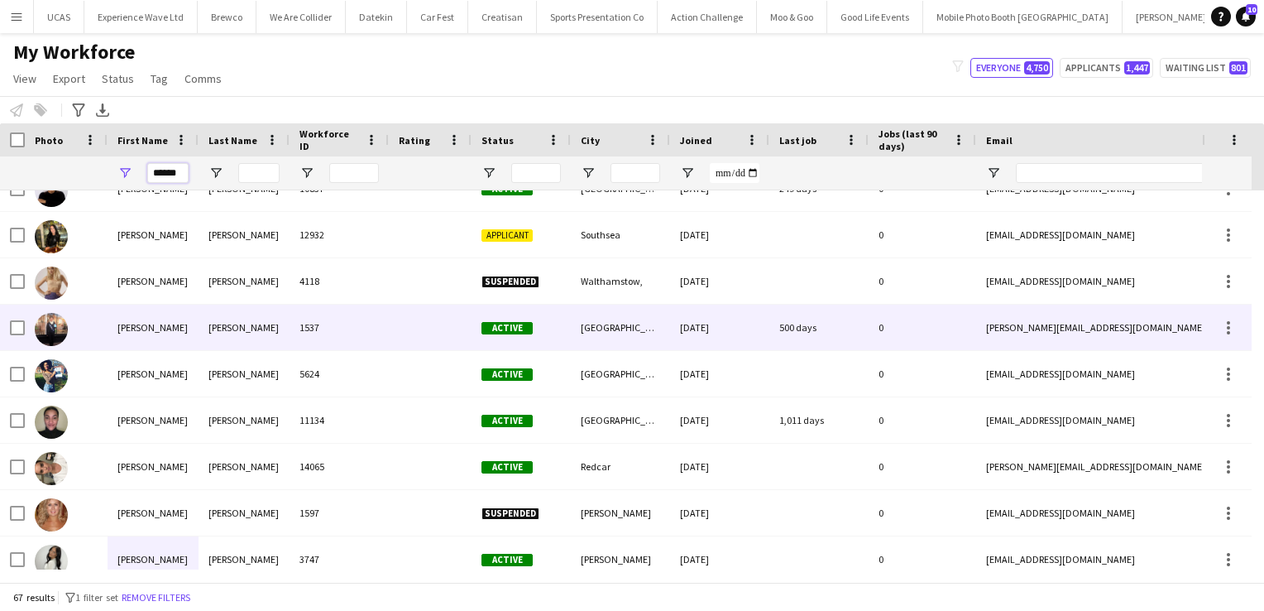
type input "******"
click at [248, 330] on div "McGeoghegan" at bounding box center [244, 327] width 91 height 46
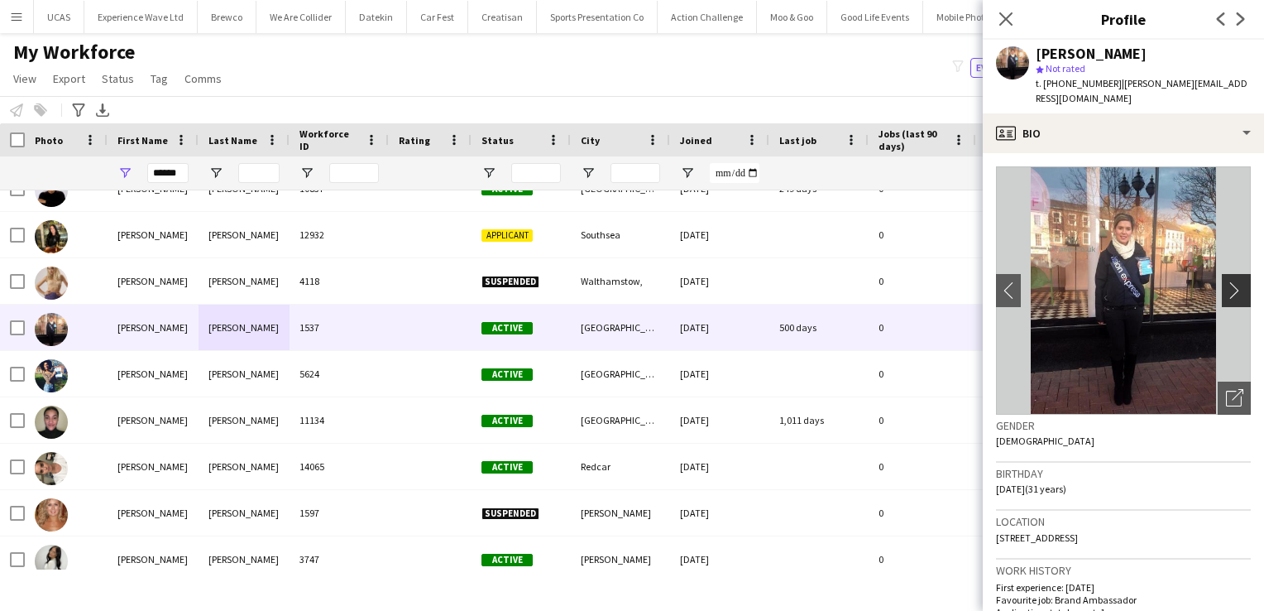
click at [1234, 281] on app-icon "chevron-right" at bounding box center [1239, 289] width 26 height 17
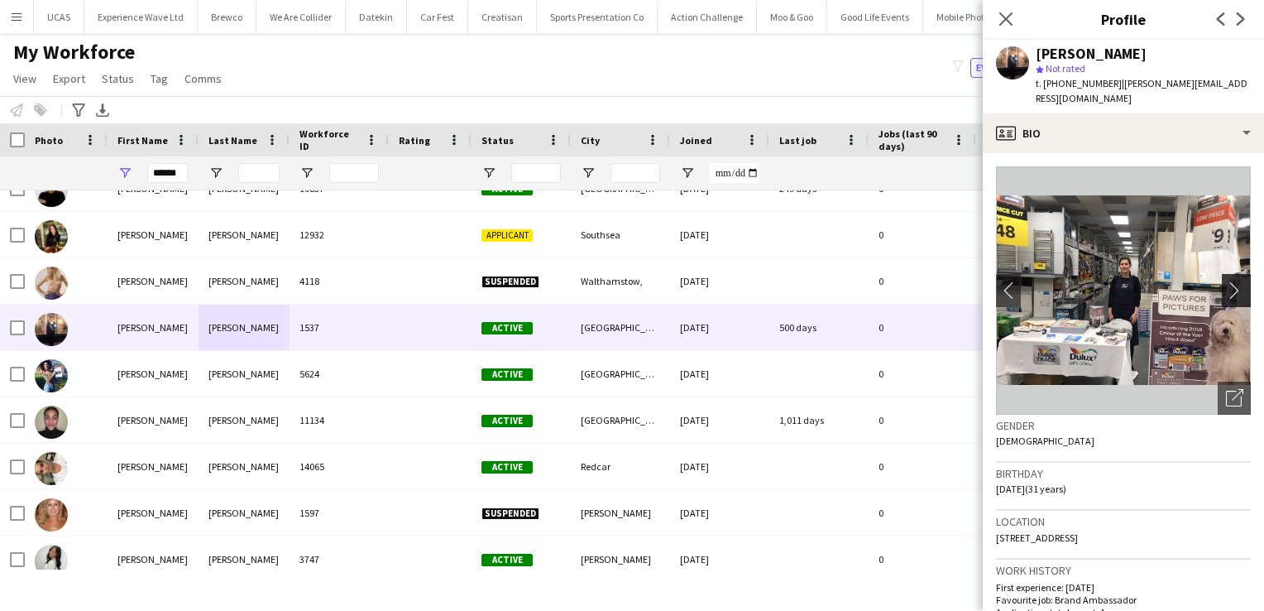
click at [1229, 281] on app-icon "chevron-right" at bounding box center [1239, 289] width 26 height 17
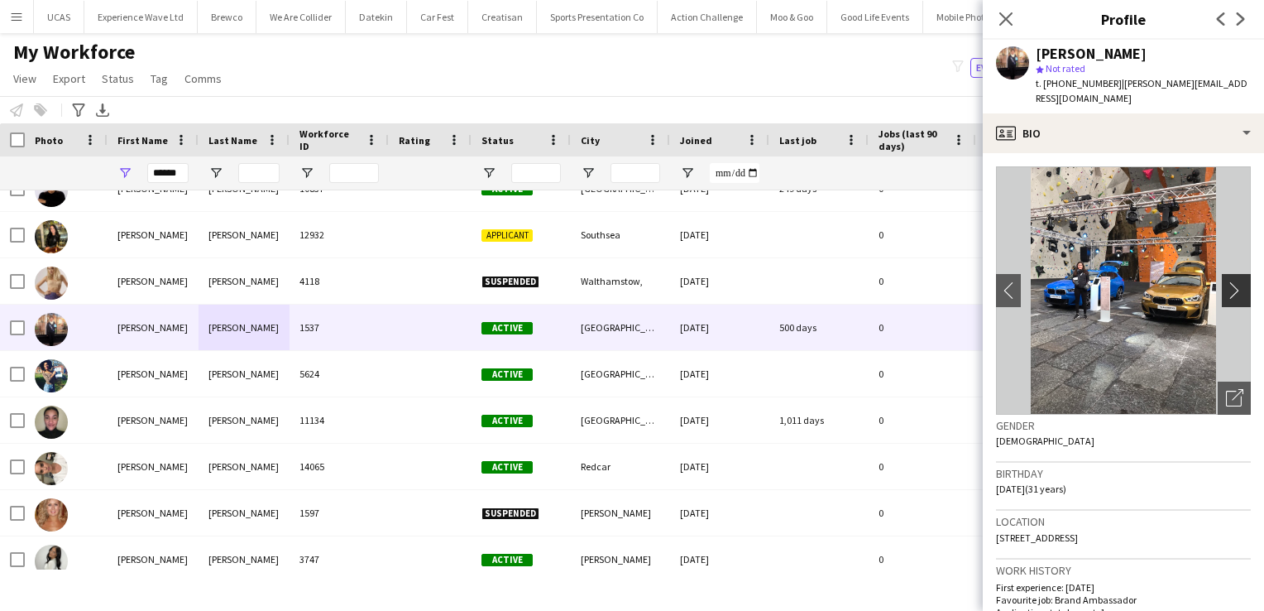
click at [1229, 281] on app-icon "chevron-right" at bounding box center [1239, 289] width 26 height 17
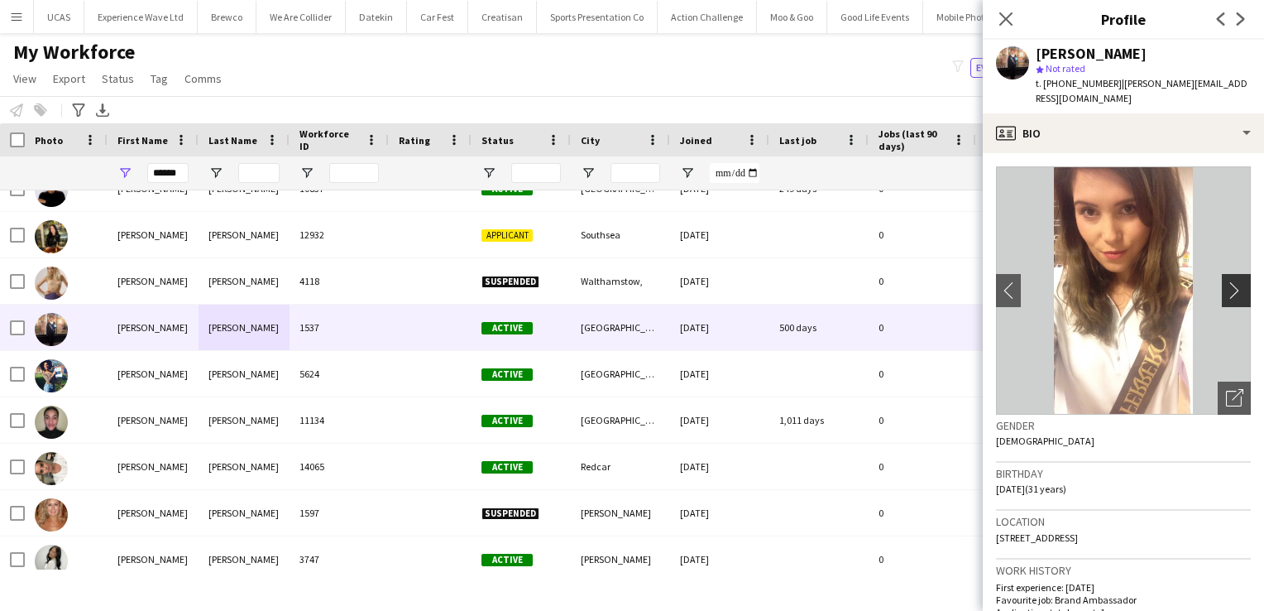
click at [1229, 281] on app-icon "chevron-right" at bounding box center [1239, 289] width 26 height 17
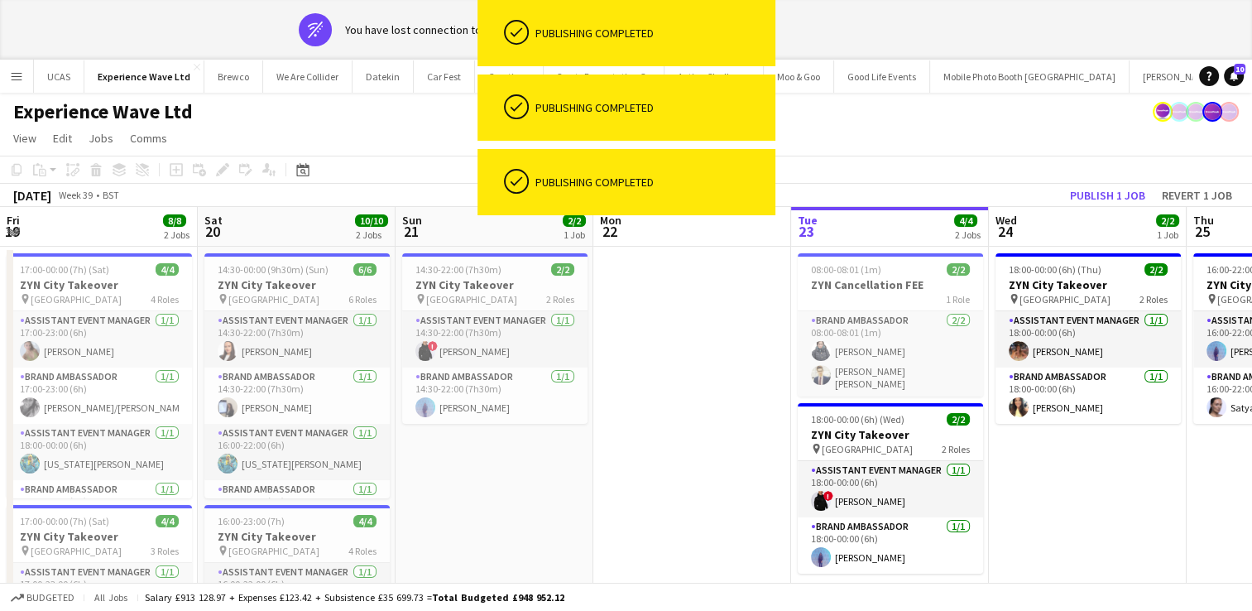
scroll to position [0, 653]
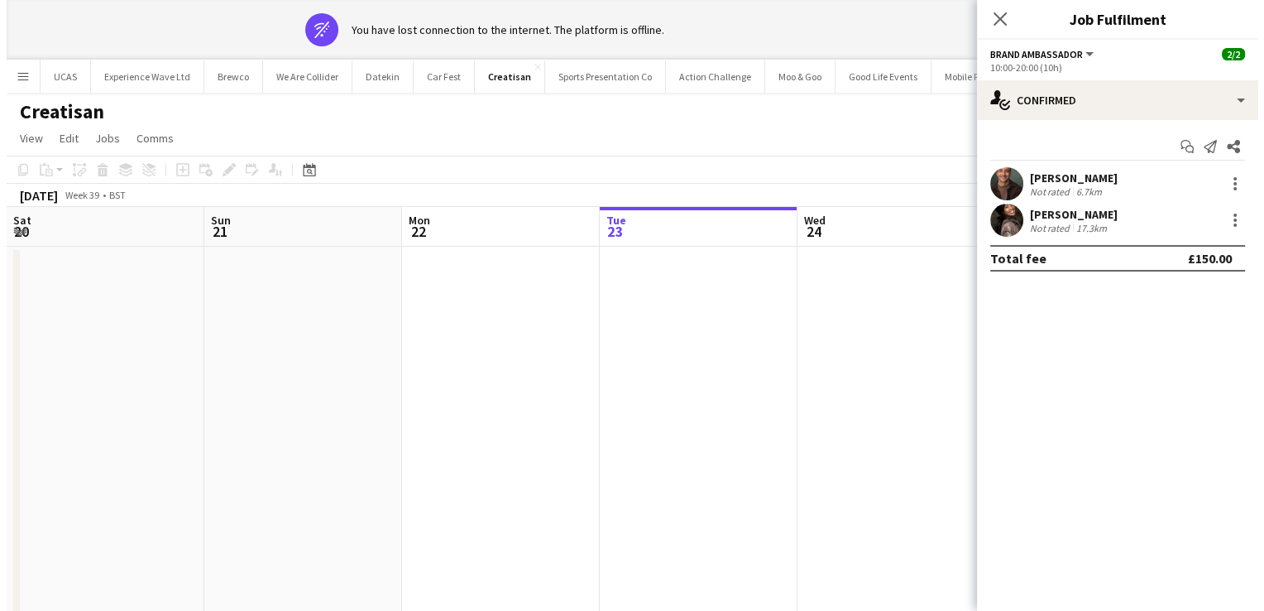
scroll to position [0, 569]
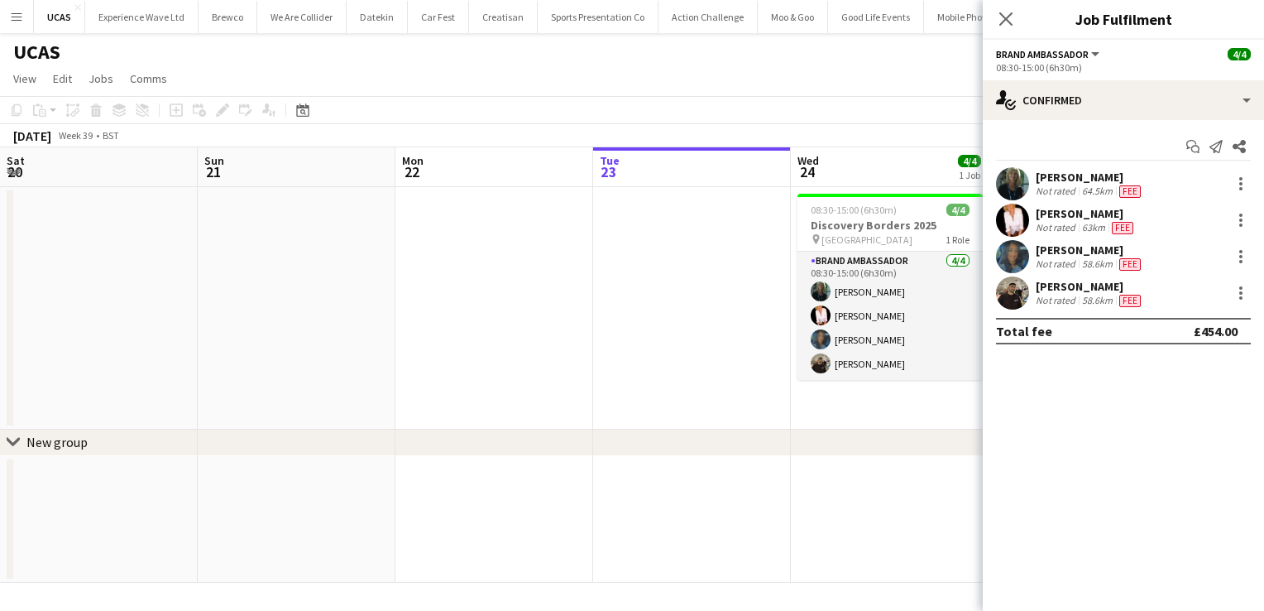
scroll to position [0, 395]
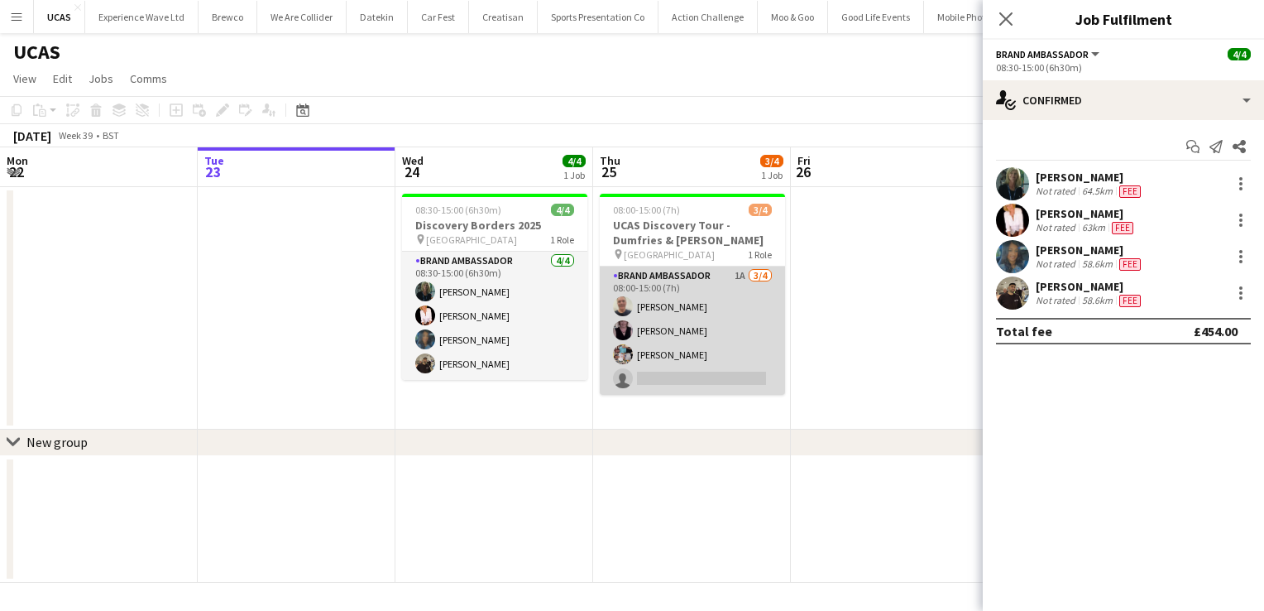
click at [728, 338] on app-card-role "Brand Ambassador 1A [DATE] 08:00-15:00 (7h) [PERSON_NAME] [PERSON_NAME] [PERSON…" at bounding box center [692, 330] width 185 height 128
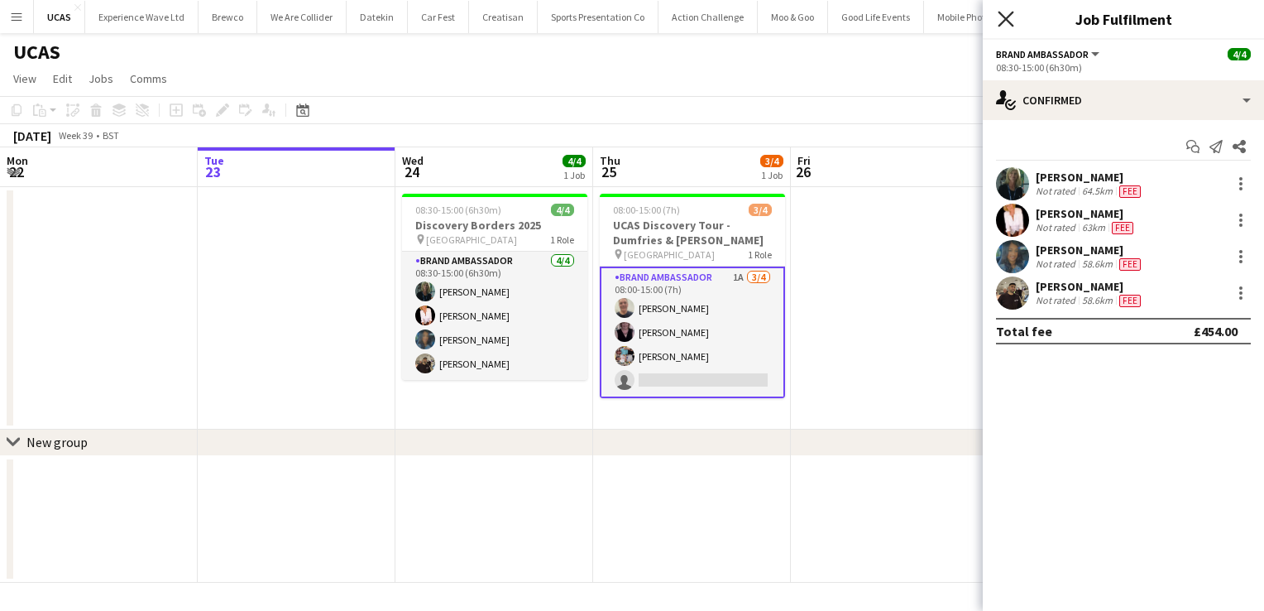
click at [1008, 22] on icon at bounding box center [1006, 19] width 16 height 16
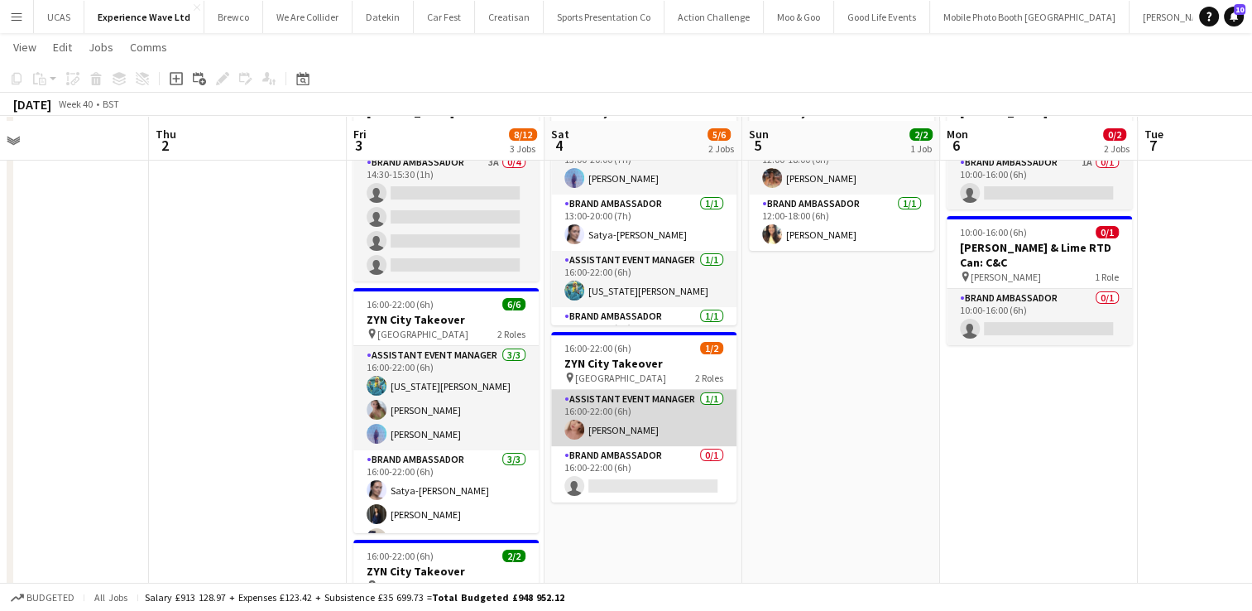
scroll to position [111, 0]
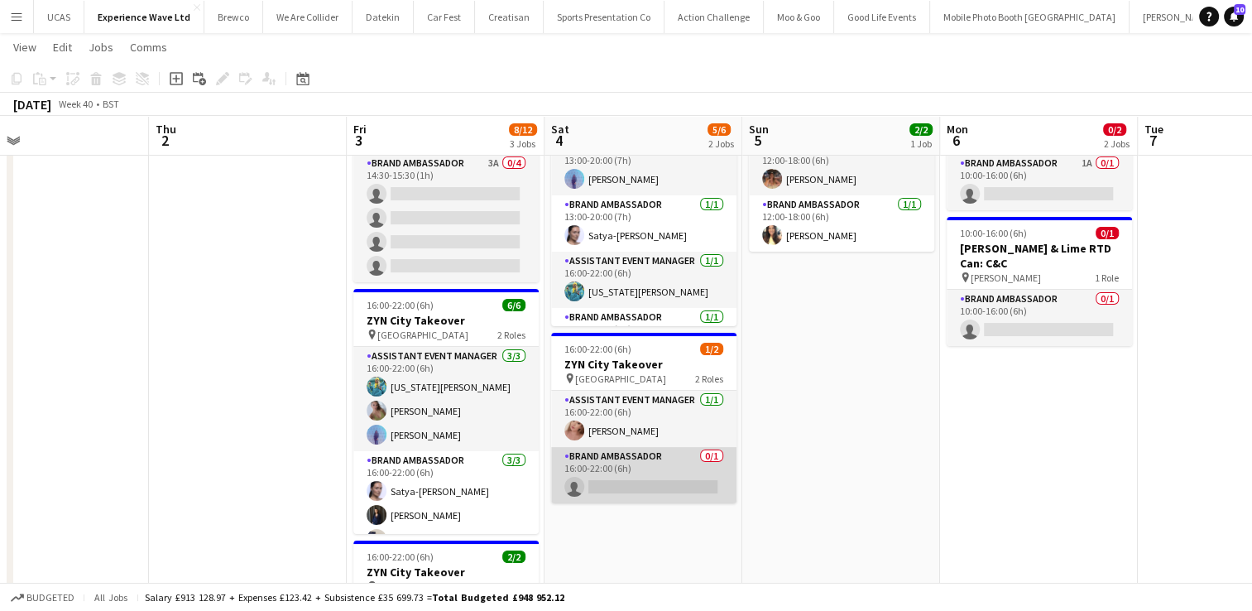
click at [639, 474] on app-card-role "Brand Ambassador 0/1 16:00-22:00 (6h) single-neutral-actions" at bounding box center [643, 475] width 185 height 56
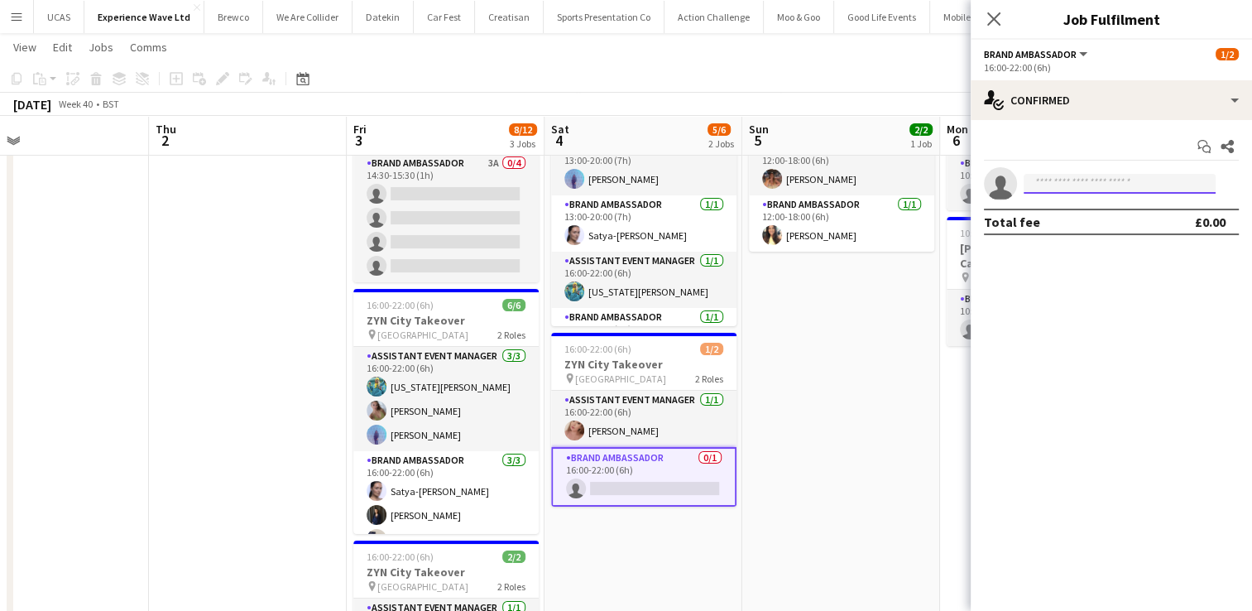
click at [1089, 181] on input at bounding box center [1119, 184] width 192 height 20
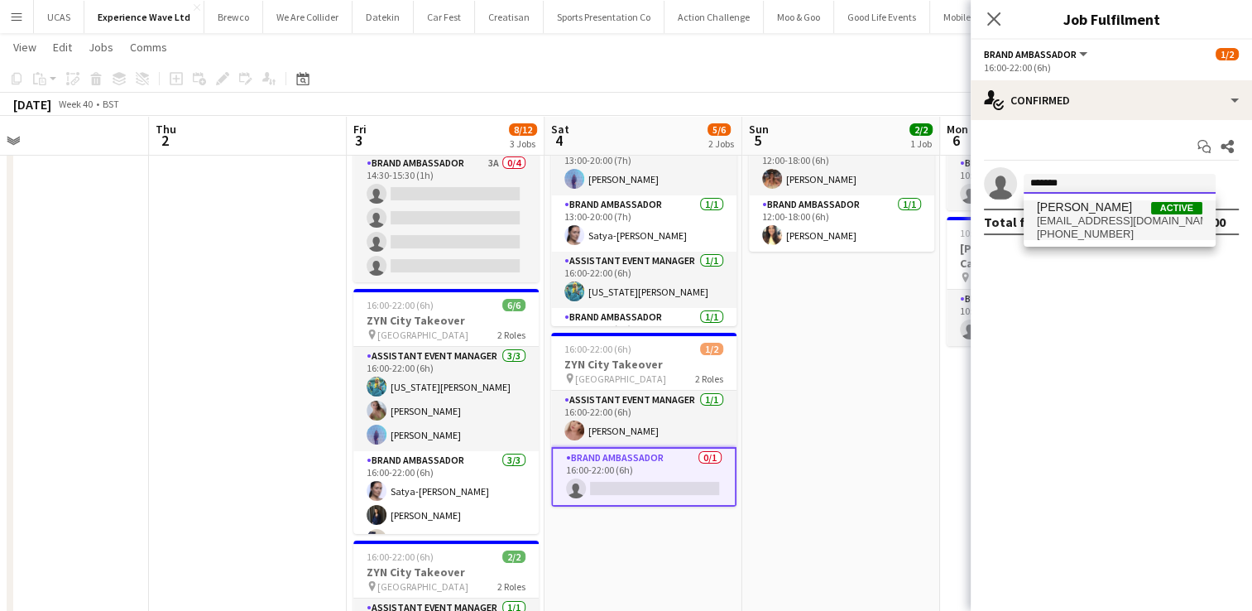
type input "*******"
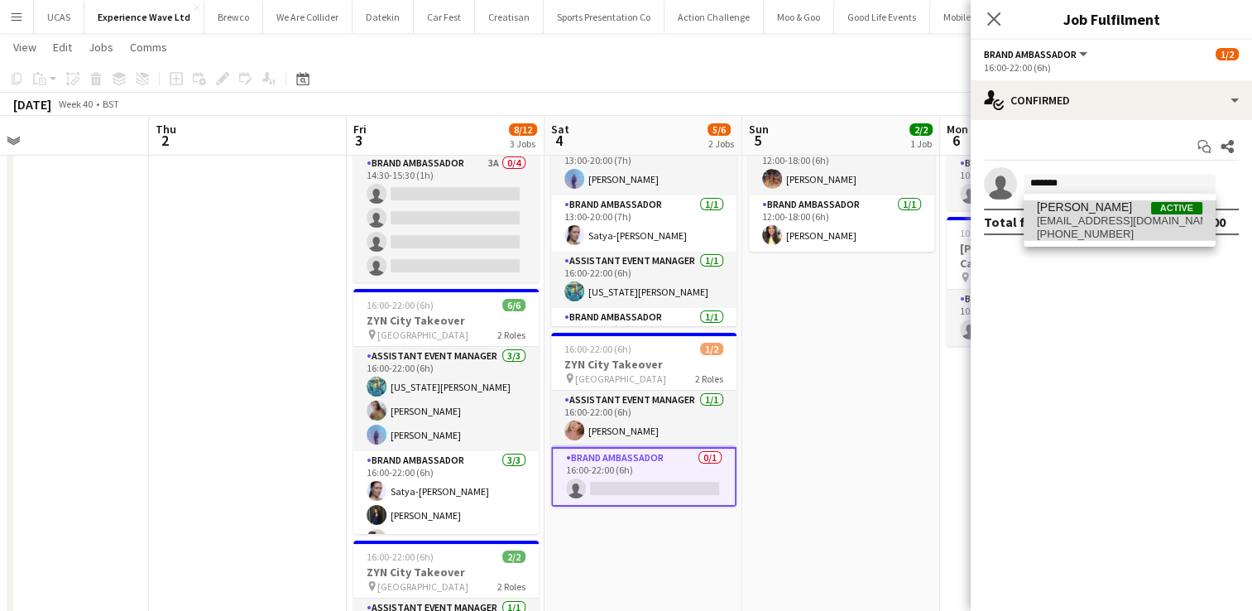
click at [1085, 214] on span "emmaloumc92@icloud.com" at bounding box center [1119, 220] width 165 height 13
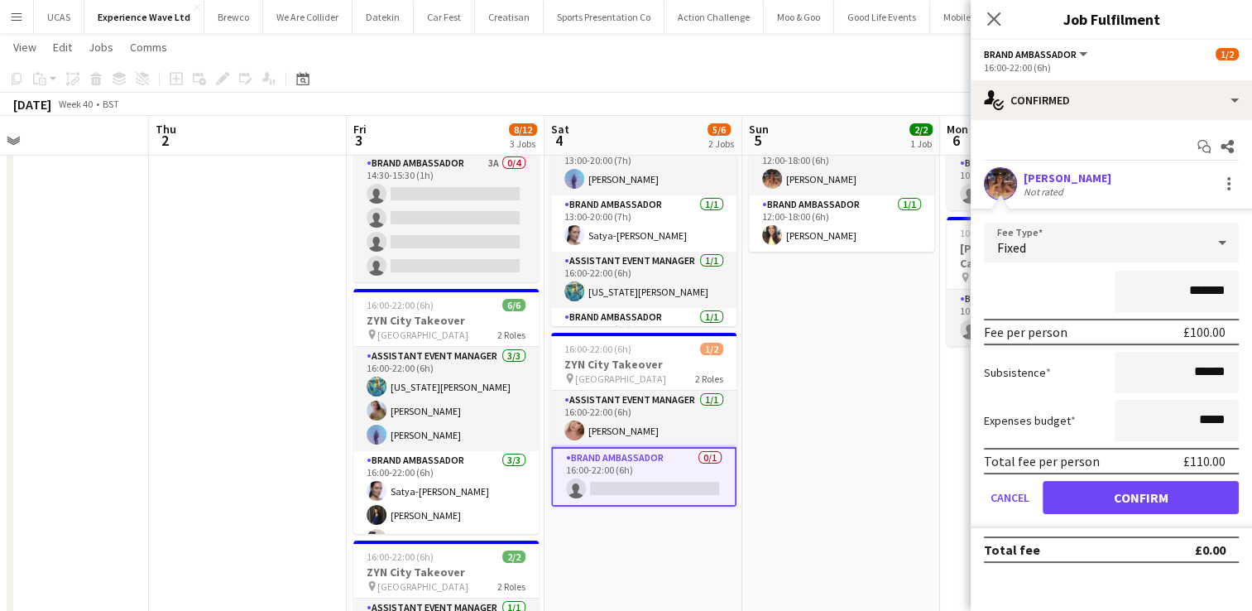
click at [910, 392] on app-date-cell "12:00-18:00 (6h) 2/2 ZYN City Takeover pin Newcastle 2 Roles Assistant Event Ma…" at bounding box center [841, 410] width 198 height 672
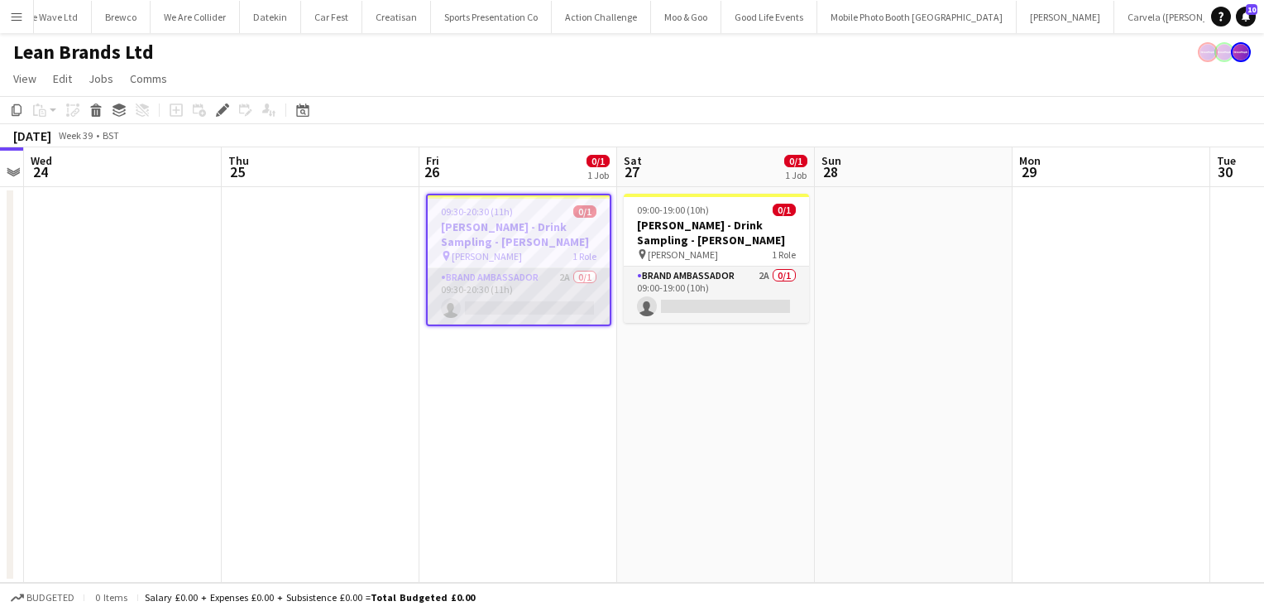
click at [554, 296] on app-card-role "Brand Ambassador 2A 0/1 09:30-20:30 (11h) single-neutral-actions" at bounding box center [519, 296] width 182 height 56
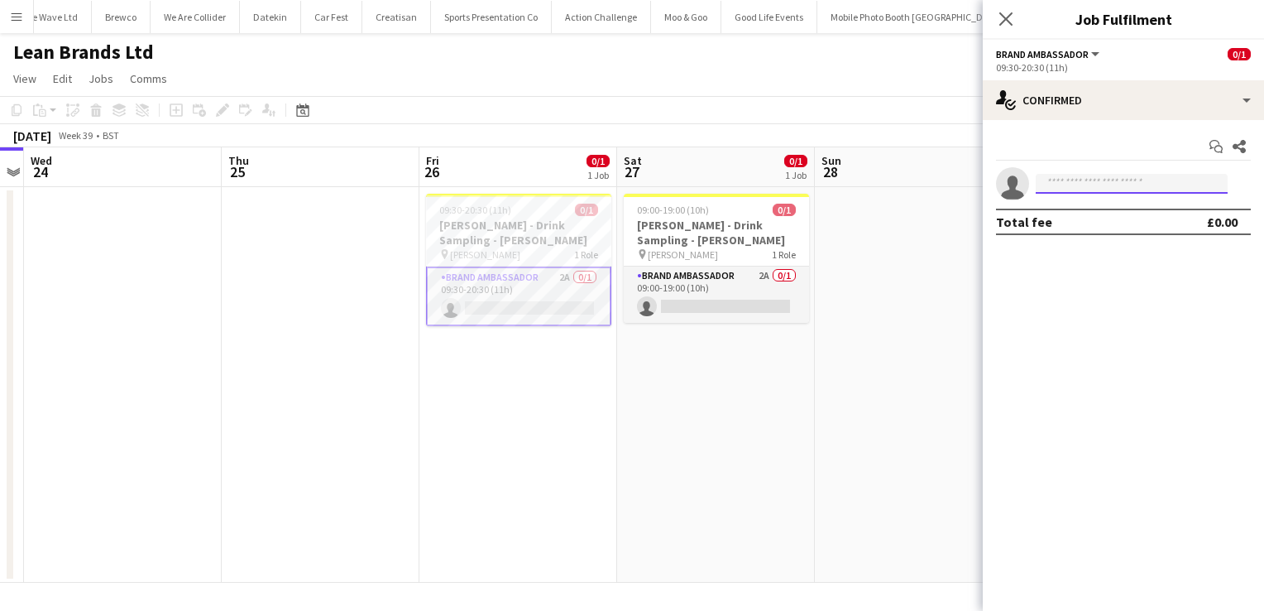
click at [1121, 186] on input at bounding box center [1132, 184] width 192 height 20
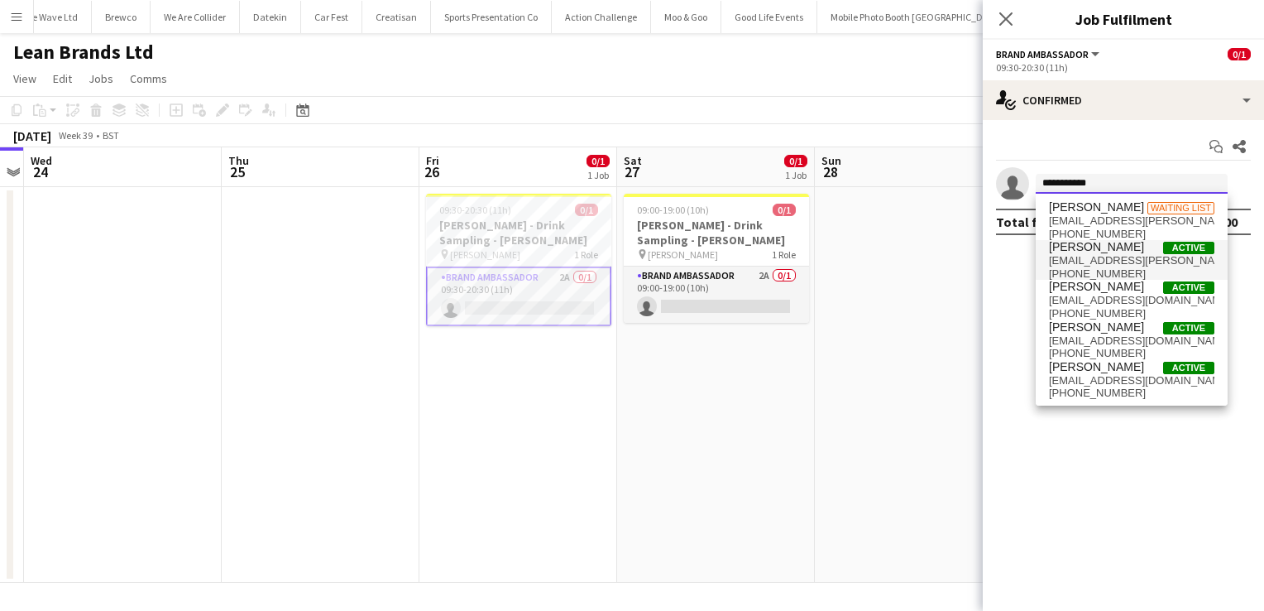
type input "**********"
click at [1118, 258] on span "[EMAIL_ADDRESS][PERSON_NAME][DOMAIN_NAME]" at bounding box center [1131, 260] width 165 height 13
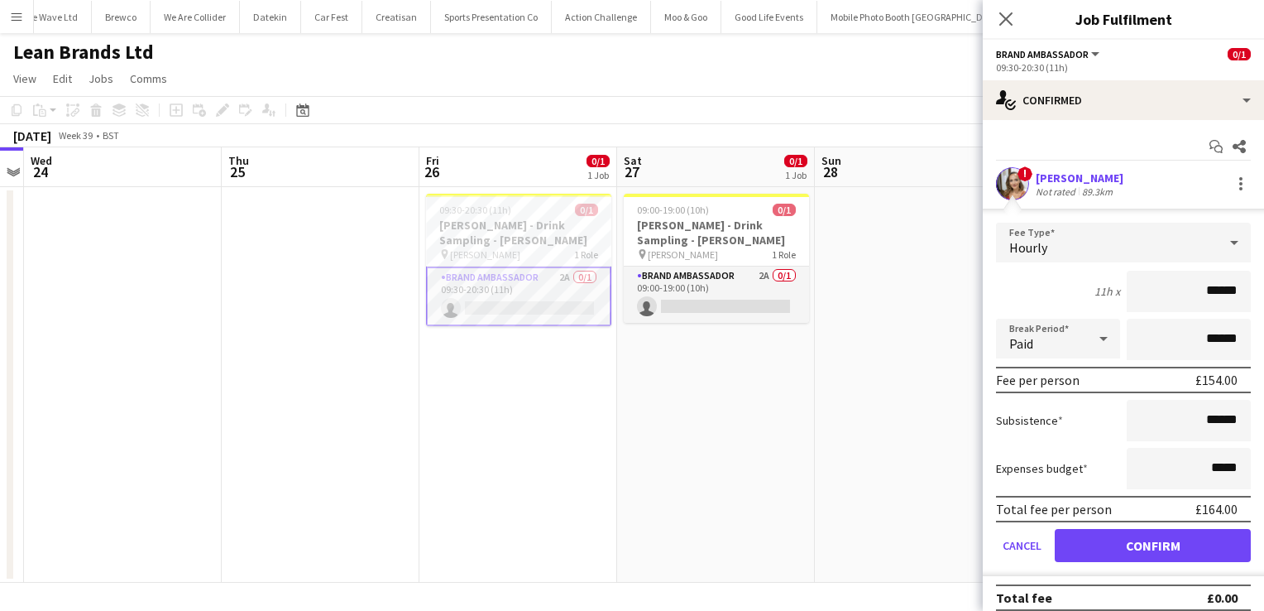
scroll to position [10, 0]
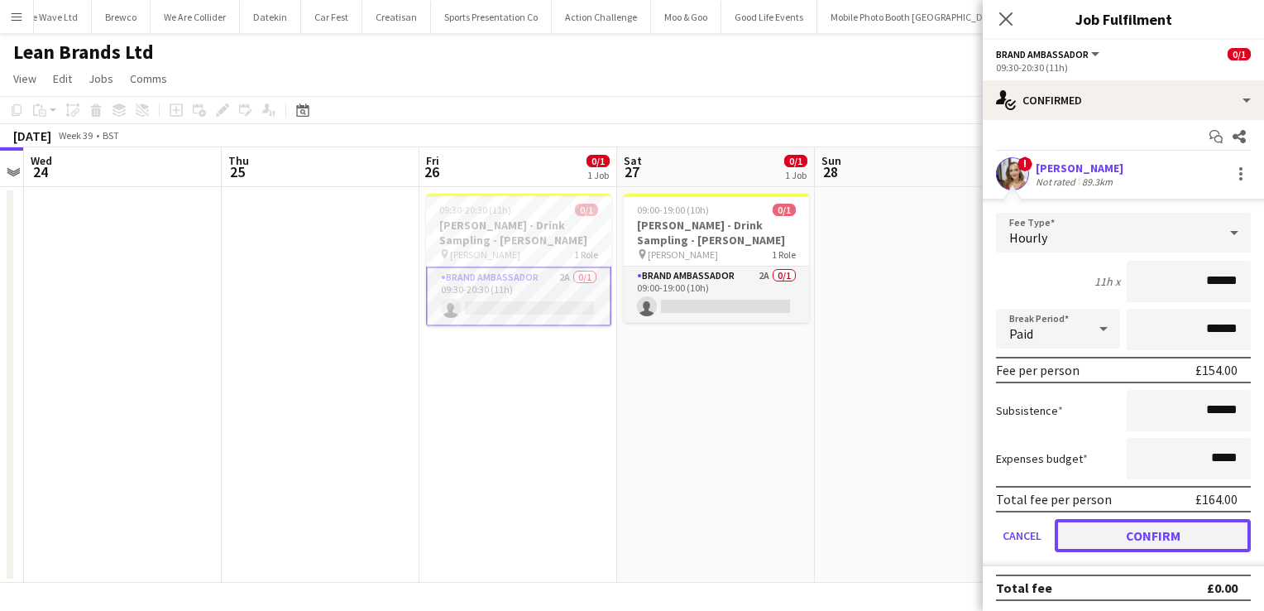
click at [1136, 528] on button "Confirm" at bounding box center [1153, 535] width 196 height 33
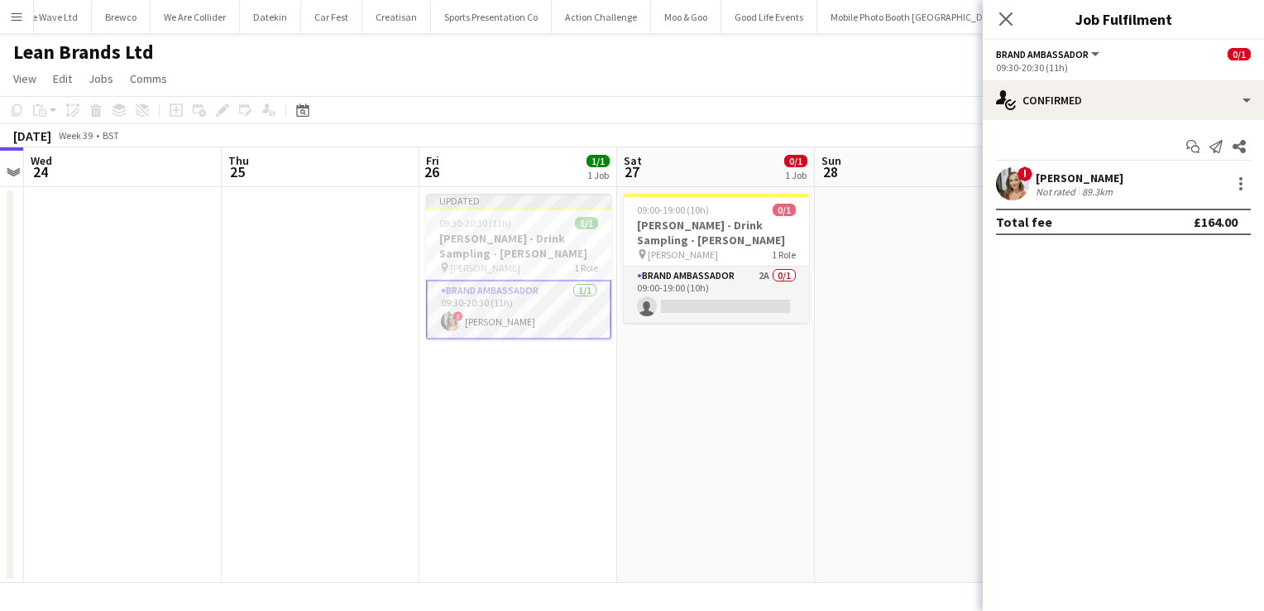
scroll to position [0, 0]
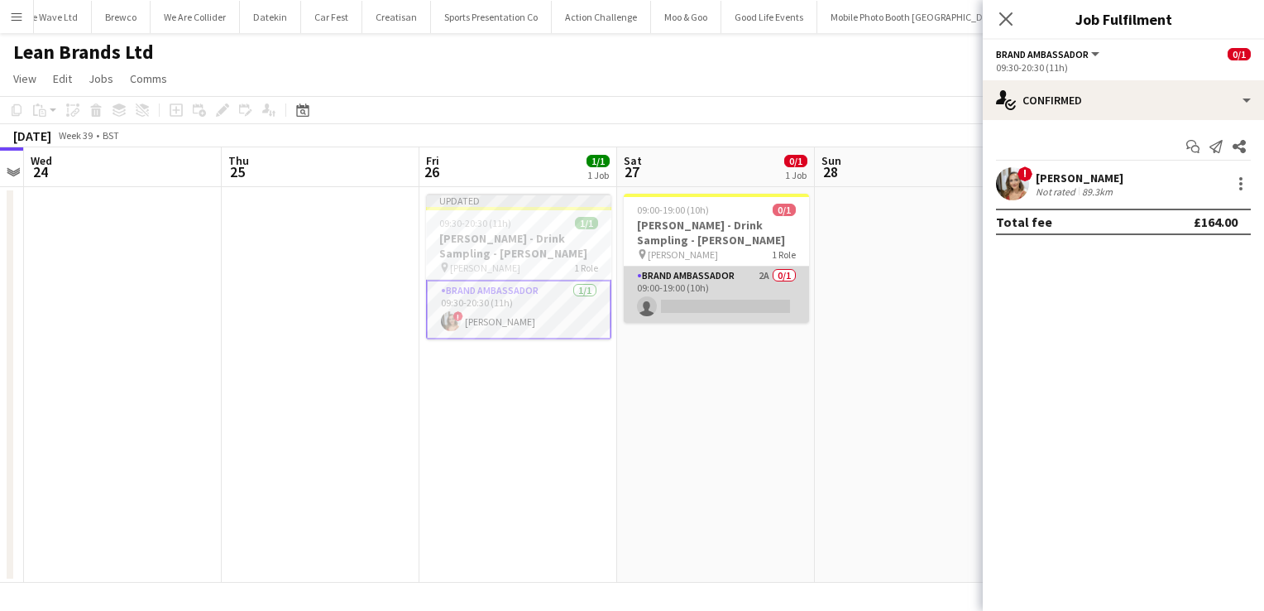
click at [751, 301] on app-card-role "Brand Ambassador 2A 0/1 09:00-19:00 (10h) single-neutral-actions" at bounding box center [716, 294] width 185 height 56
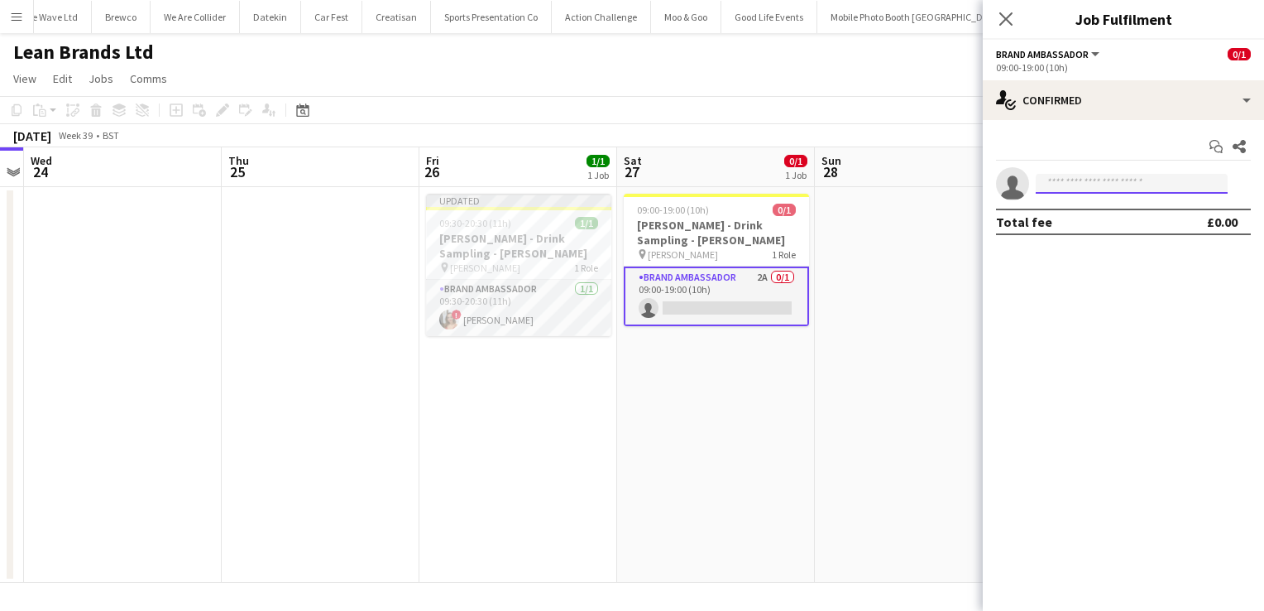
click at [1062, 180] on input at bounding box center [1132, 184] width 192 height 20
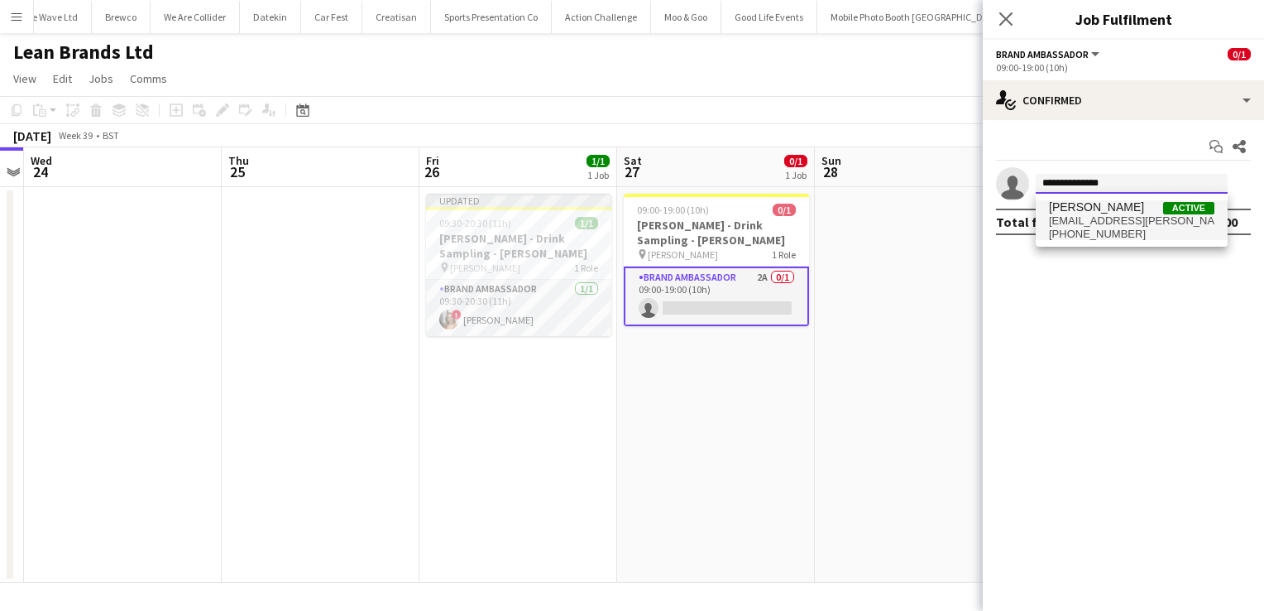
type input "**********"
click at [1084, 225] on span "[EMAIL_ADDRESS][PERSON_NAME][DOMAIN_NAME]" at bounding box center [1131, 220] width 165 height 13
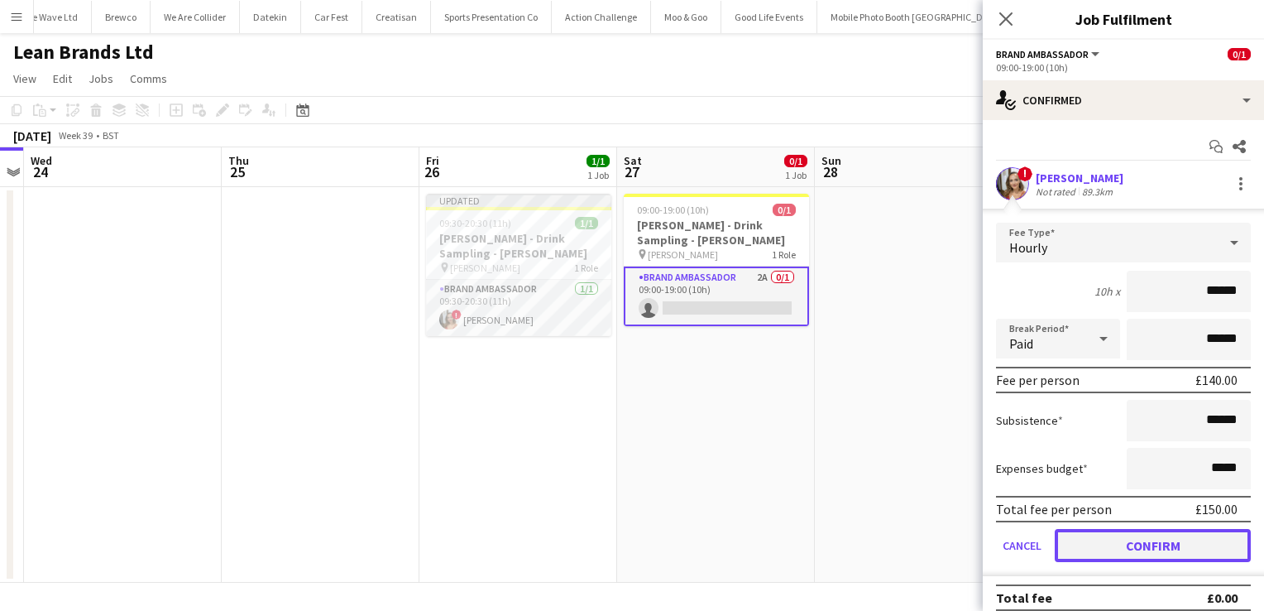
click at [1125, 534] on button "Confirm" at bounding box center [1153, 545] width 196 height 33
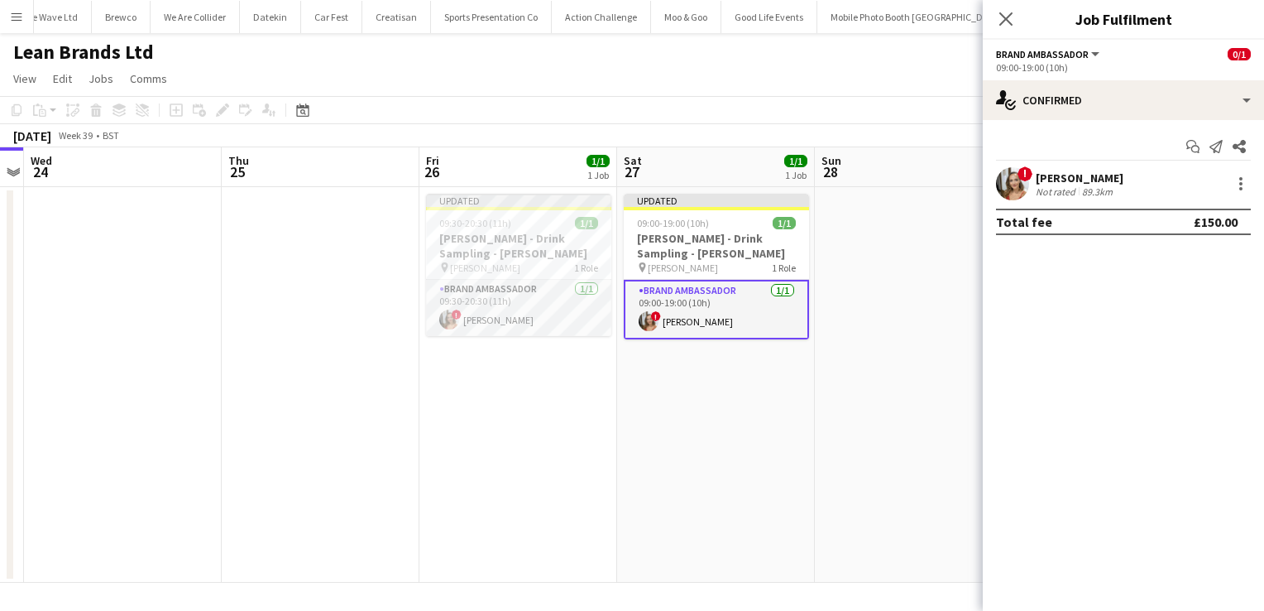
click at [944, 349] on app-date-cell at bounding box center [914, 384] width 198 height 395
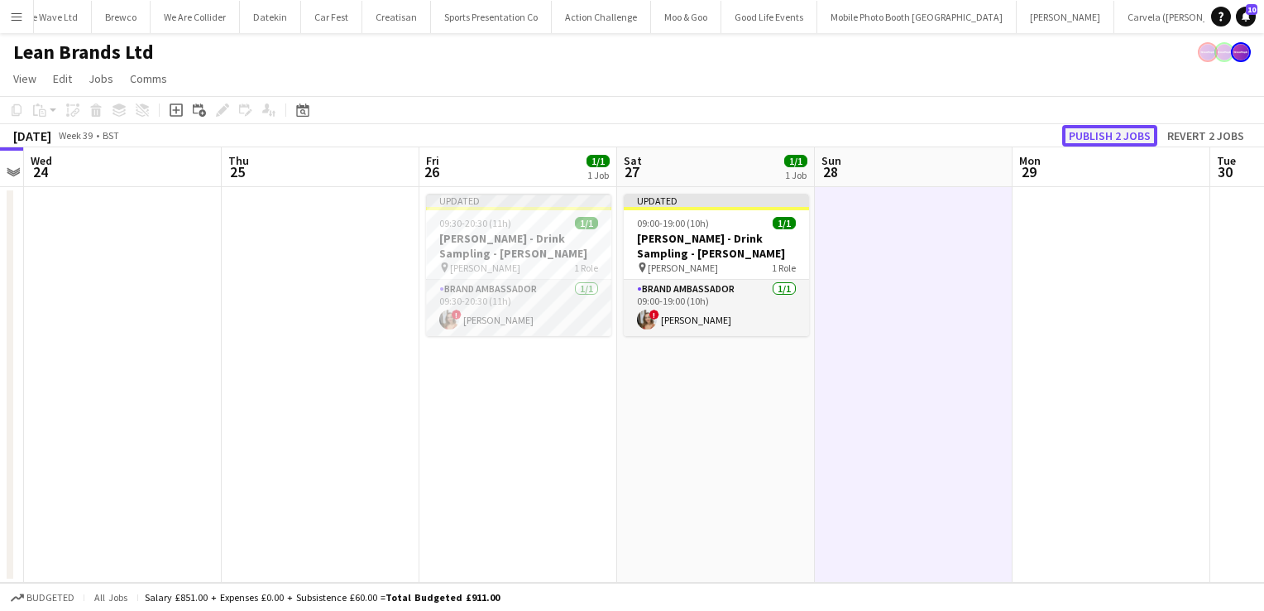
click at [1133, 136] on button "Publish 2 jobs" at bounding box center [1109, 136] width 95 height 22
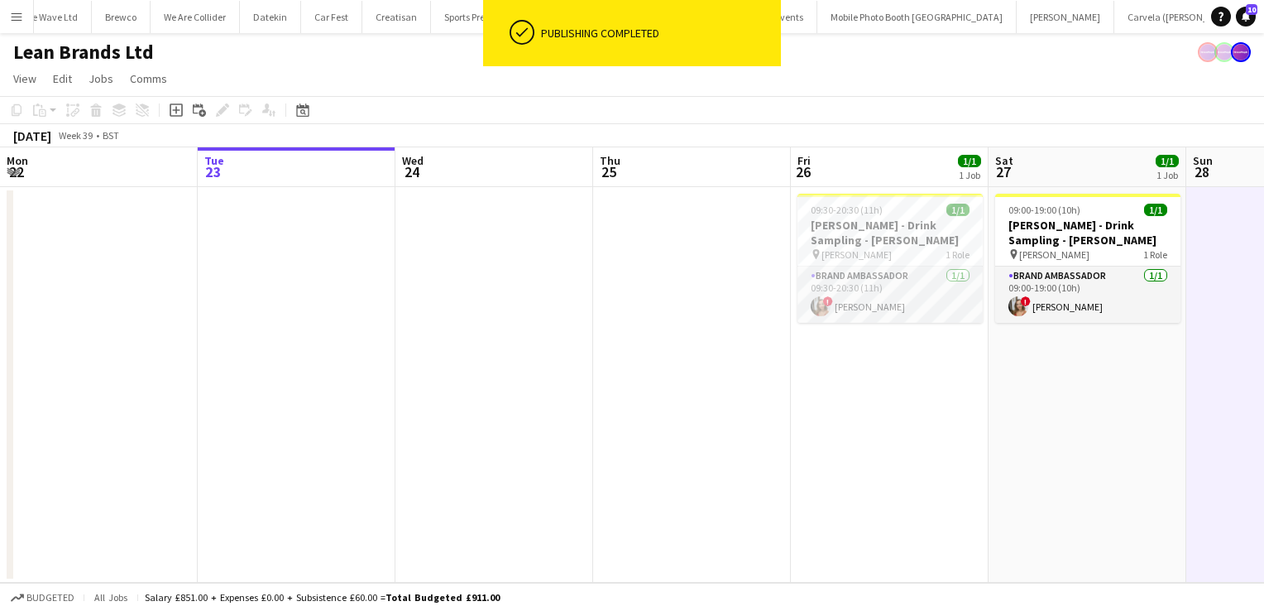
scroll to position [0, 396]
click at [718, 384] on app-date-cell at bounding box center [691, 384] width 198 height 395
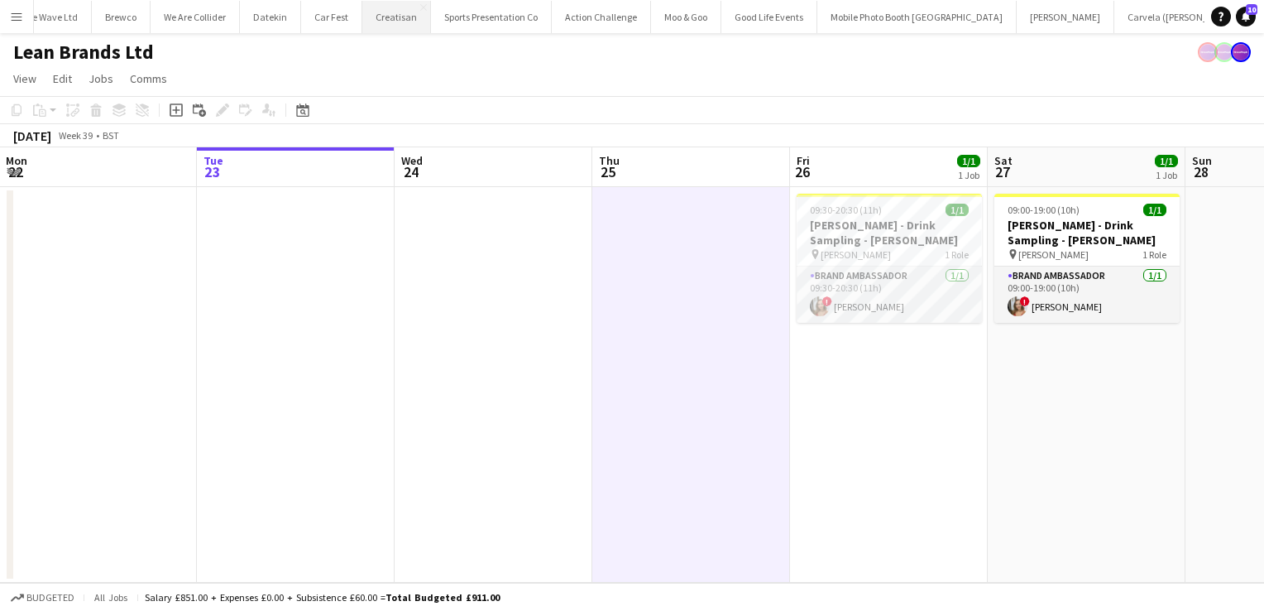
click at [386, 16] on button "Creatisan Close" at bounding box center [396, 17] width 69 height 32
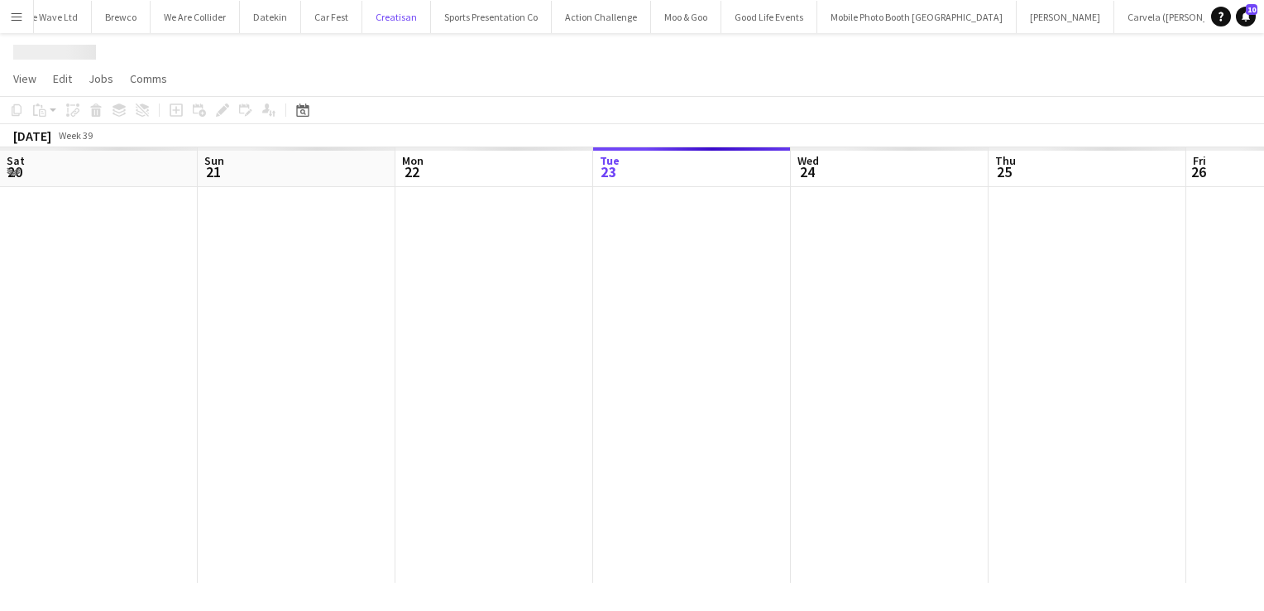
scroll to position [0, 395]
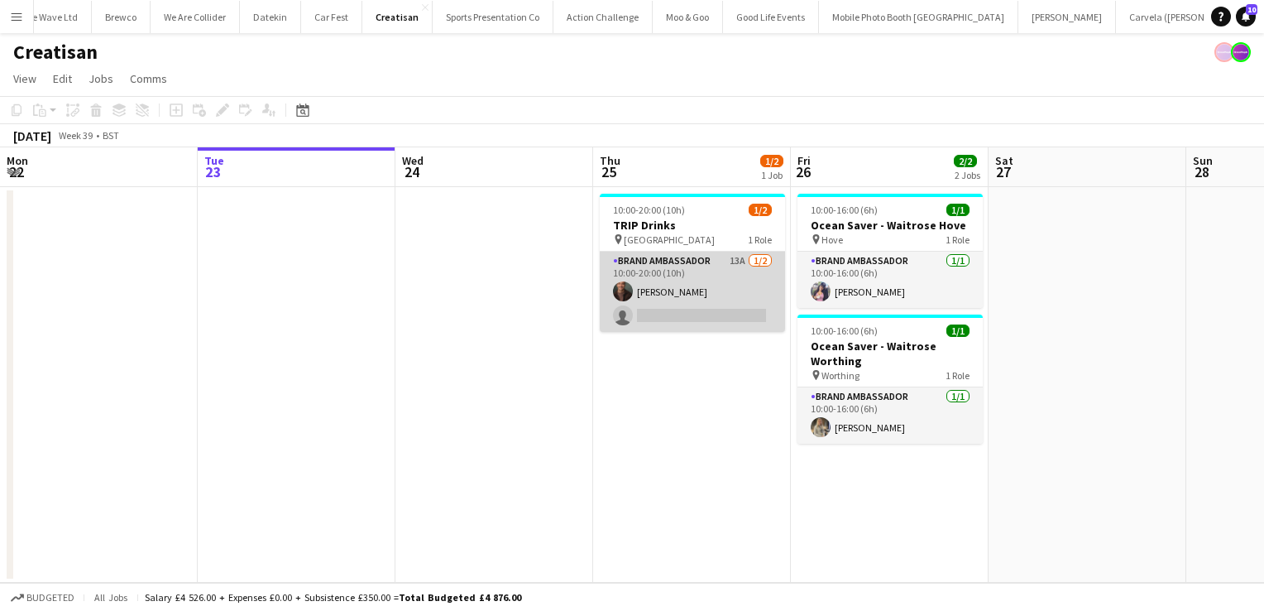
click at [716, 309] on app-card-role "Brand Ambassador 13A [DATE] 10:00-20:00 (10h) [PERSON_NAME] single-neutral-acti…" at bounding box center [692, 291] width 185 height 80
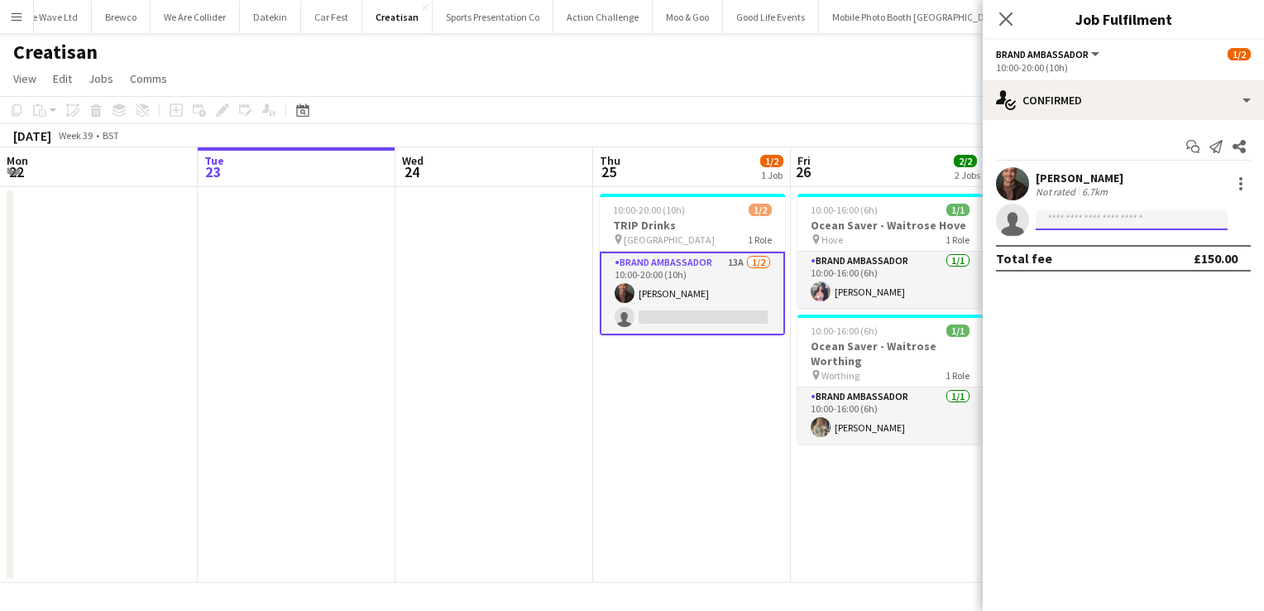
click at [1071, 220] on input at bounding box center [1132, 220] width 192 height 20
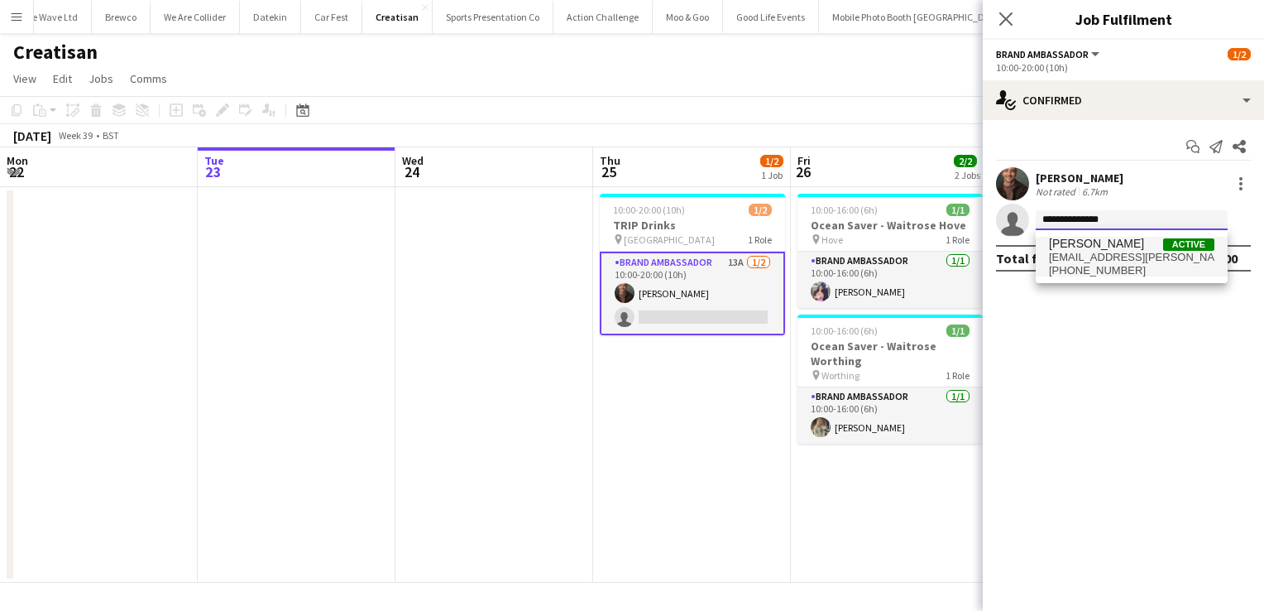
type input "**********"
click at [1085, 271] on span "[PHONE_NUMBER]" at bounding box center [1131, 270] width 165 height 13
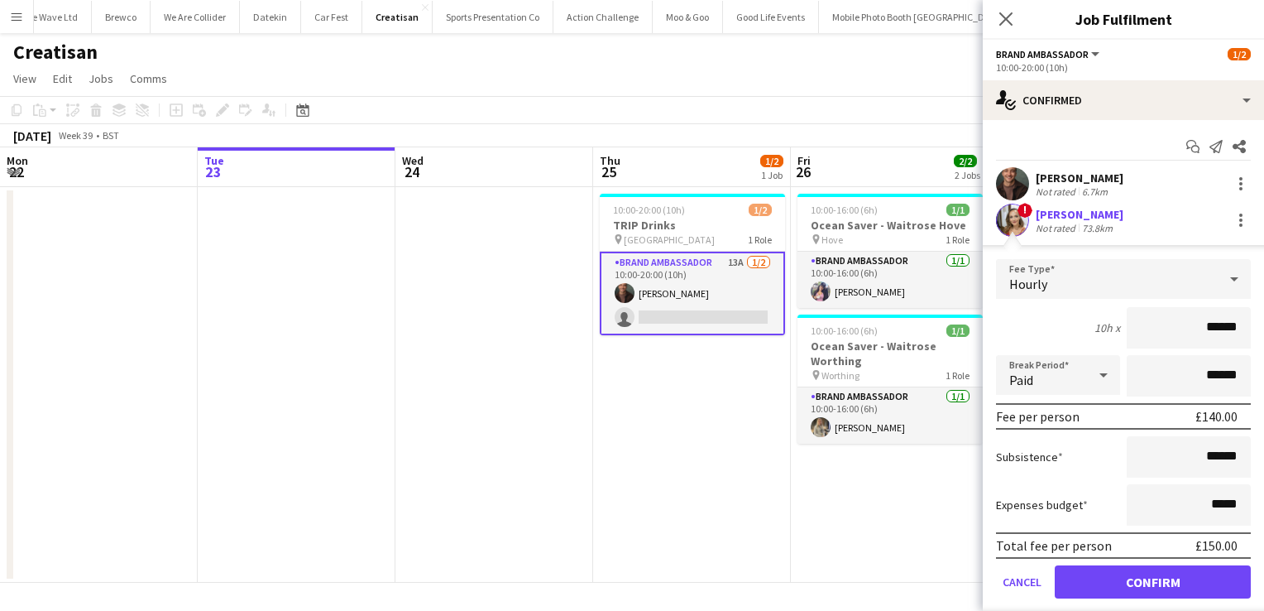
scroll to position [46, 0]
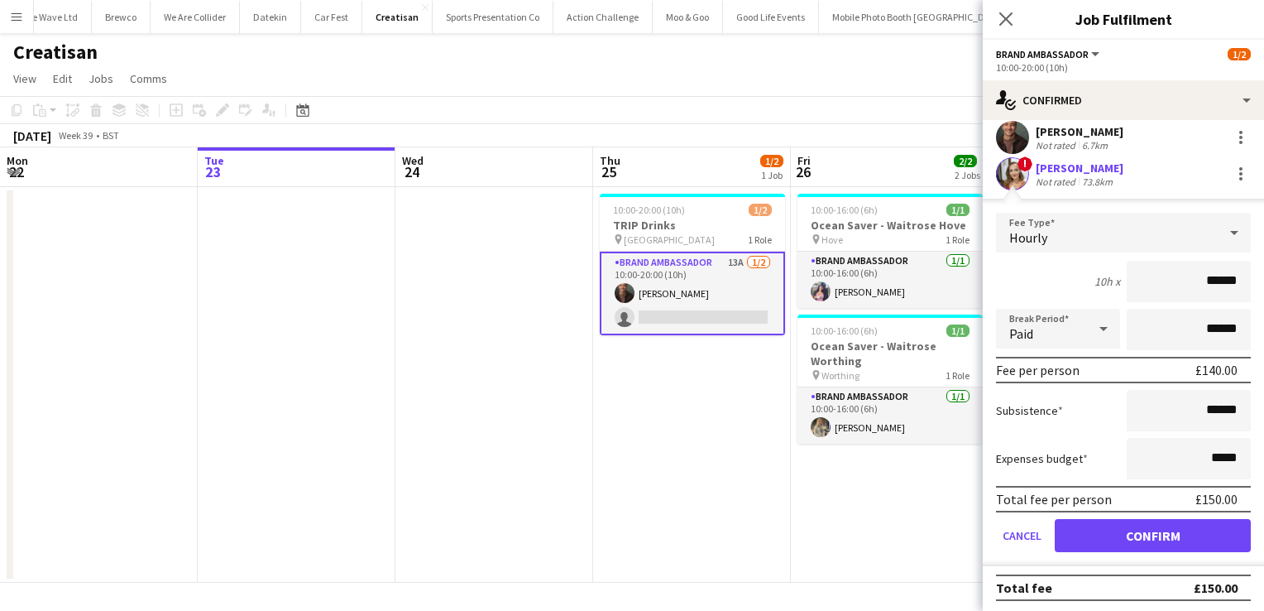
click at [855, 547] on app-date-cell "10:00-16:00 (6h) 1/1 Ocean Saver - Waitrose Hove pin Hove 1 Role Brand Ambassad…" at bounding box center [890, 384] width 198 height 395
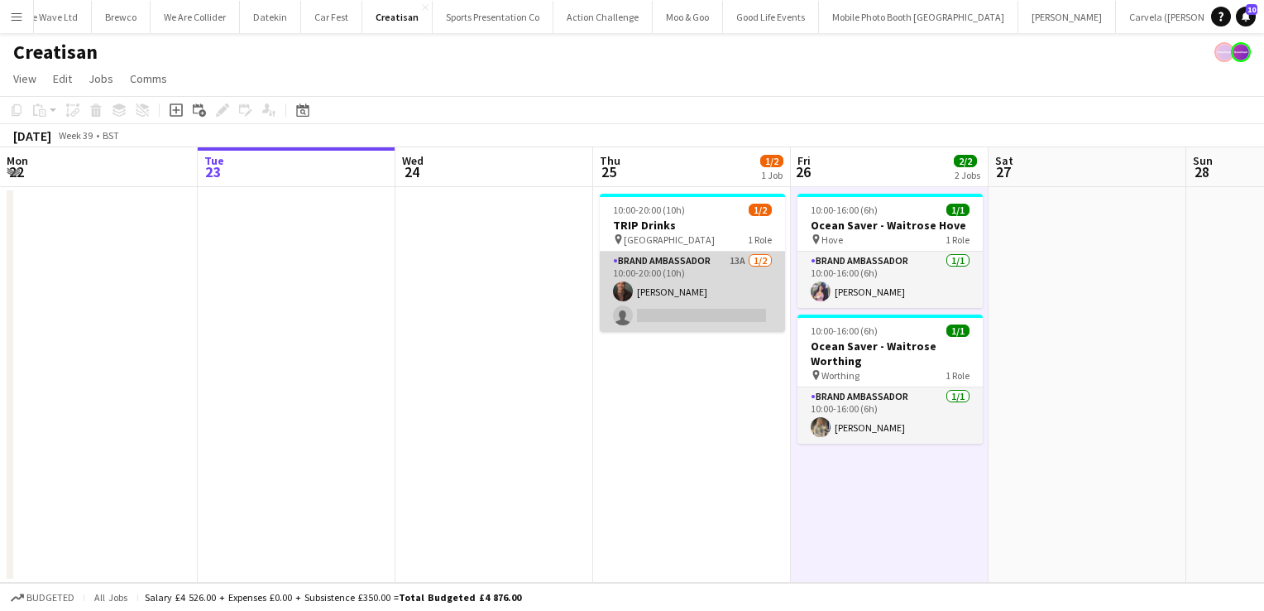
click at [678, 309] on app-card-role "Brand Ambassador 13A [DATE] 10:00-20:00 (10h) [PERSON_NAME] single-neutral-acti…" at bounding box center [692, 291] width 185 height 80
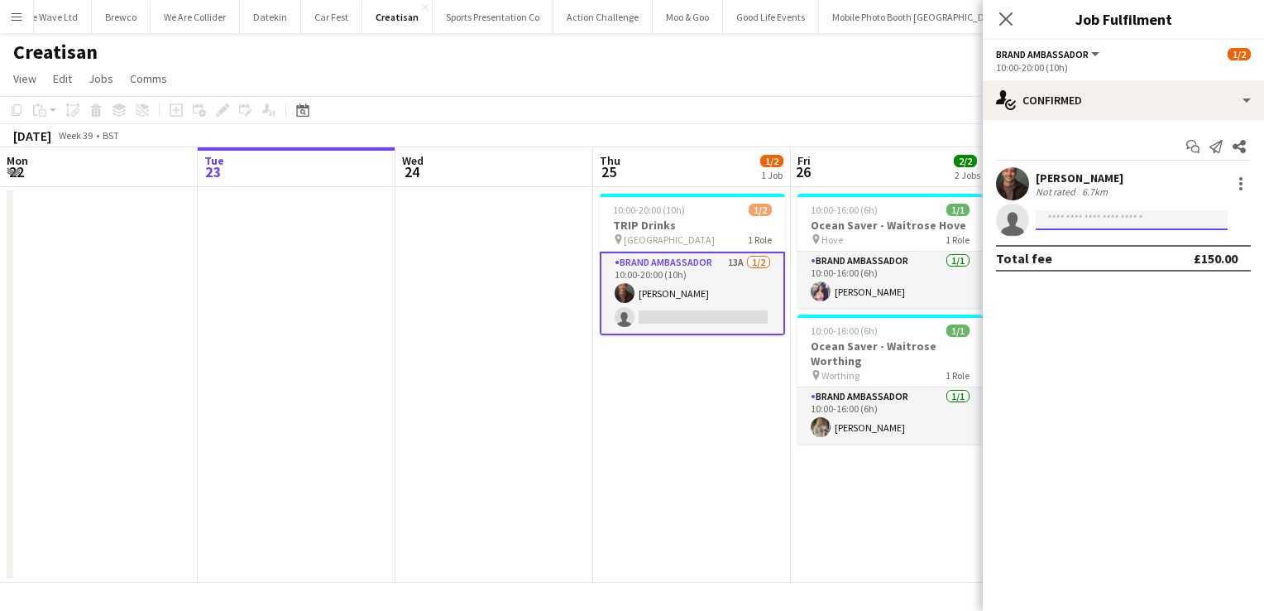
click at [1132, 217] on input at bounding box center [1132, 220] width 192 height 20
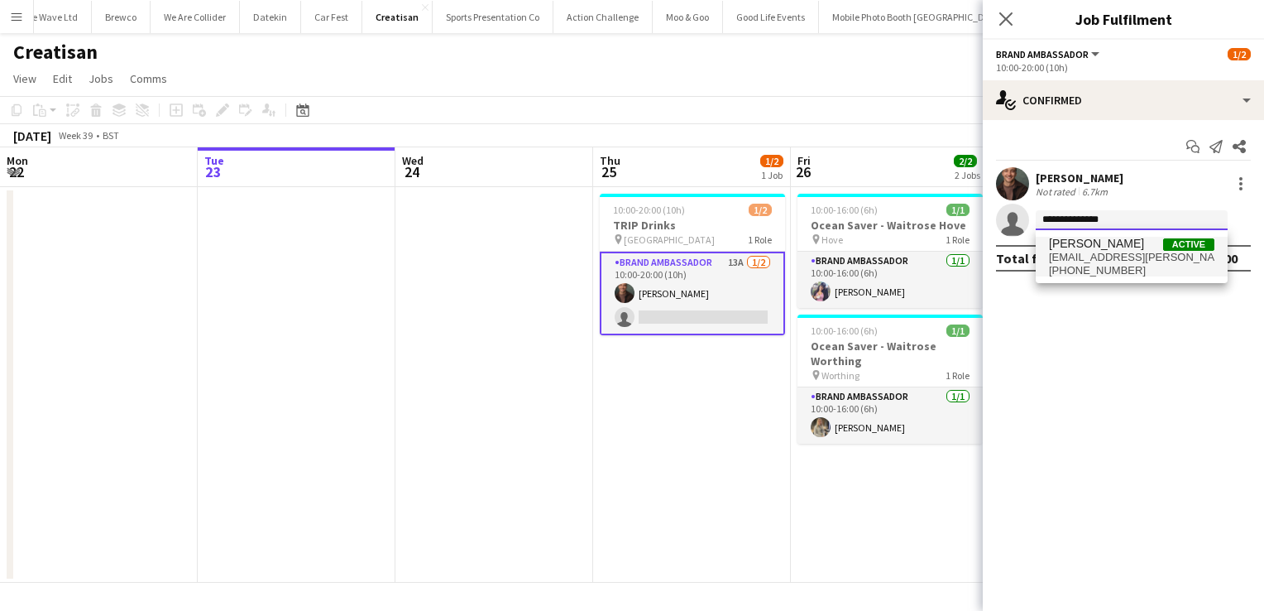
type input "**********"
click at [1115, 264] on span "[PHONE_NUMBER]" at bounding box center [1131, 270] width 165 height 13
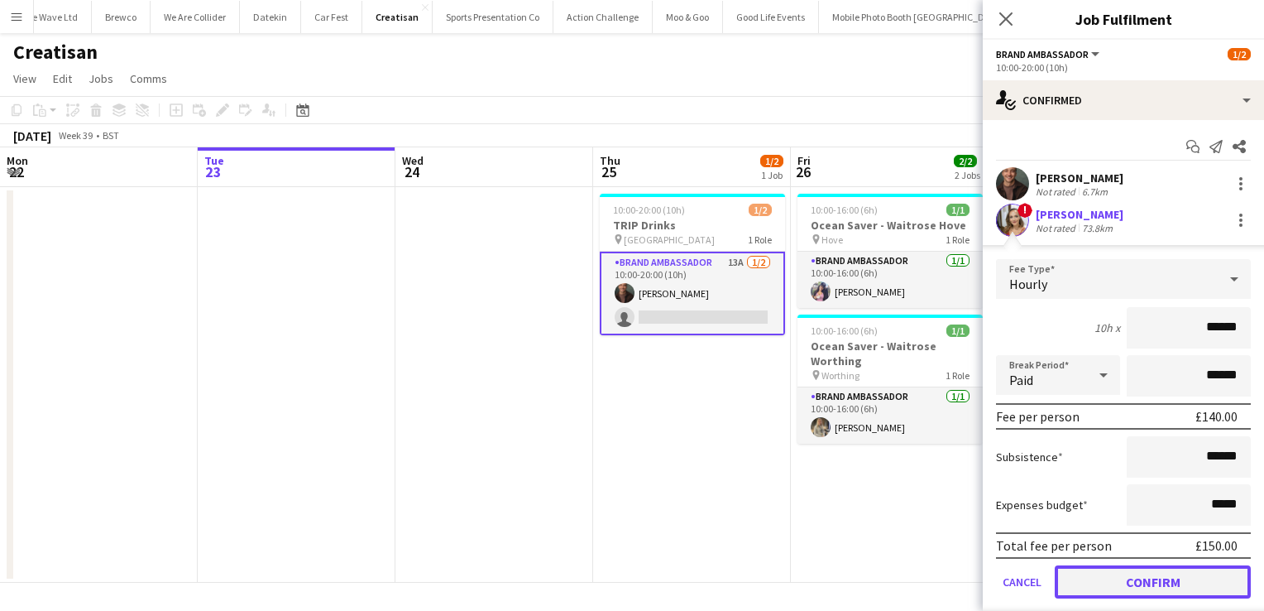
click at [1127, 580] on button "Confirm" at bounding box center [1153, 581] width 196 height 33
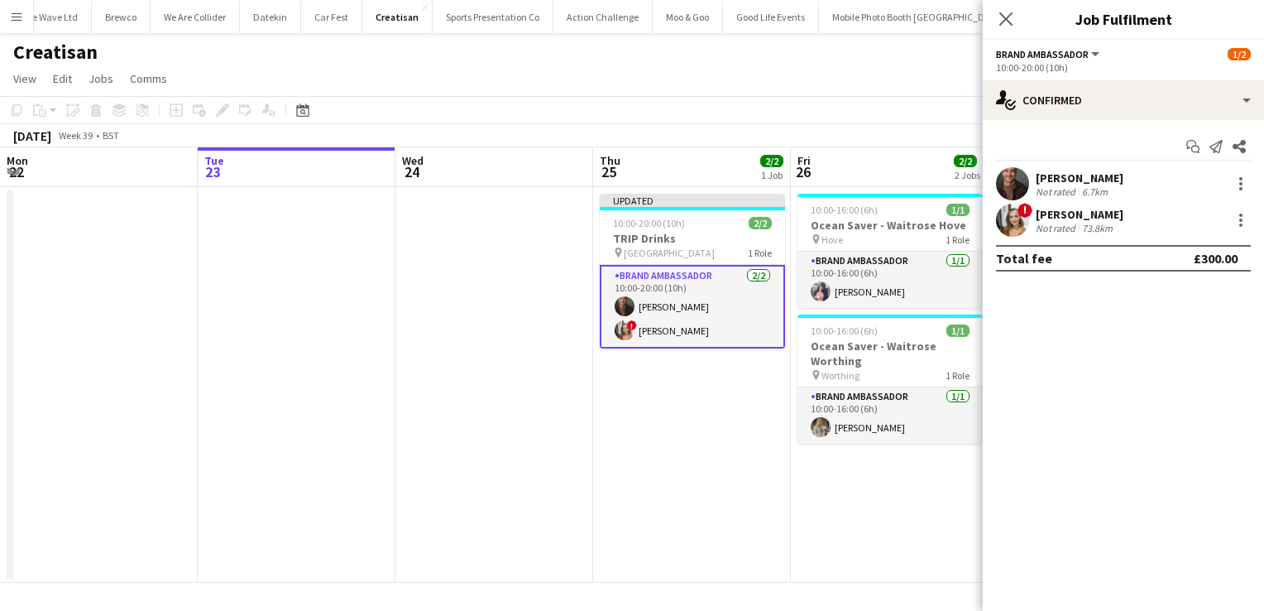
click at [784, 525] on app-date-cell "Updated 10:00-20:00 (10h) 2/2 TRIP Drinks pin Westfield London 1 Role Brand Amb…" at bounding box center [692, 384] width 198 height 395
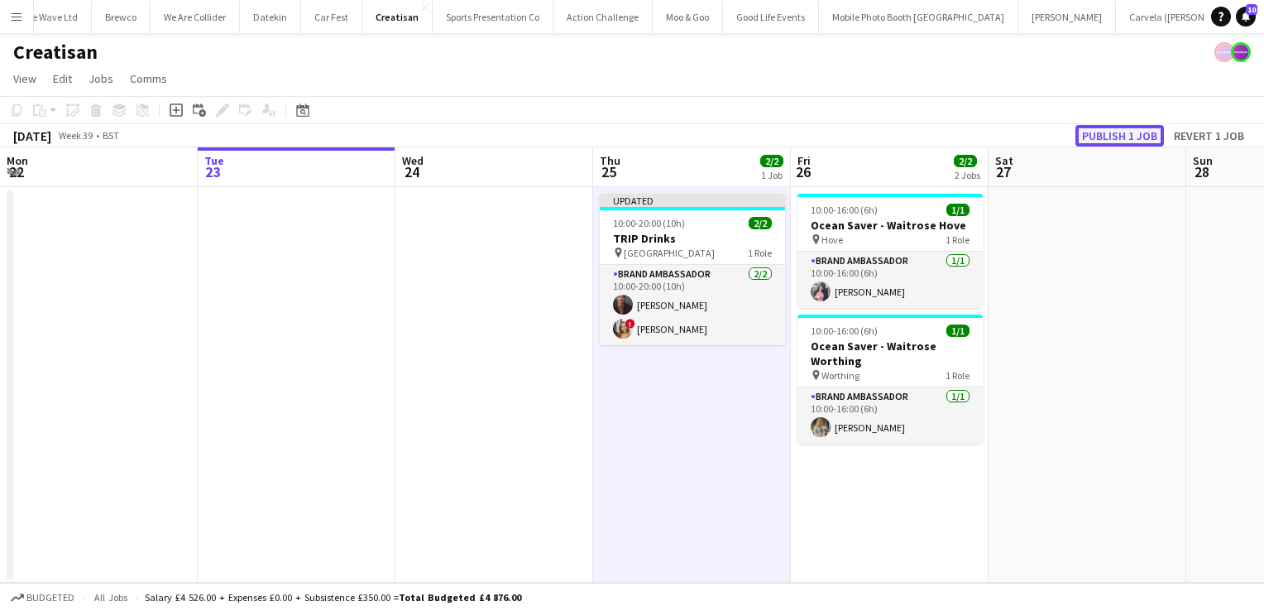
click at [1132, 137] on button "Publish 1 job" at bounding box center [1119, 136] width 89 height 22
